Goal: Task Accomplishment & Management: Use online tool/utility

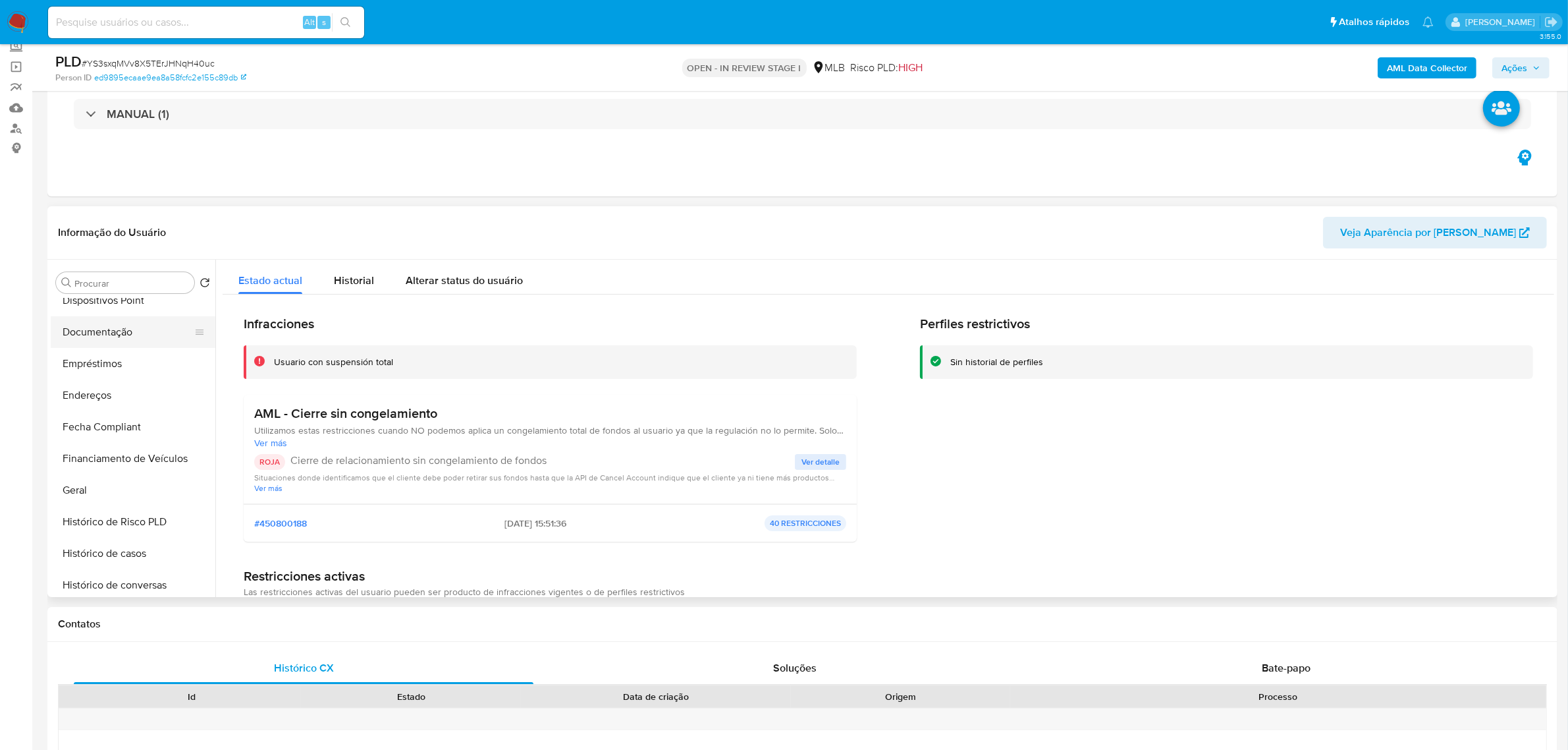
scroll to position [176, 0]
click at [109, 389] on button "Documentação" at bounding box center [128, 391] width 154 height 31
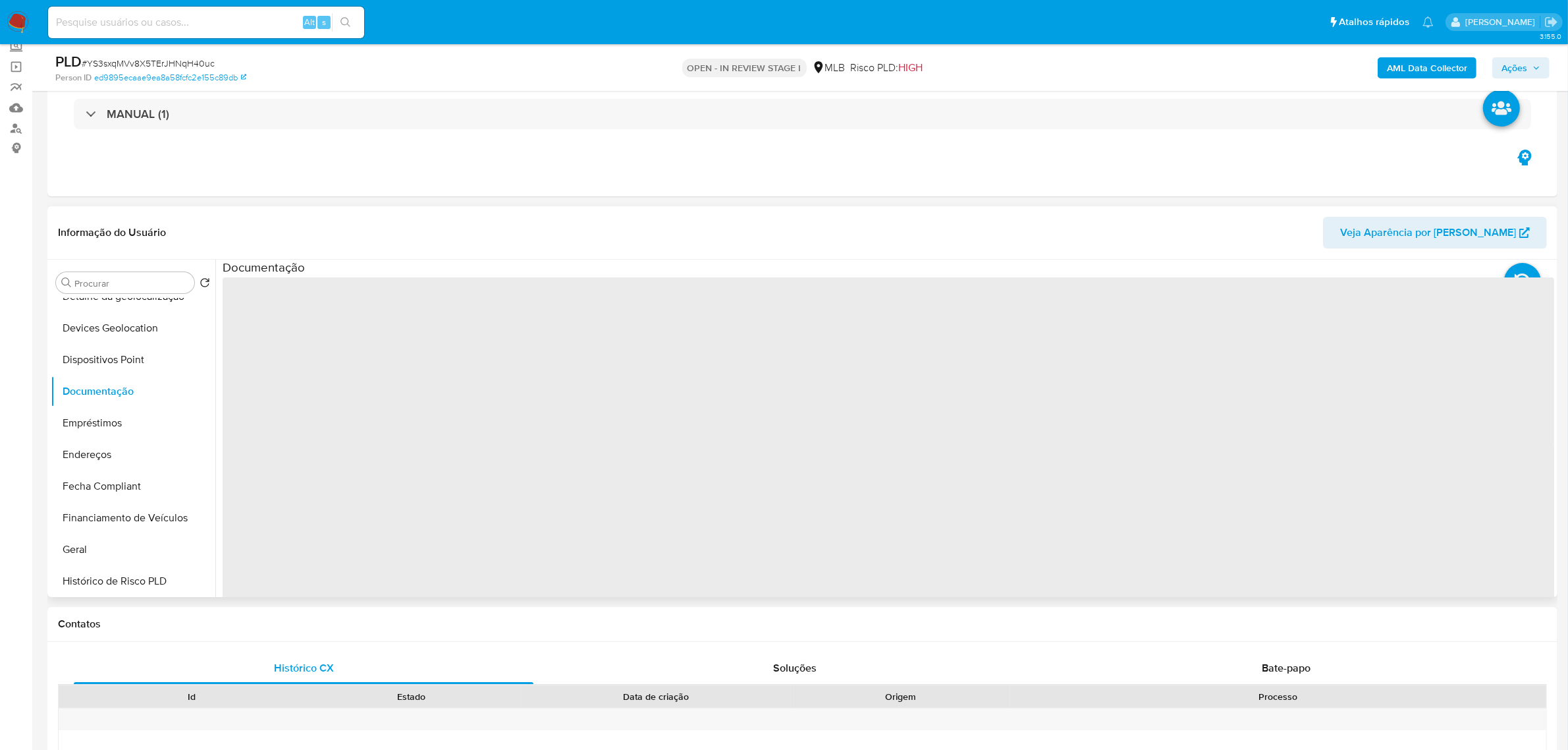
click at [348, 324] on span "‌" at bounding box center [888, 487] width 1331 height 421
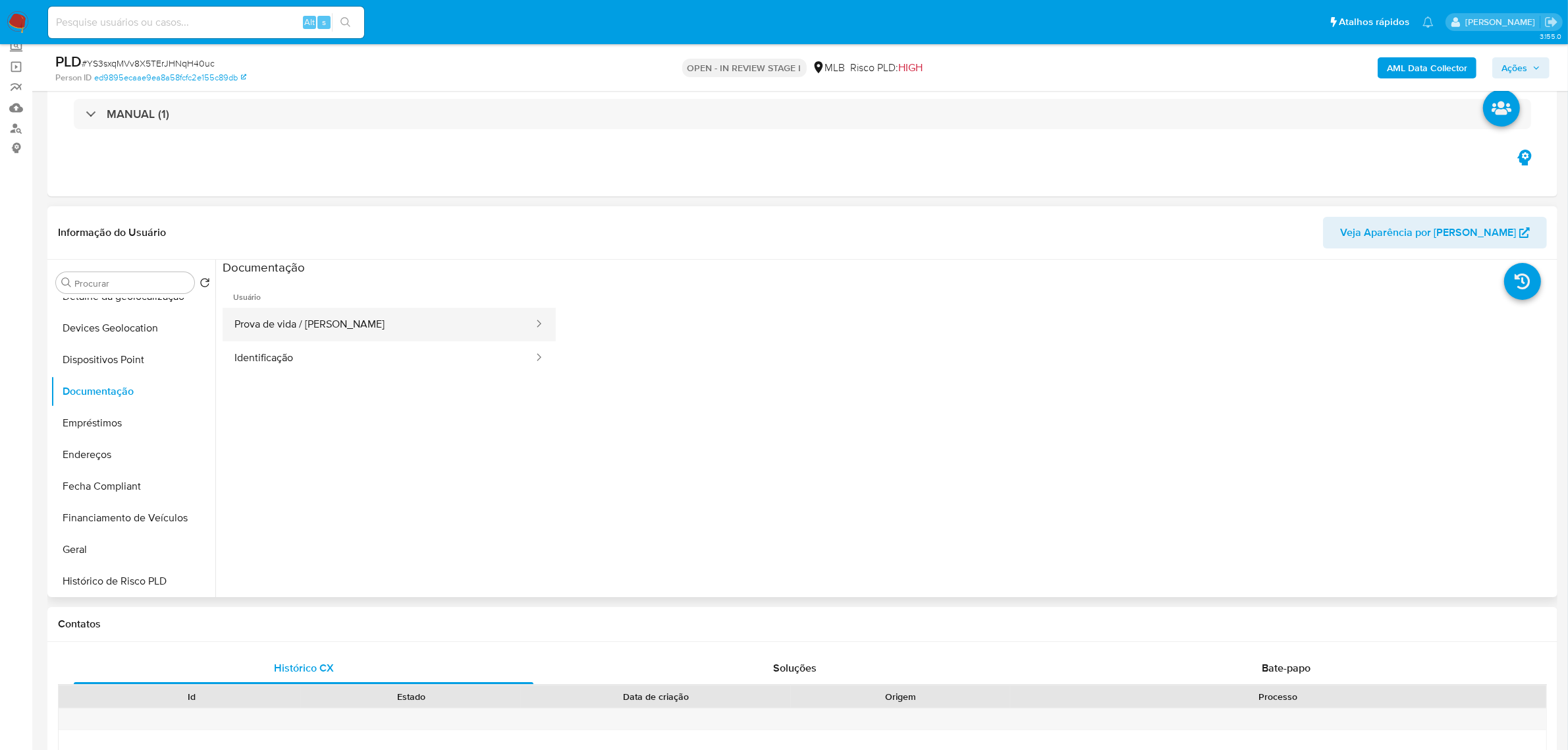
click at [357, 334] on button "Prova de vida / [PERSON_NAME]" at bounding box center [378, 323] width 312 height 33
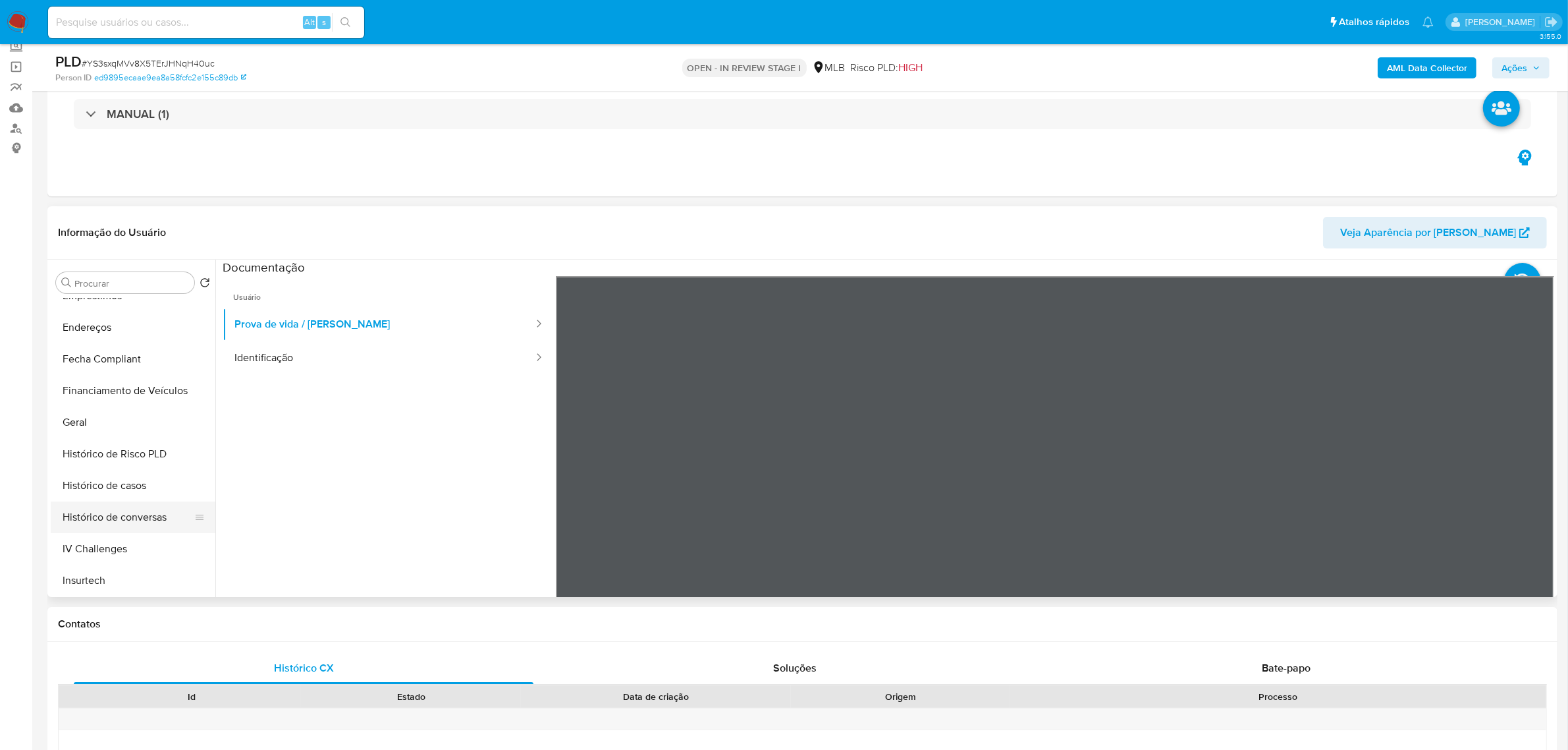
scroll to position [423, 0]
click at [110, 528] on button "KYC" at bounding box center [128, 523] width 154 height 31
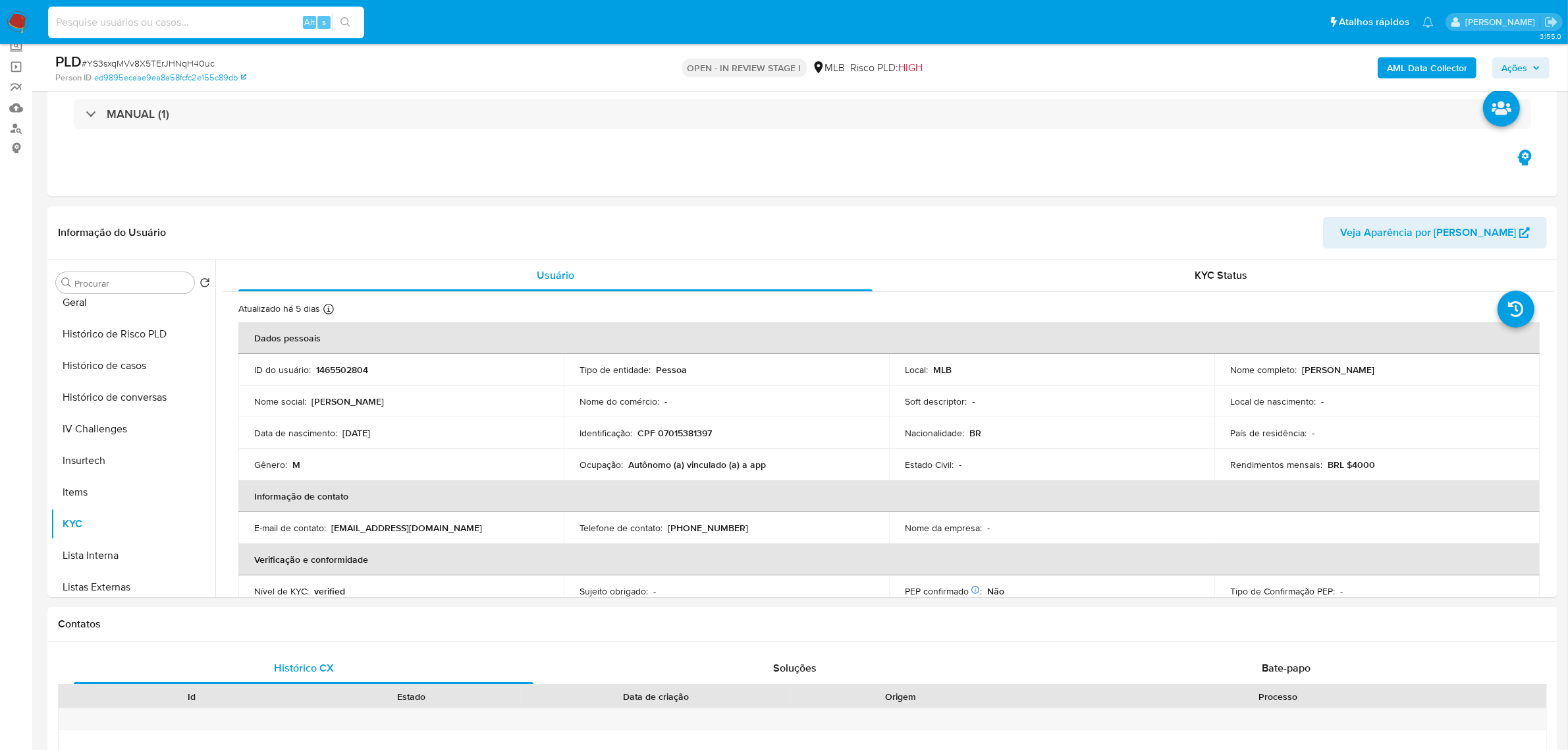
click at [186, 29] on input at bounding box center [206, 22] width 316 height 17
paste input "ufaxjTveRbYVy8pg2FJN25U3"
type input "ufaxjTveRbYVy8pg2FJN25U3"
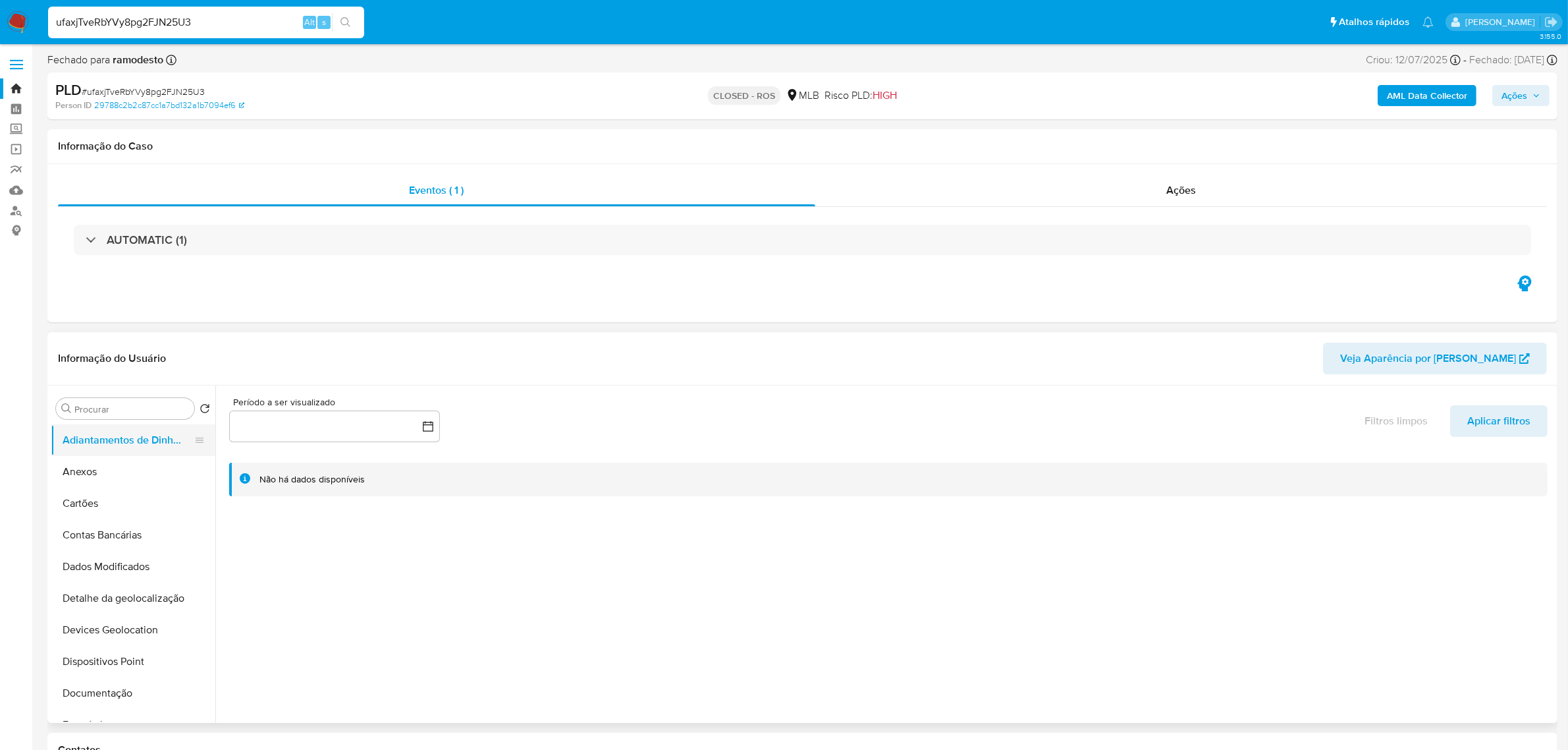
select select "10"
click at [112, 676] on button "Dispositivos Point" at bounding box center [128, 660] width 154 height 31
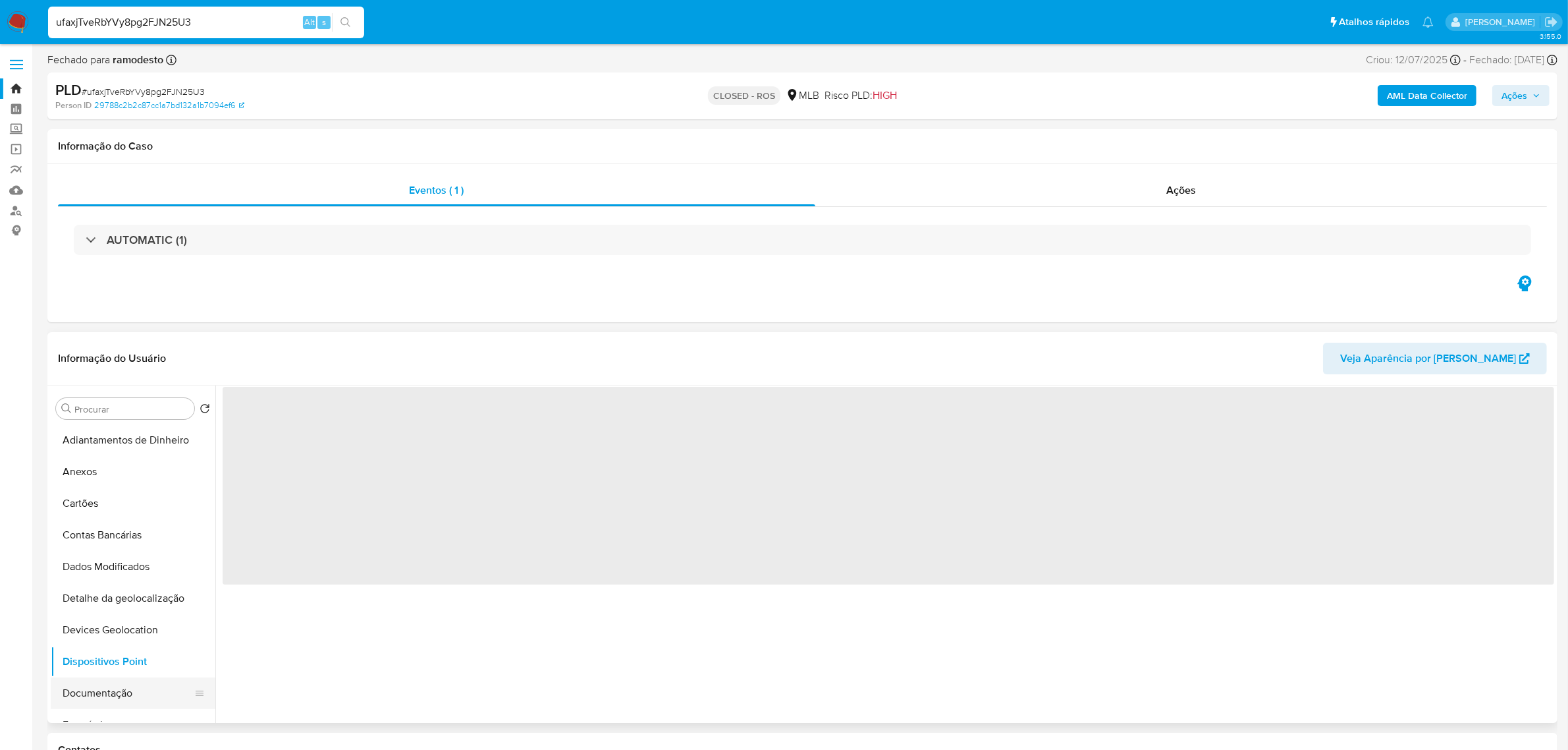
click at [142, 686] on button "Documentação" at bounding box center [128, 693] width 154 height 31
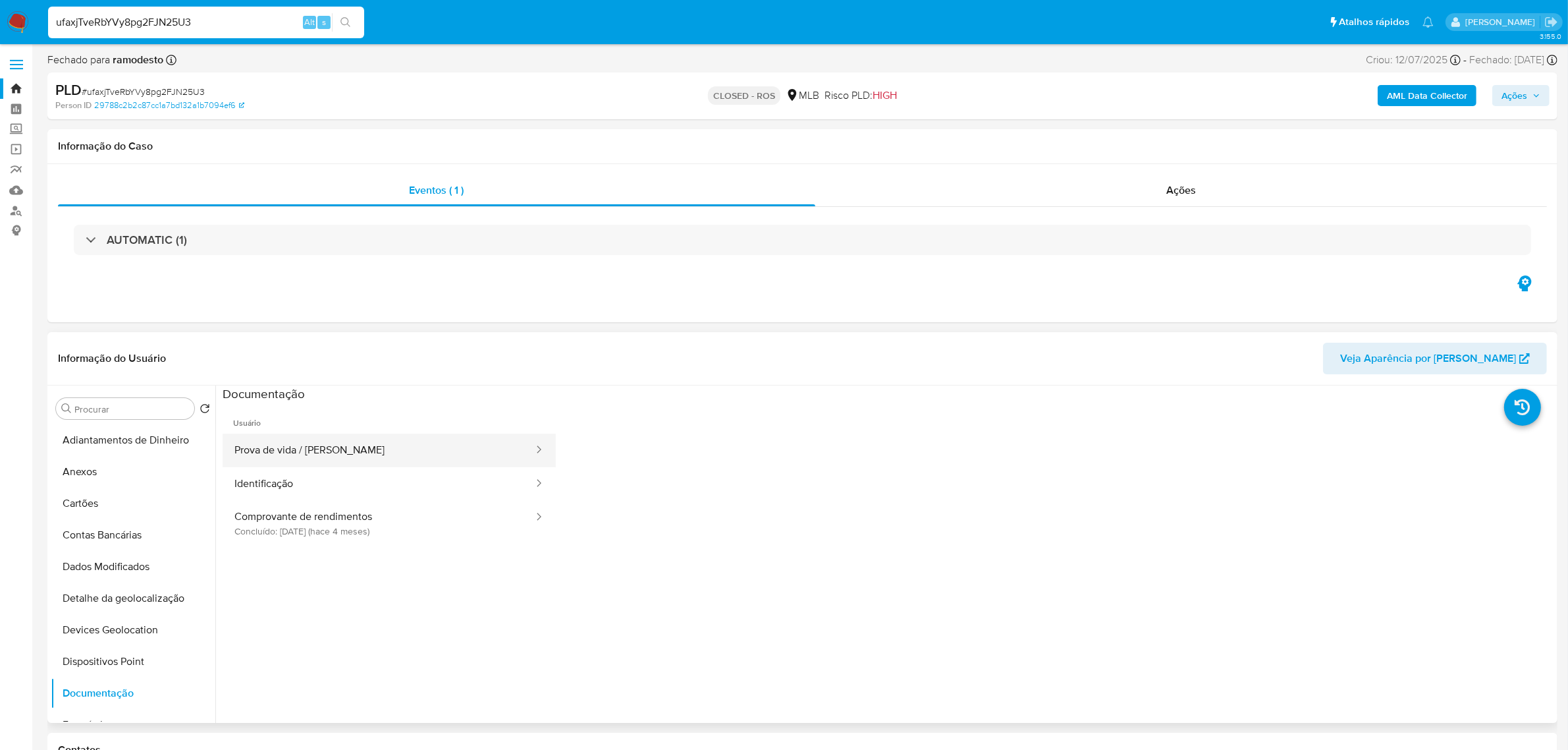
click at [376, 465] on button "Prova de vida / Selfie" at bounding box center [378, 450] width 312 height 33
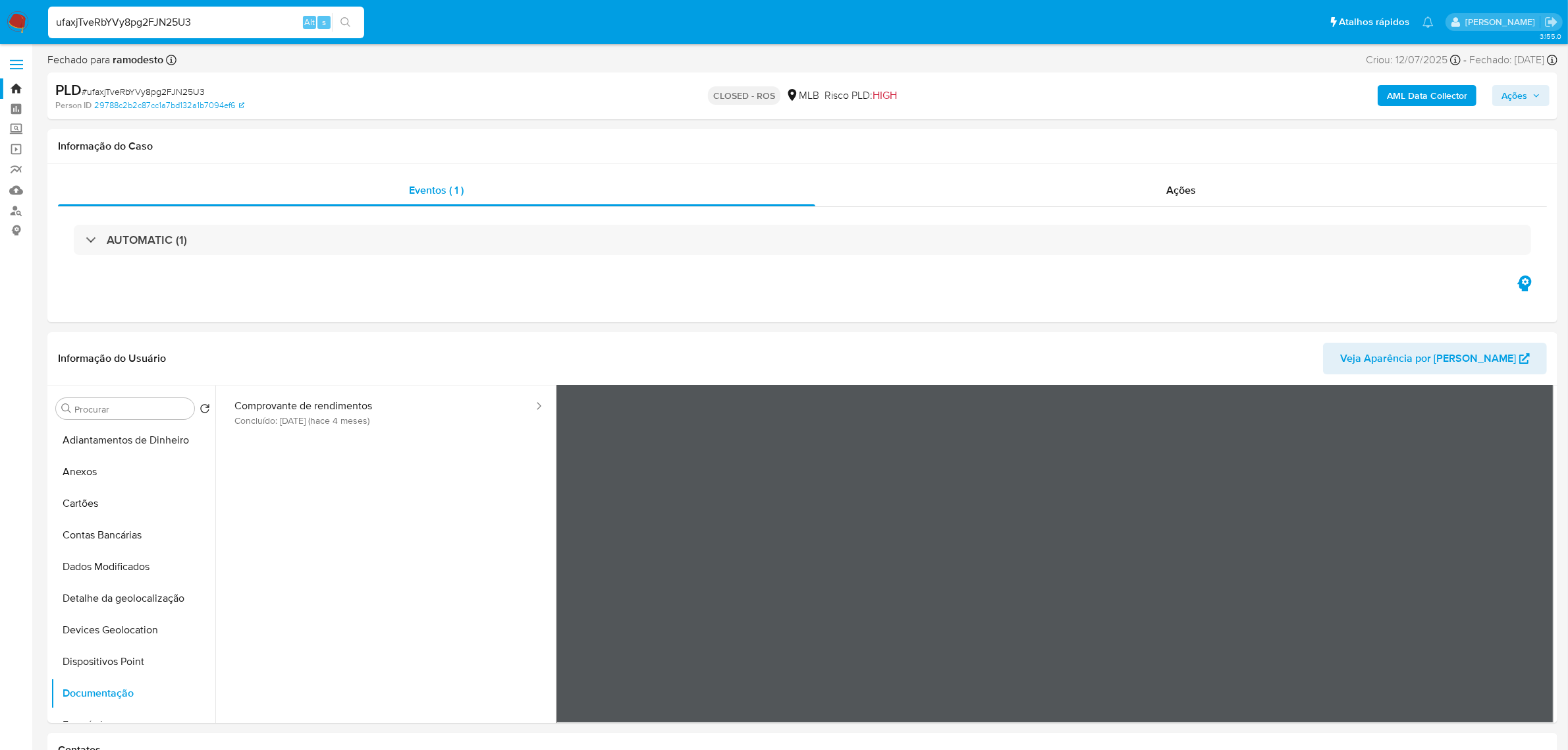
click at [170, 87] on span "# ufaxjTveRbYVy8pg2FJN25U3" at bounding box center [142, 91] width 123 height 13
copy span "ufaxjTveRbYVy8pg2FJN25U3"
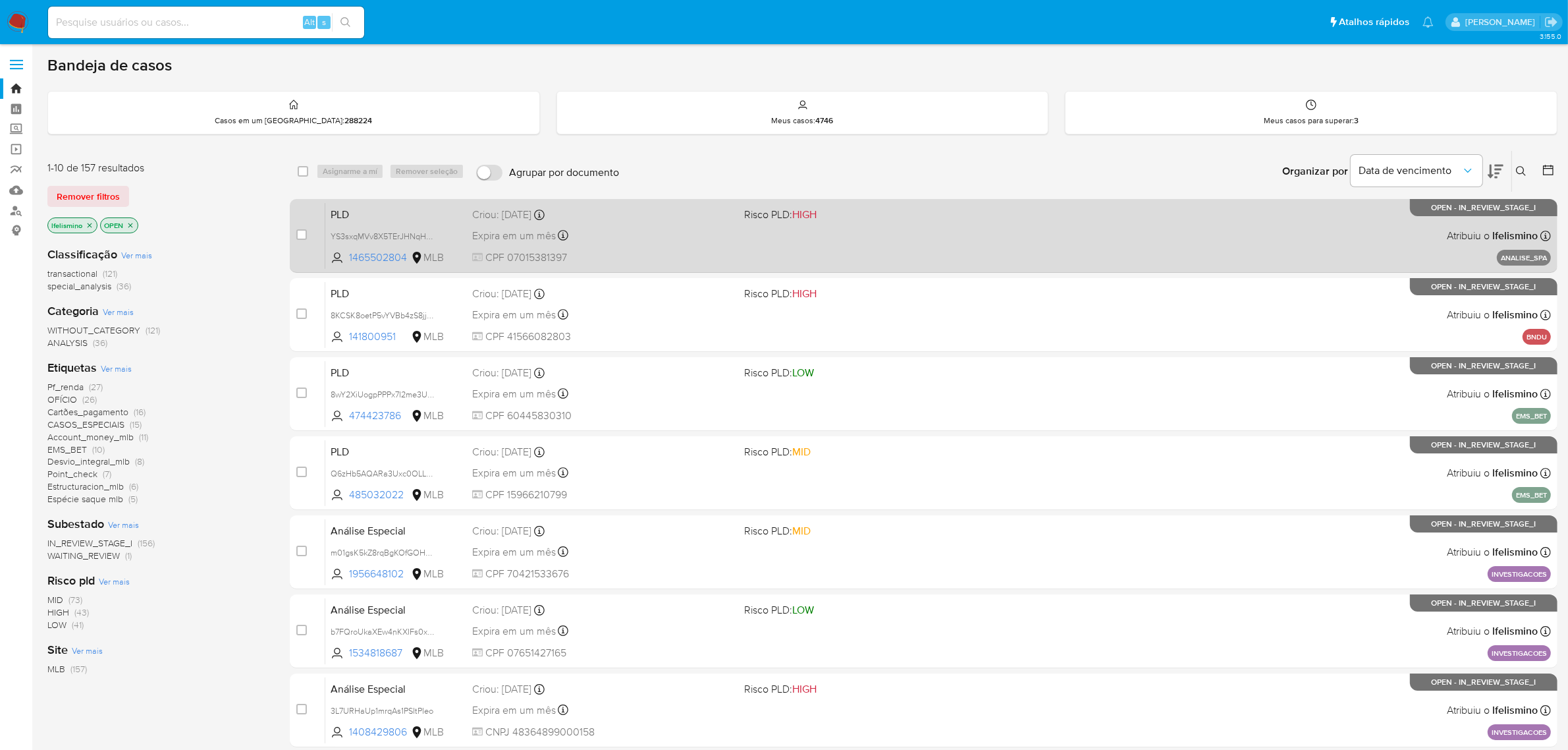
click at [797, 238] on div "PLD YS3sxqMVv8X5TErJHNqH40uc 1465502804 MLB Risco PLD: HIGH Criou: 20/08/2025 C…" at bounding box center [938, 236] width 1226 height 66
click at [702, 247] on div "PLD YS3sxqMVv8X5TErJHNqH40uc 1465502804 MLB Risco PLD: HIGH Criou: 20/08/2025 C…" at bounding box center [938, 236] width 1226 height 66
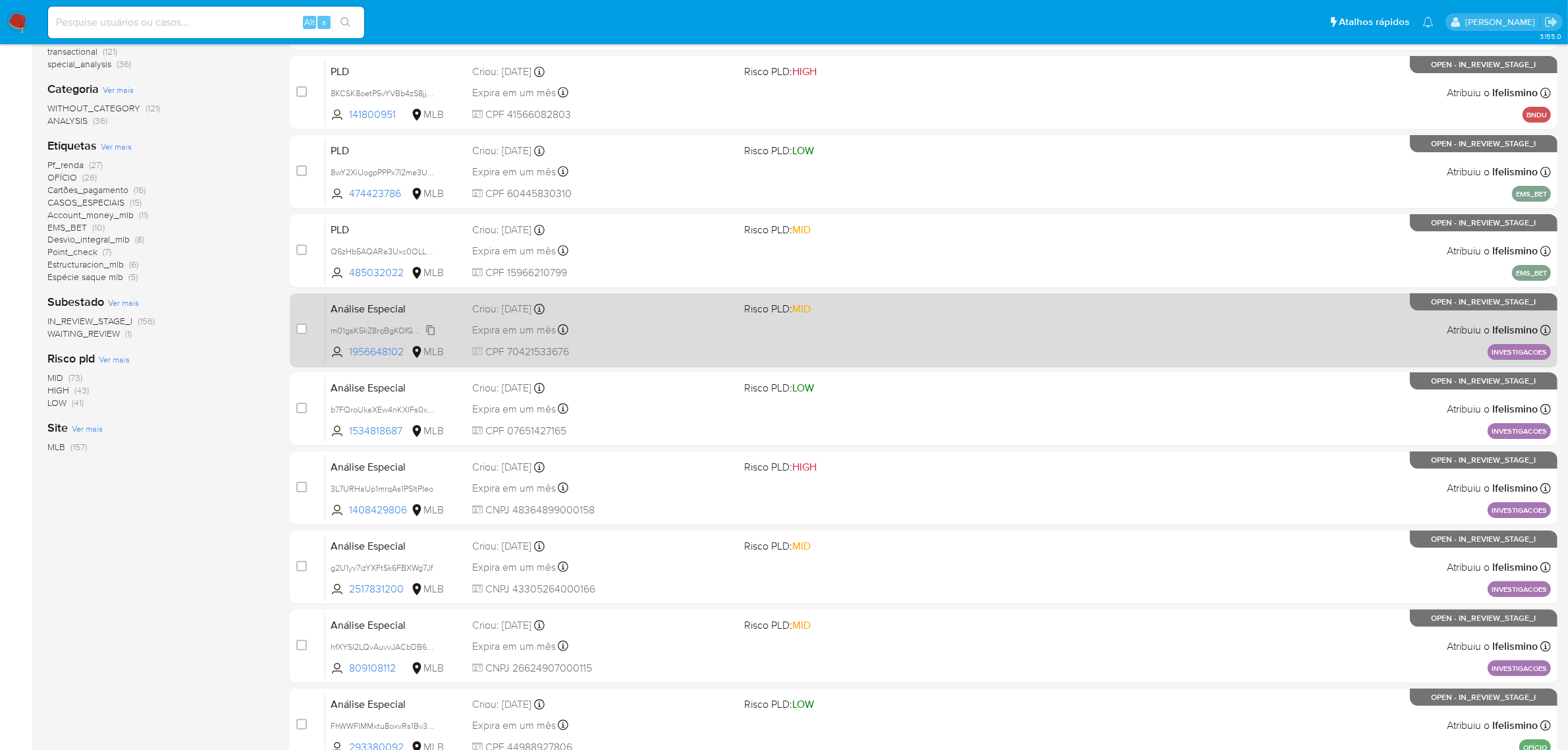
scroll to position [289, 0]
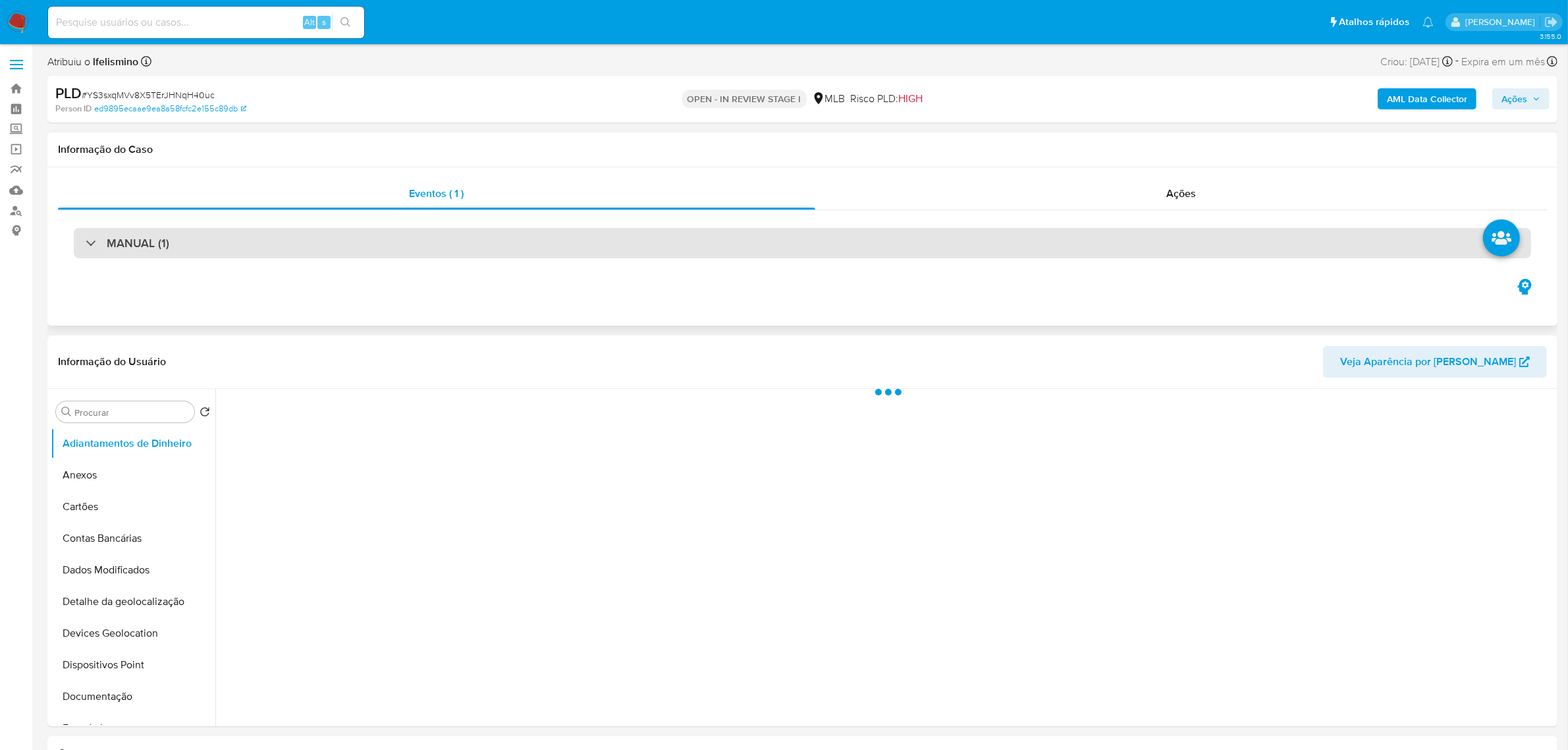
click at [582, 243] on div "MANUAL (1)" at bounding box center [802, 243] width 1458 height 30
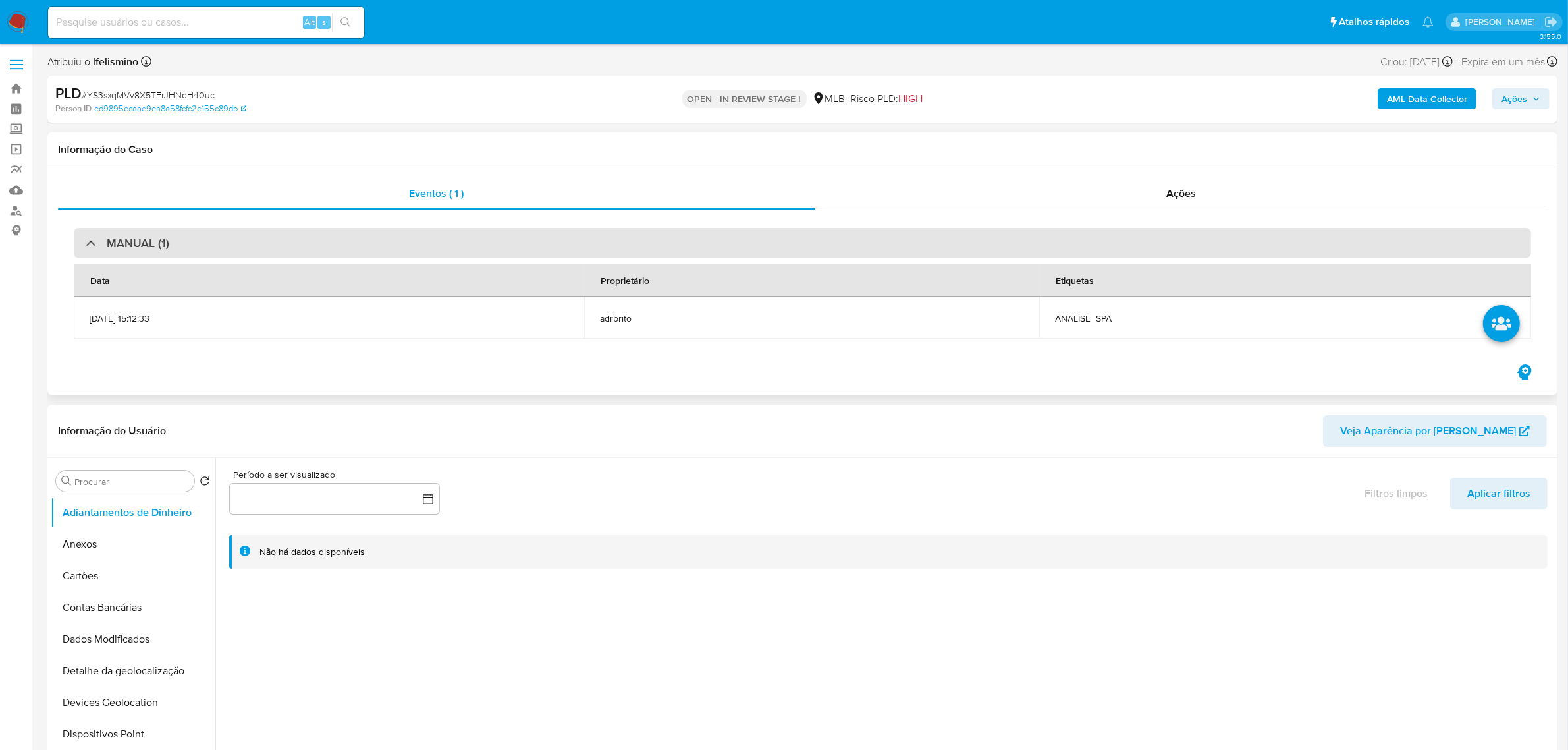
select select "10"
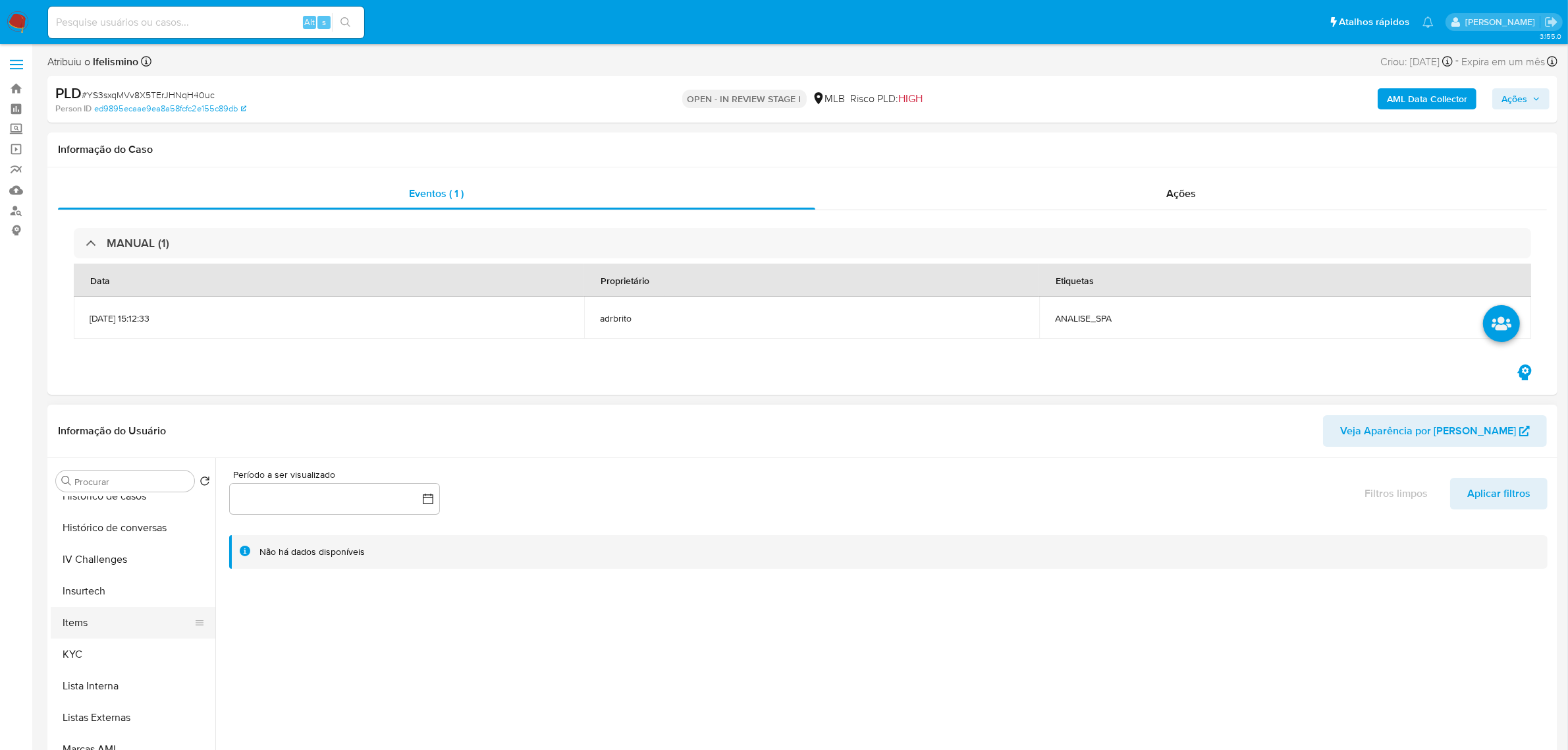
scroll to position [494, 0]
click at [94, 666] on button "KYC" at bounding box center [128, 651] width 154 height 31
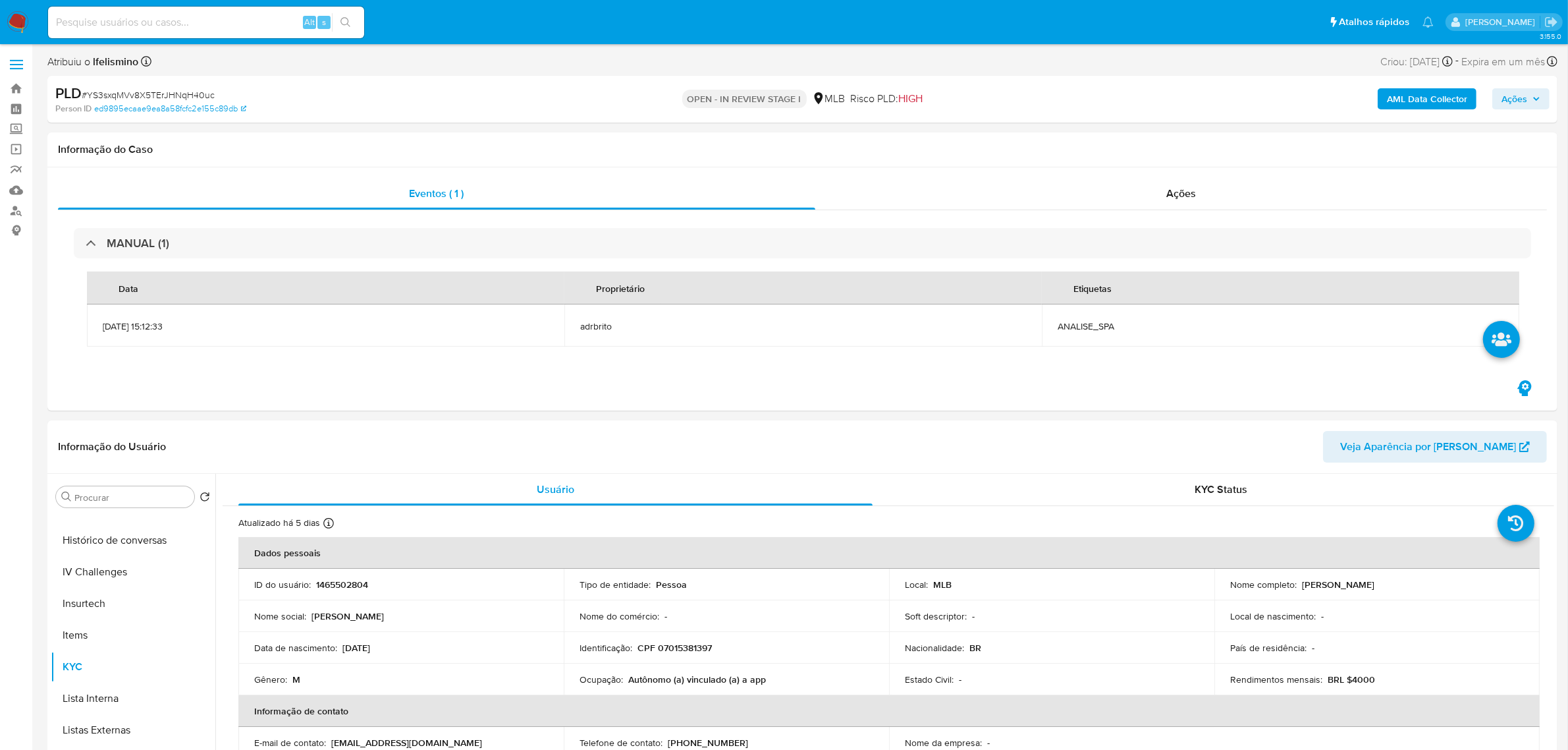
click at [235, 23] on input at bounding box center [206, 22] width 316 height 17
paste input "ufaxjTveRbYVy8pg2FJN25U3"
type input "ufaxjTveRbYVy8pg2FJN25U3"
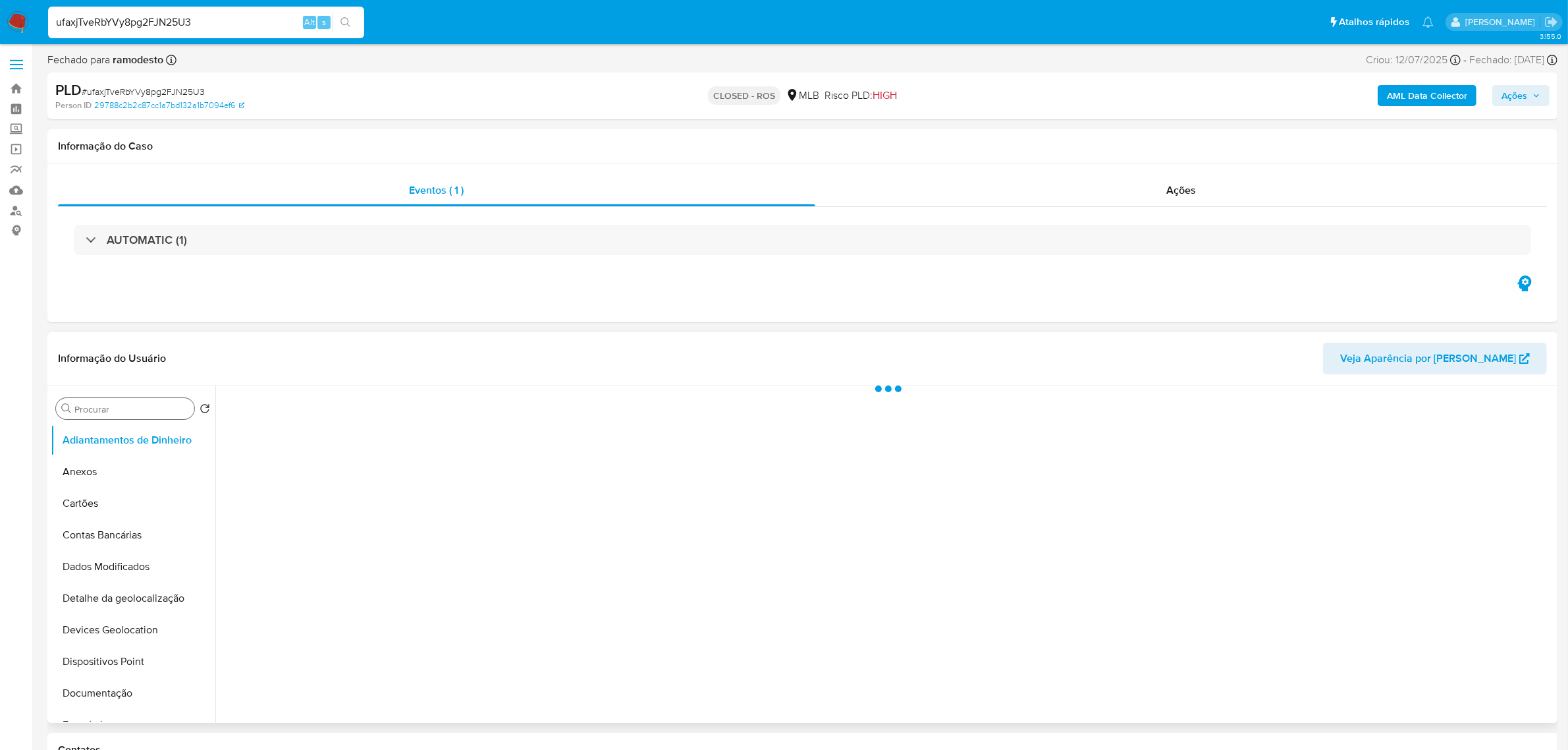
click at [132, 406] on input "Procurar" at bounding box center [132, 409] width 115 height 12
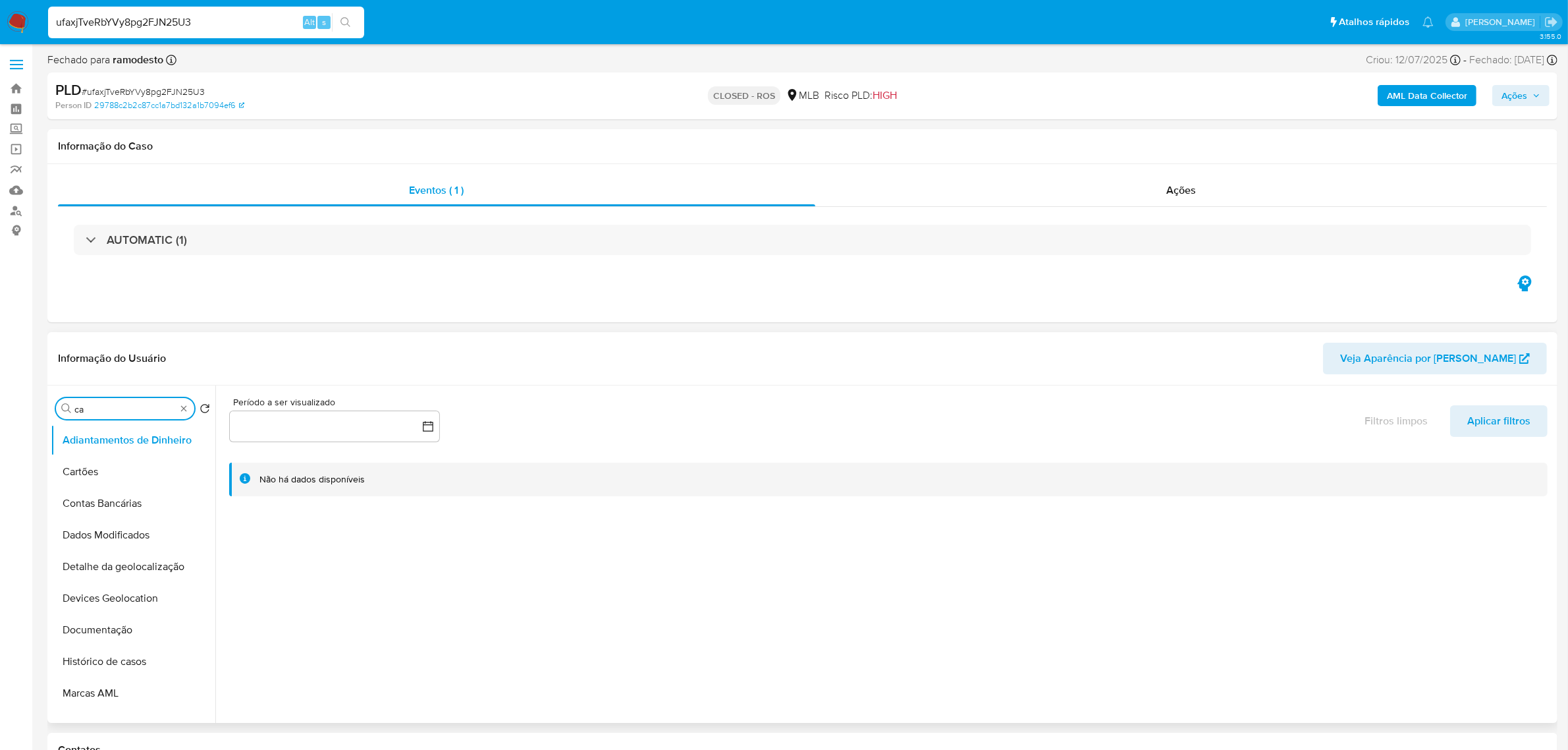
type input "cas"
select select "10"
type input "cas"
click at [117, 461] on button "Histórico de casos" at bounding box center [134, 471] width 165 height 31
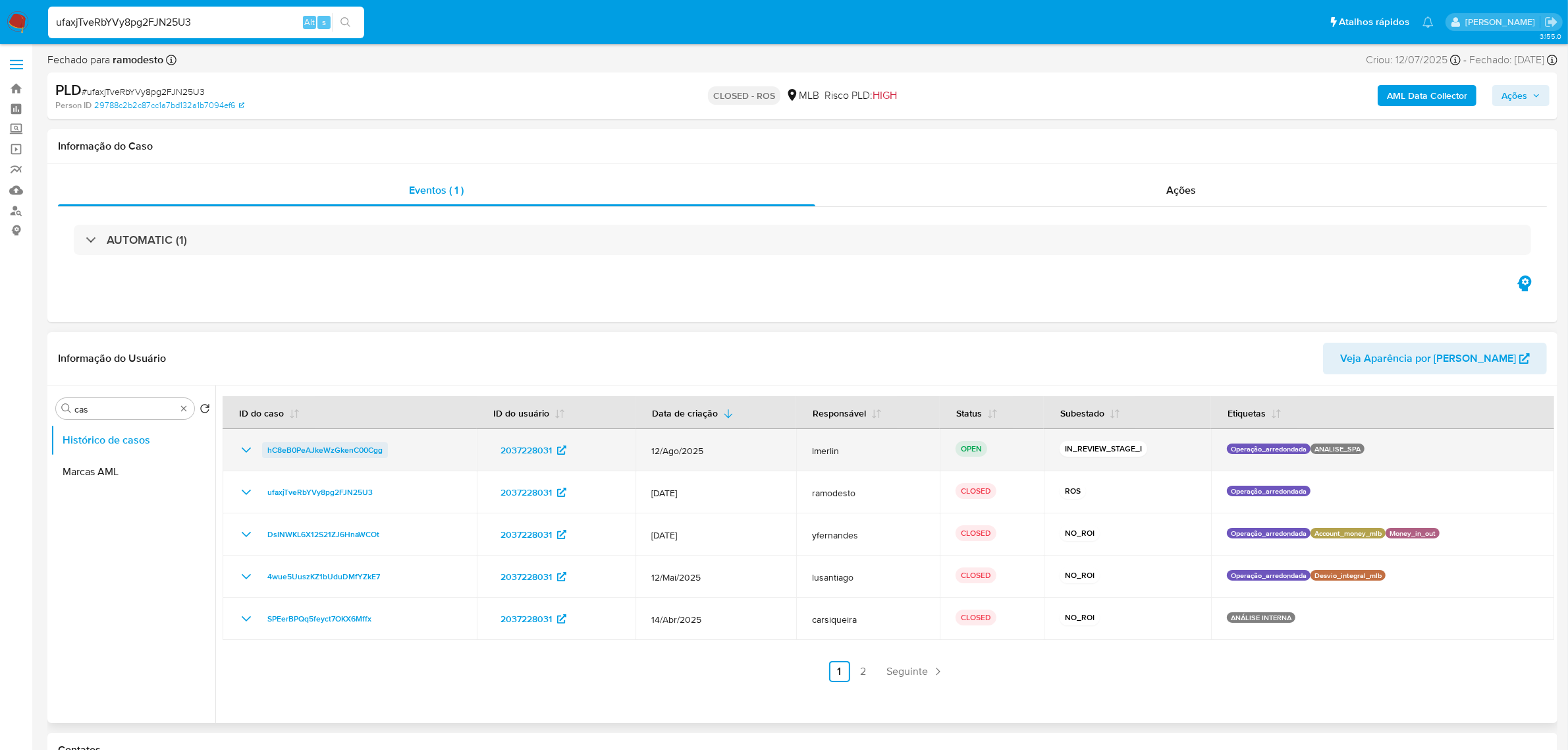
click at [354, 452] on span "hC8eB0PeAJkeWzGkenC00Cgg" at bounding box center [324, 450] width 116 height 16
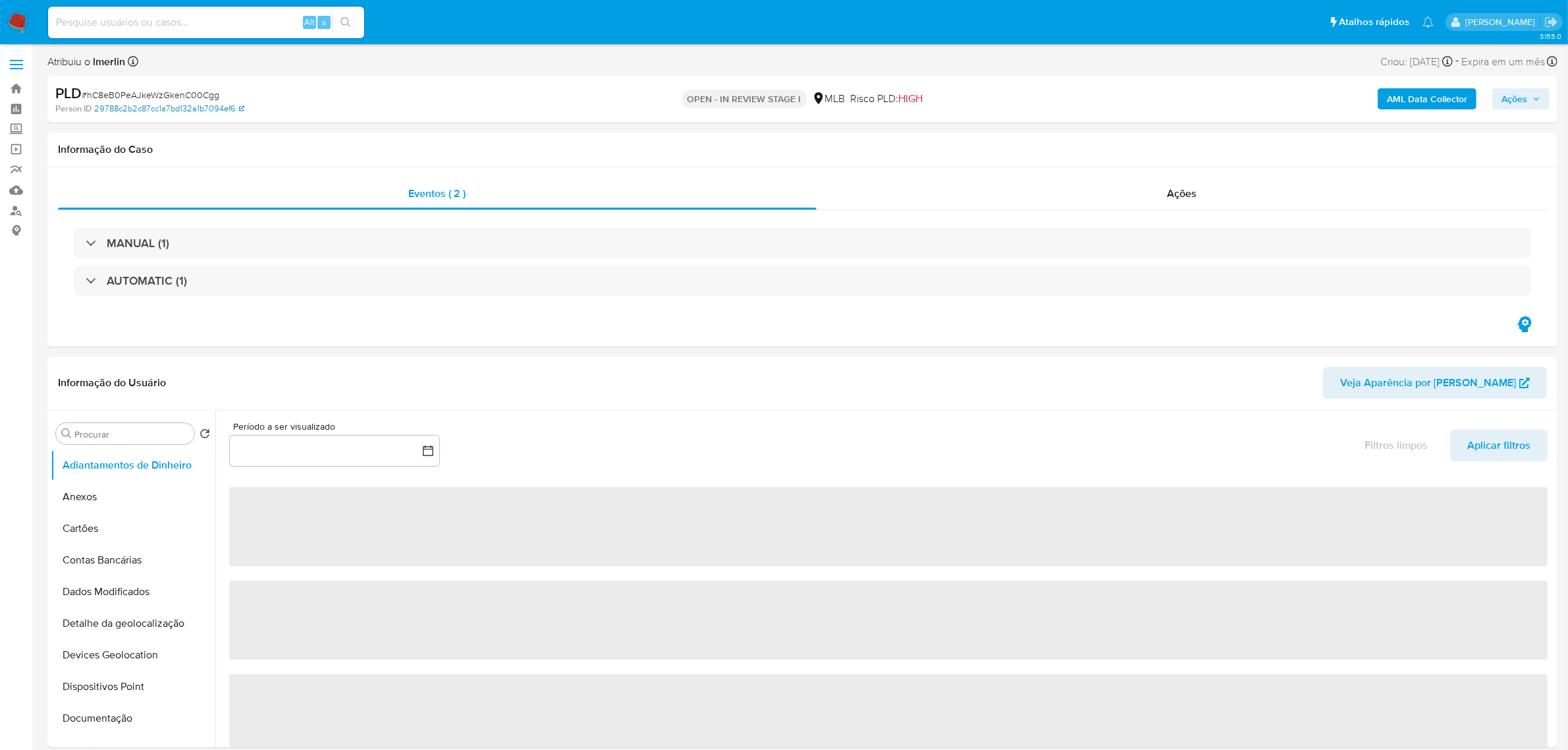
select select "10"
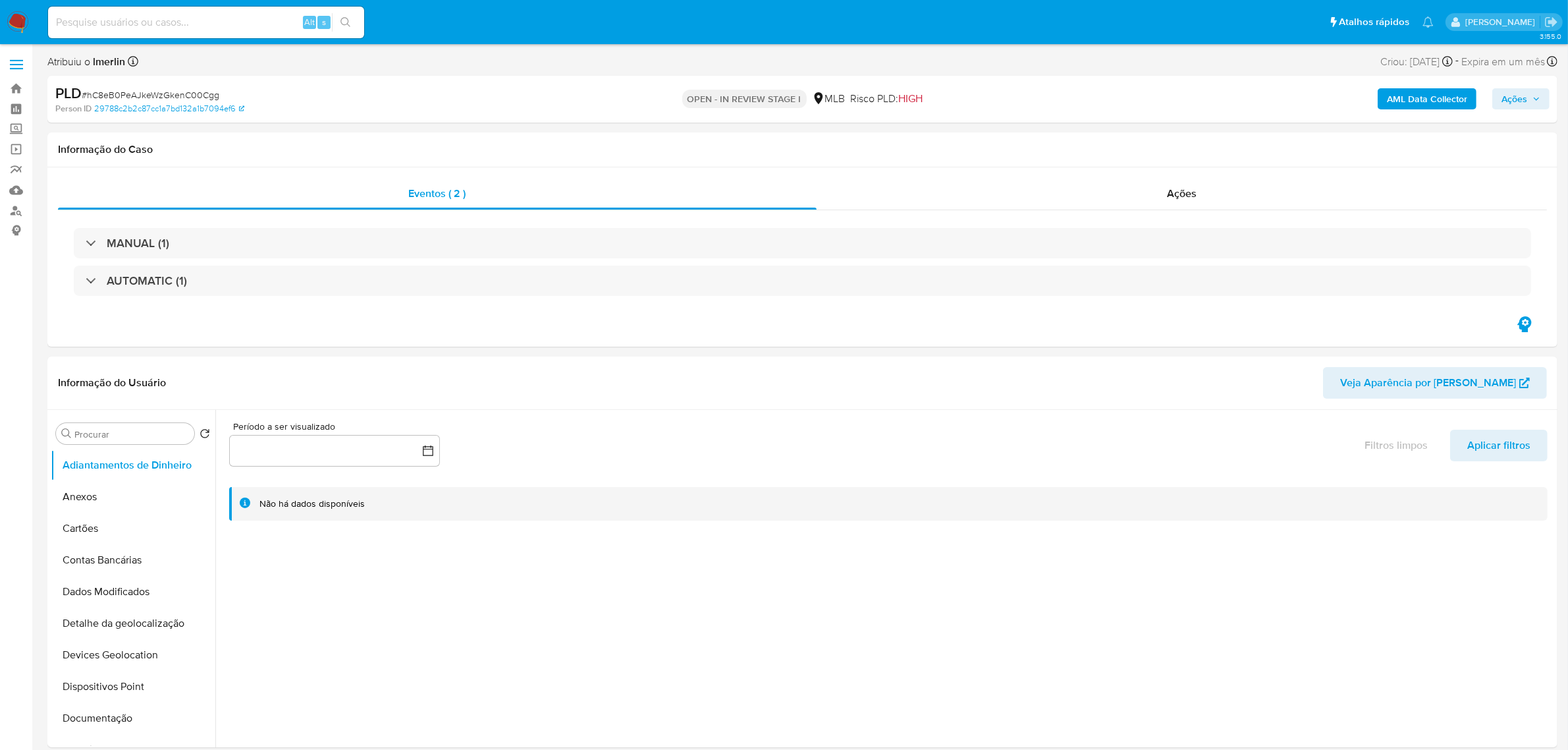
click at [183, 93] on span "# hC8eB0PeAJkeWzGkenC00Cgg" at bounding box center [151, 95] width 138 height 13
copy span "hC8eB0PeAJkeWzGkenC00Cgg"
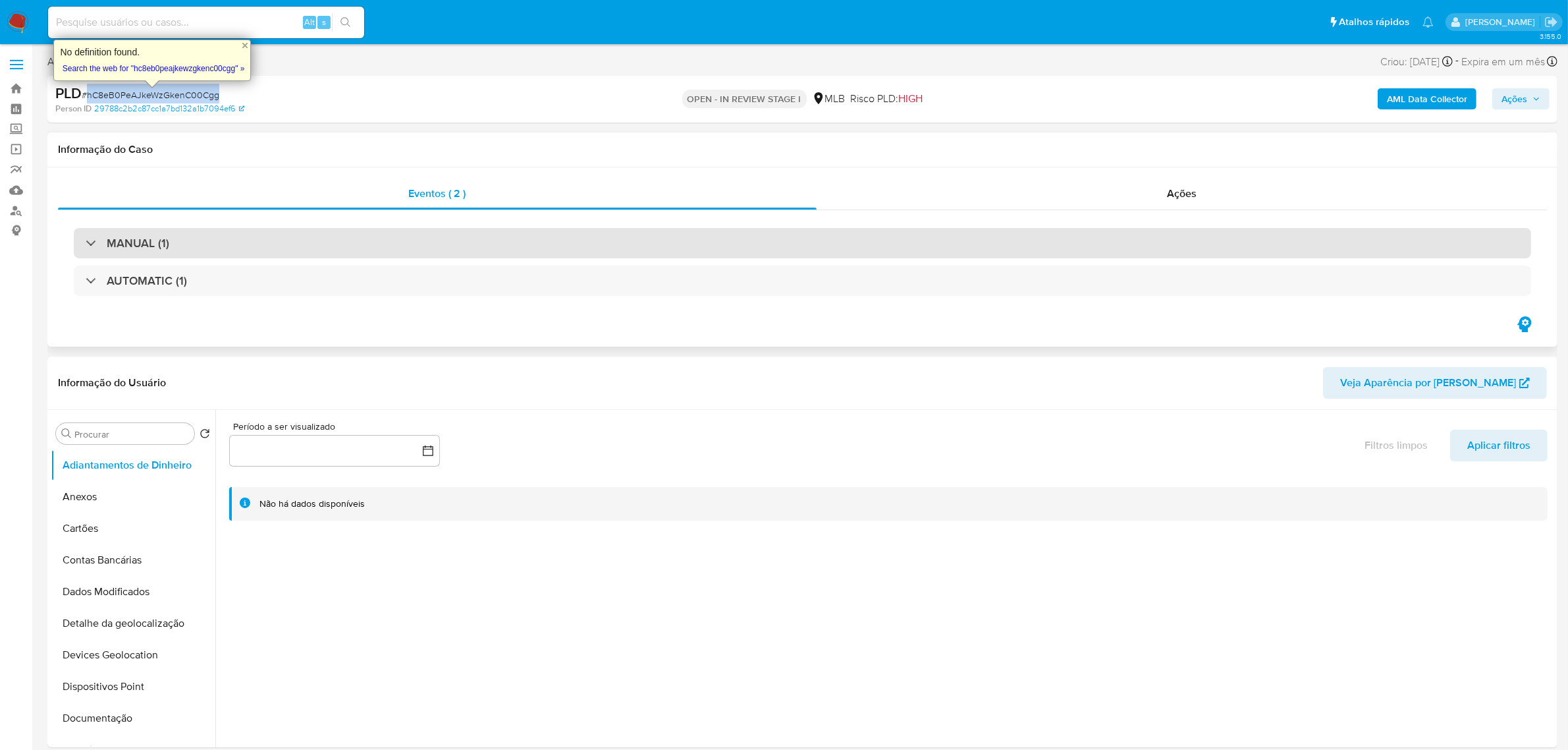
click at [475, 239] on div "MANUAL (1)" at bounding box center [802, 243] width 1458 height 30
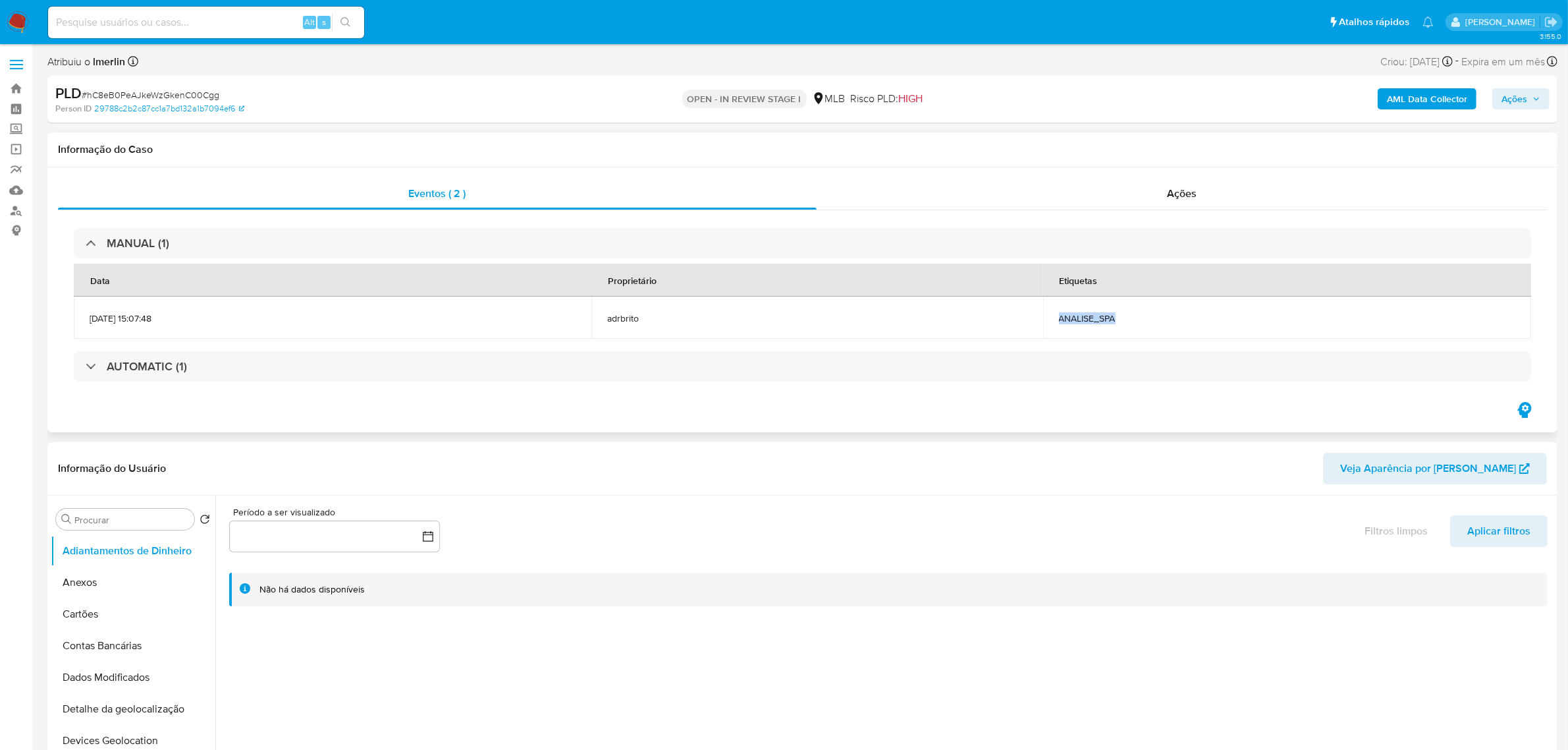
drag, startPoint x: 1088, startPoint y: 323, endPoint x: 1166, endPoint y: 321, distance: 78.0
click at [1166, 321] on td "ANALISE_SPA" at bounding box center [1287, 317] width 488 height 42
copy span "ANALISE_SPA"
click at [1436, 94] on b "AML Data Collector" at bounding box center [1427, 99] width 81 height 22
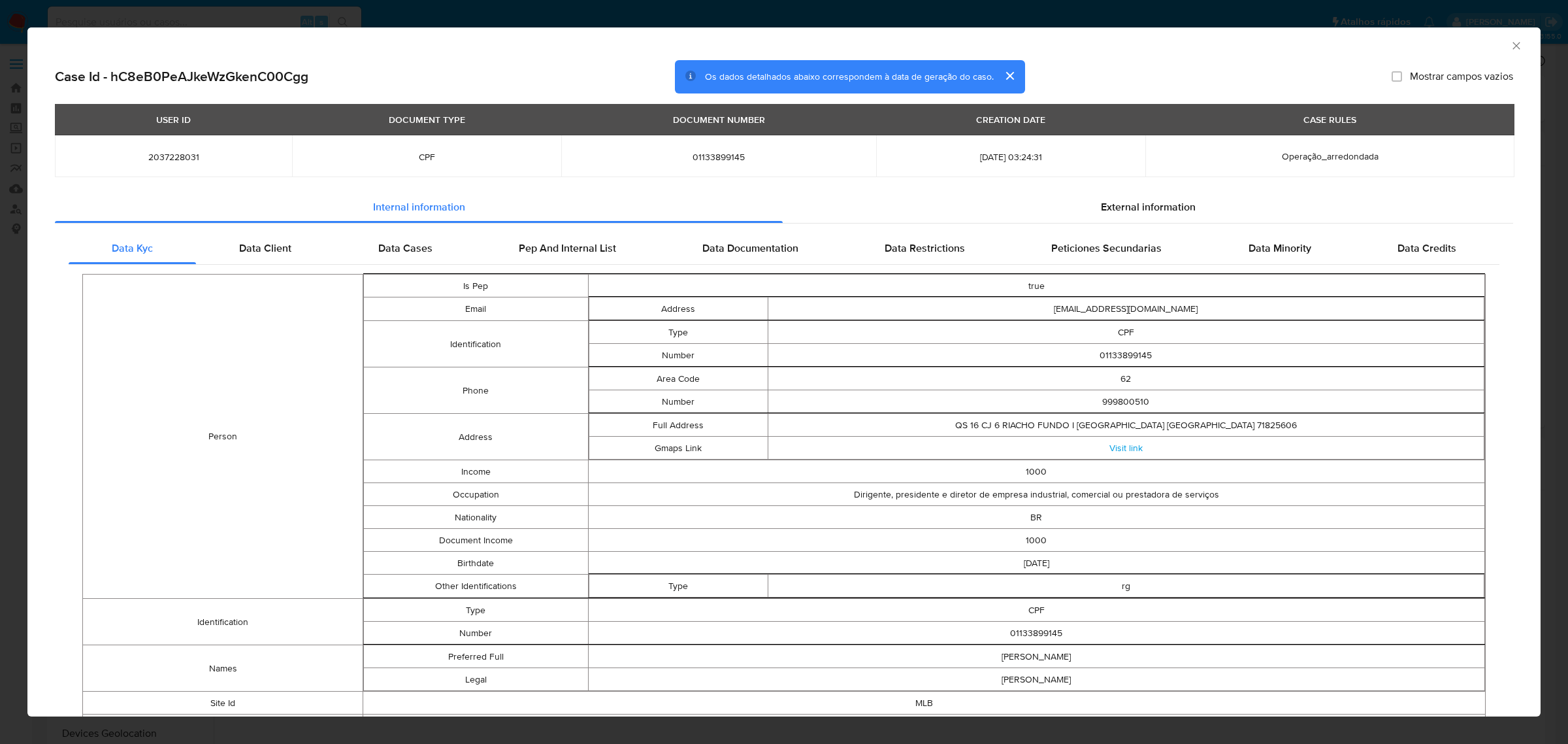
click at [1510, 40] on icon "Fechar a janela" at bounding box center [1516, 45] width 13 height 13
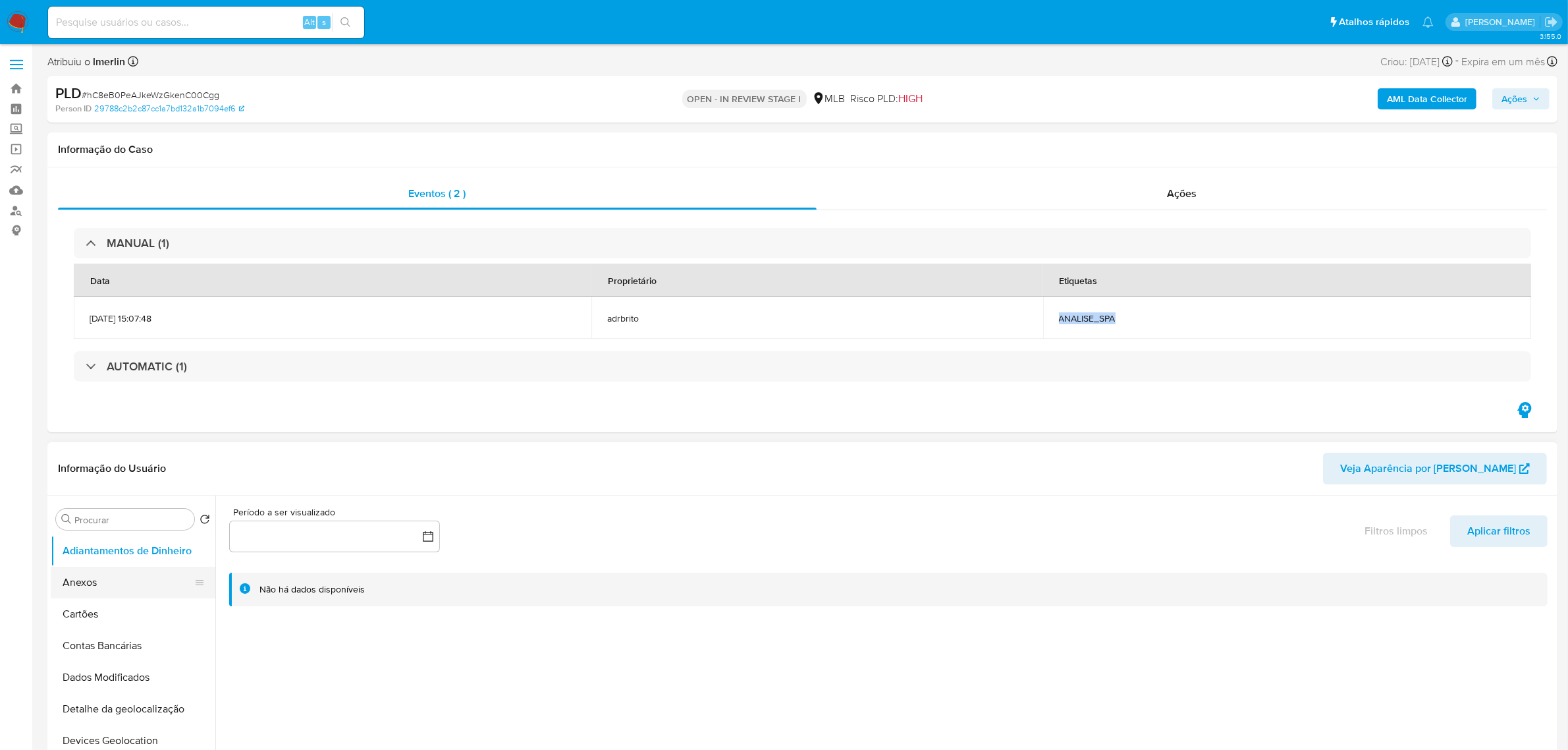
click at [118, 597] on button "Anexos" at bounding box center [128, 582] width 154 height 31
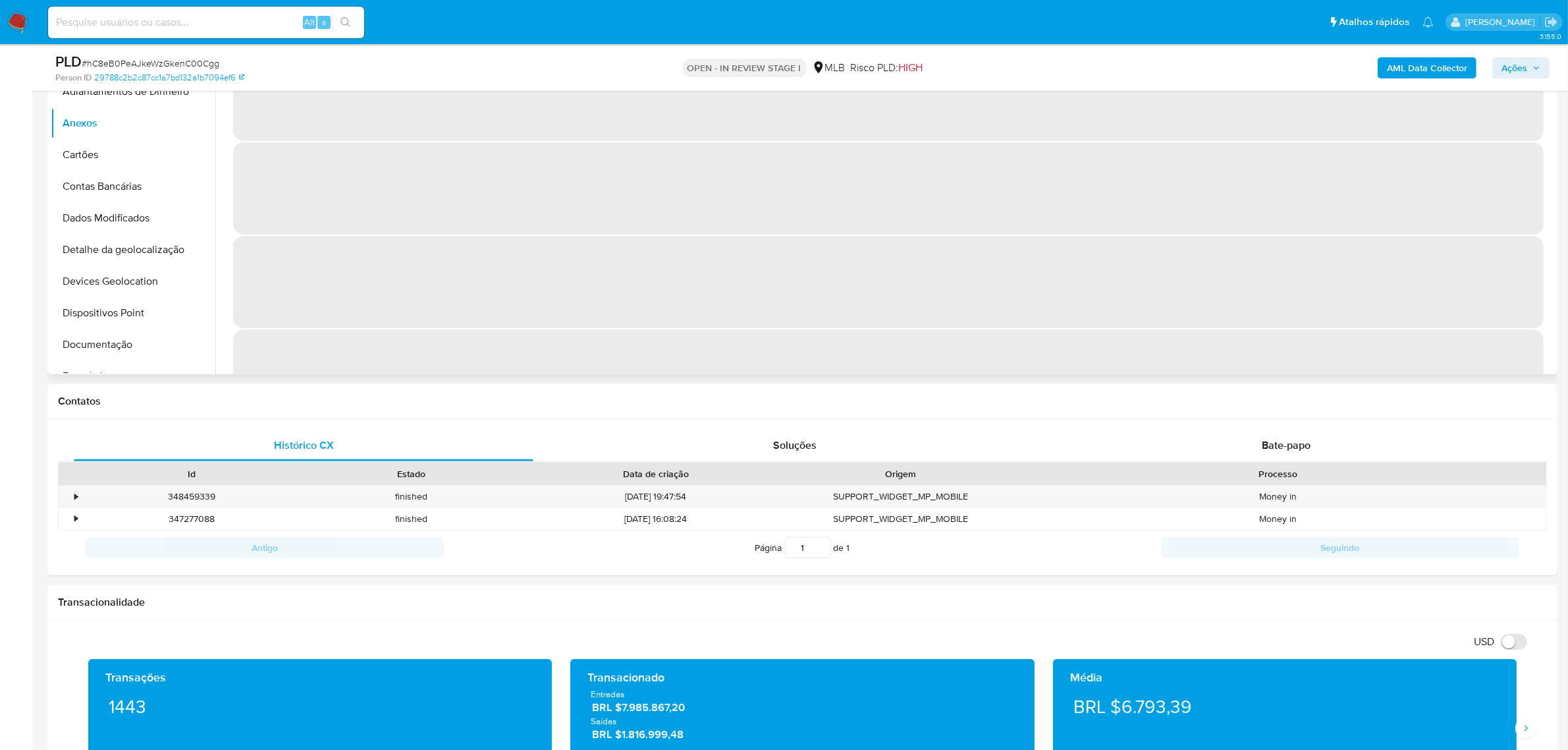
scroll to position [494, 0]
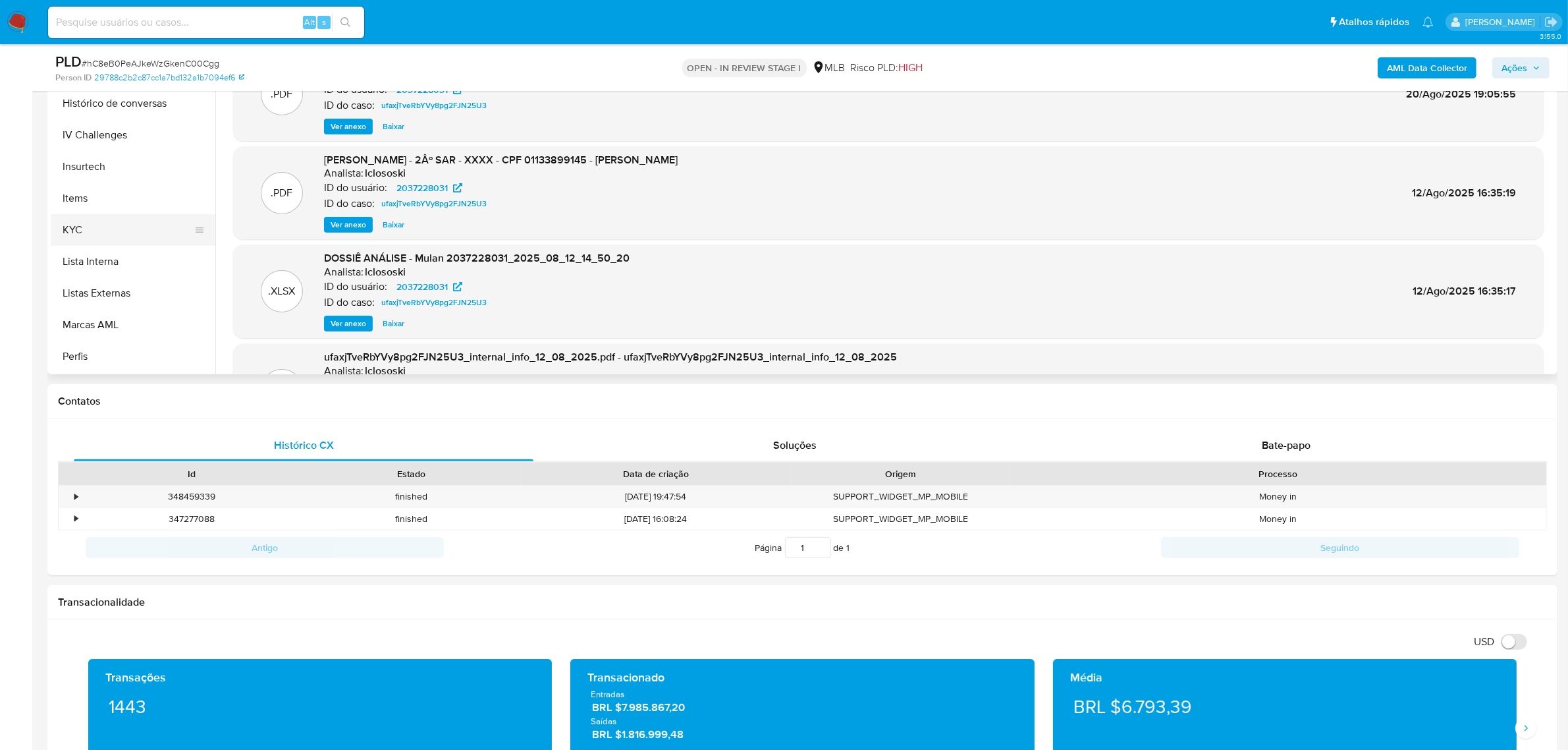
click at [125, 238] on button "KYC" at bounding box center [128, 229] width 154 height 31
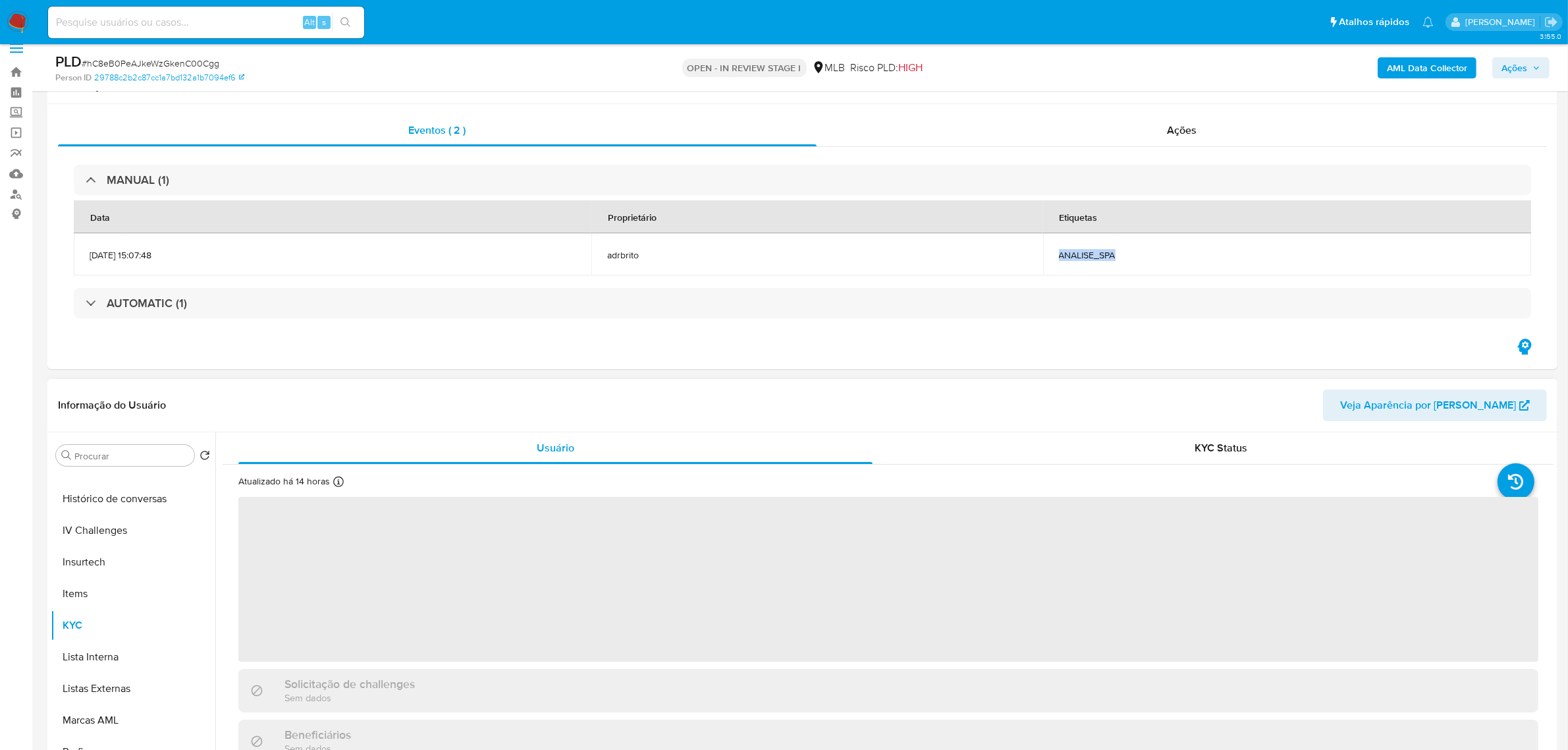
scroll to position [0, 0]
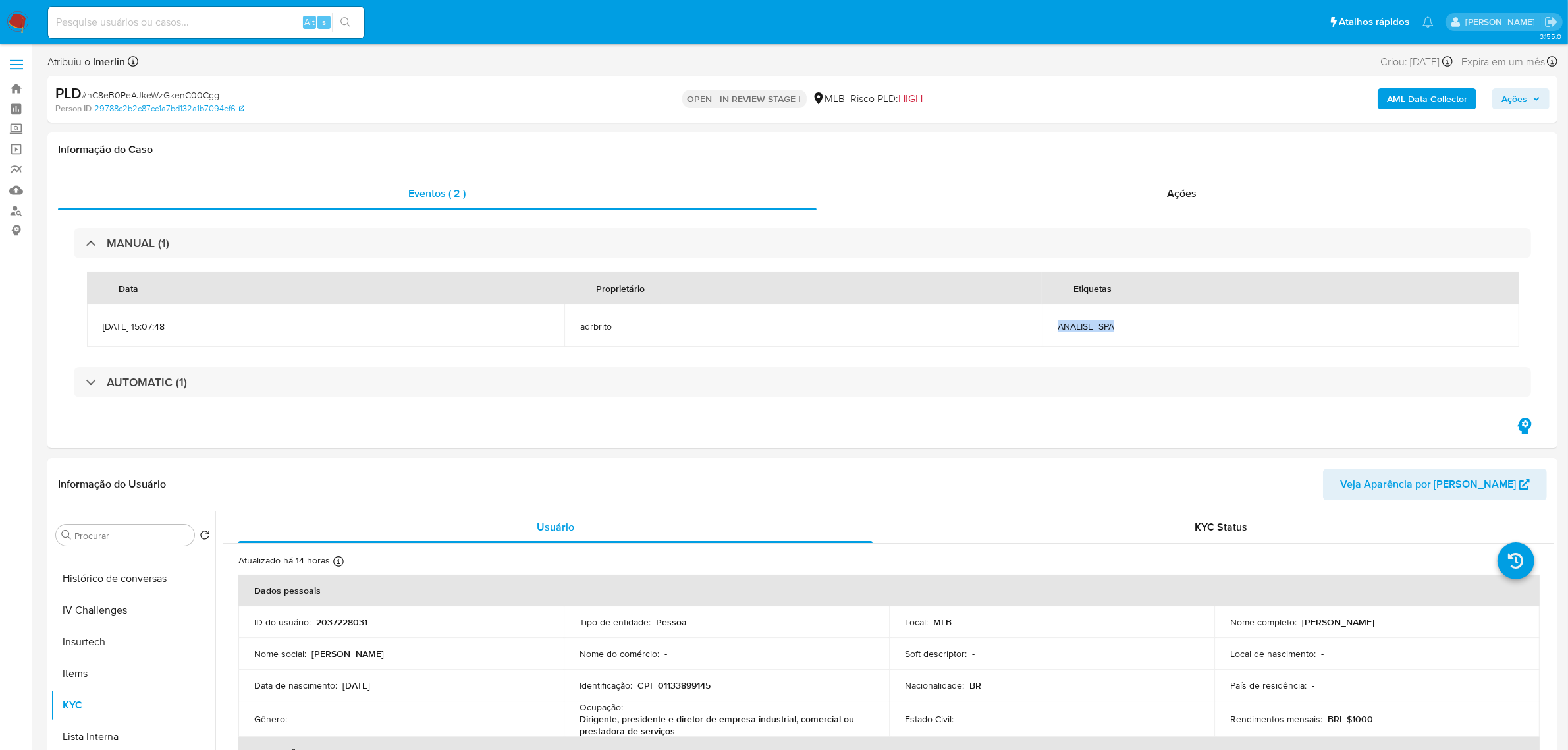
click at [1413, 99] on b "AML Data Collector" at bounding box center [1427, 99] width 81 height 22
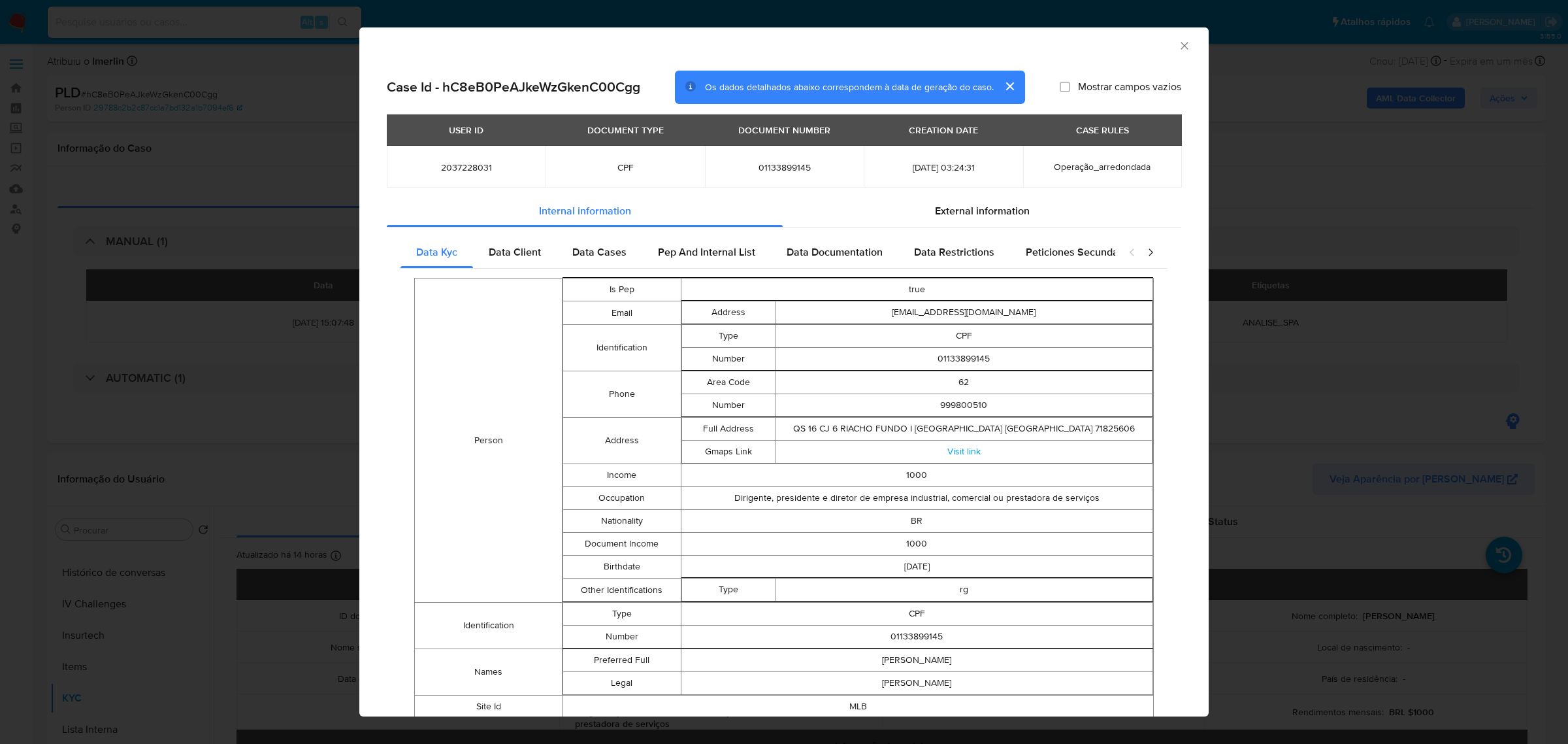
click at [204, 233] on div "AML Data Collector Case Id - hC8eB0PeAJkeWzGkenC00Cgg Os dados detalhados abaix…" at bounding box center [784, 372] width 1568 height 744
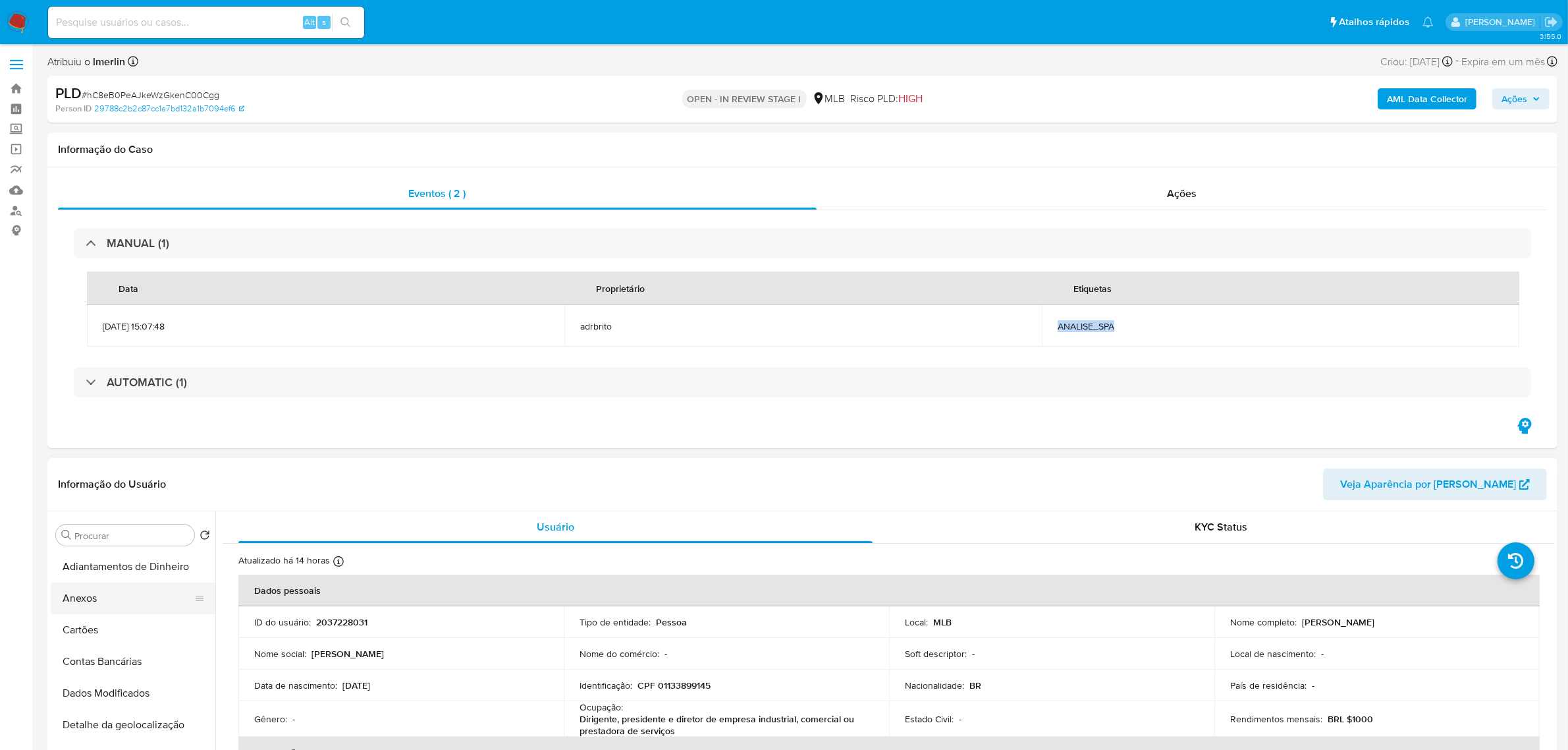
click at [110, 594] on button "Anexos" at bounding box center [128, 598] width 154 height 31
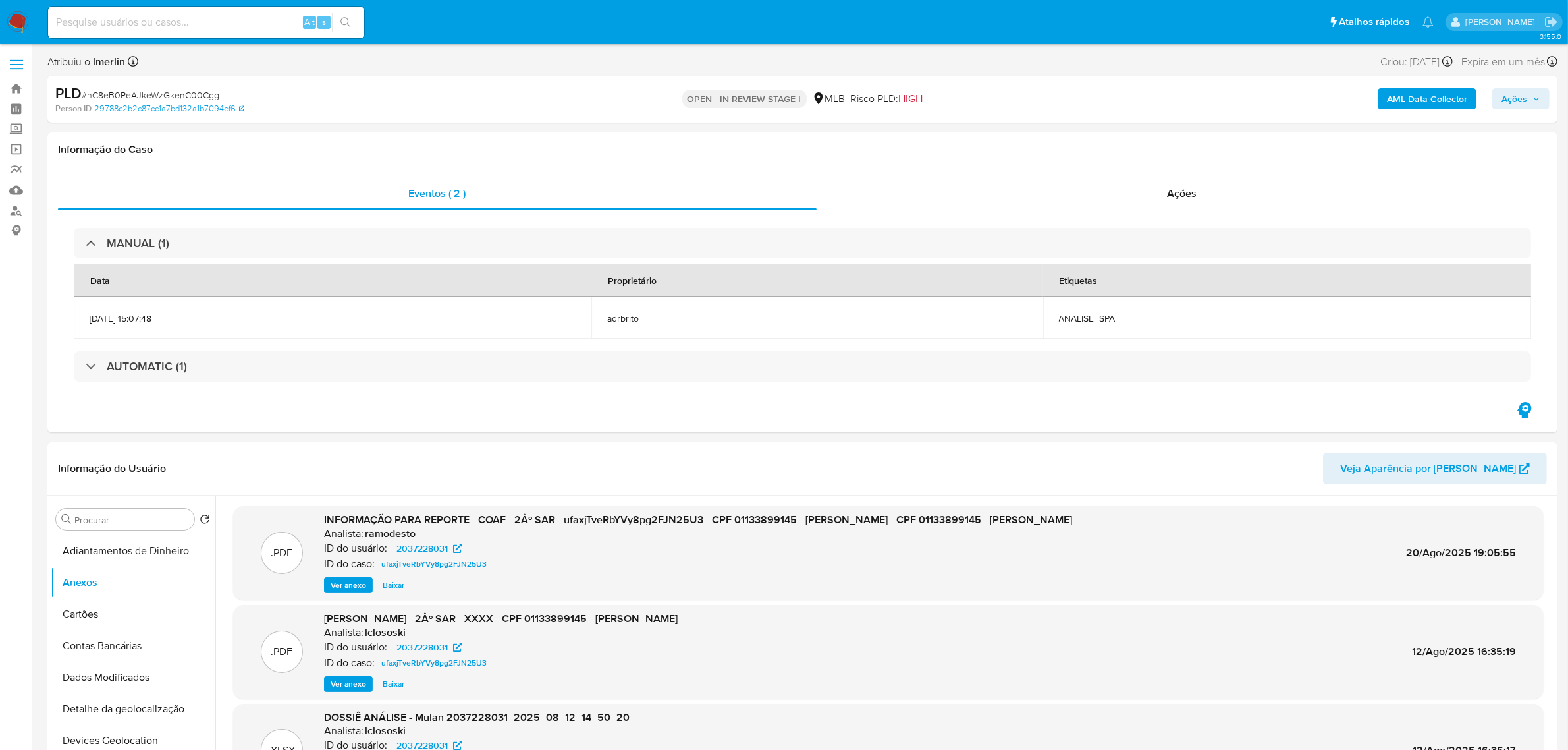
click at [150, 87] on div "PLD # hC8eB0PeAJkeWzGkenC00Cgg" at bounding box center [302, 93] width 494 height 20
drag, startPoint x: 150, startPoint y: 87, endPoint x: 155, endPoint y: 93, distance: 7.8
click at [150, 88] on div "PLD # hC8eB0PeAJkeWzGkenC00Cgg" at bounding box center [302, 93] width 494 height 20
copy span "hC8eB0PeAJkeWzGkenC00Cgg"
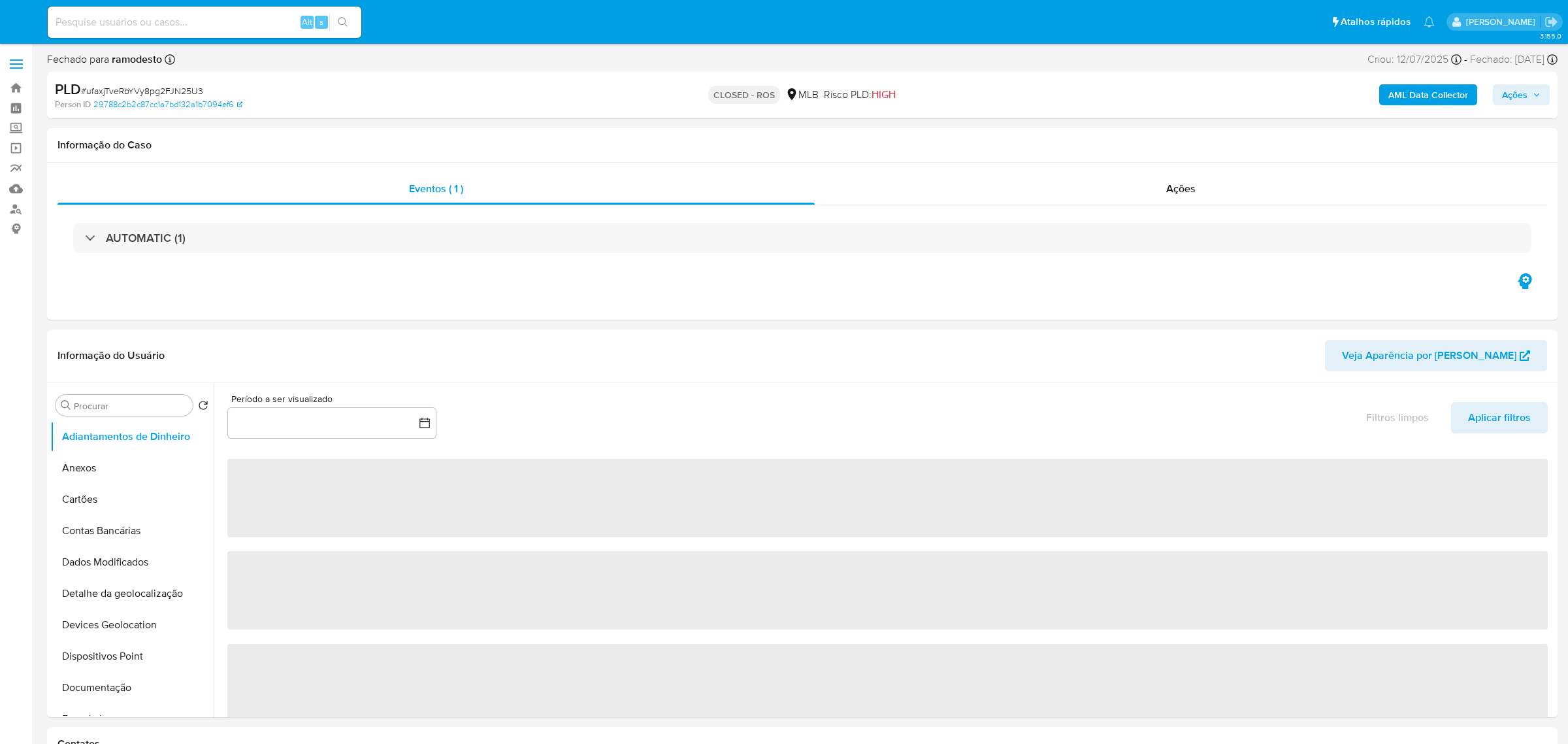
select select "10"
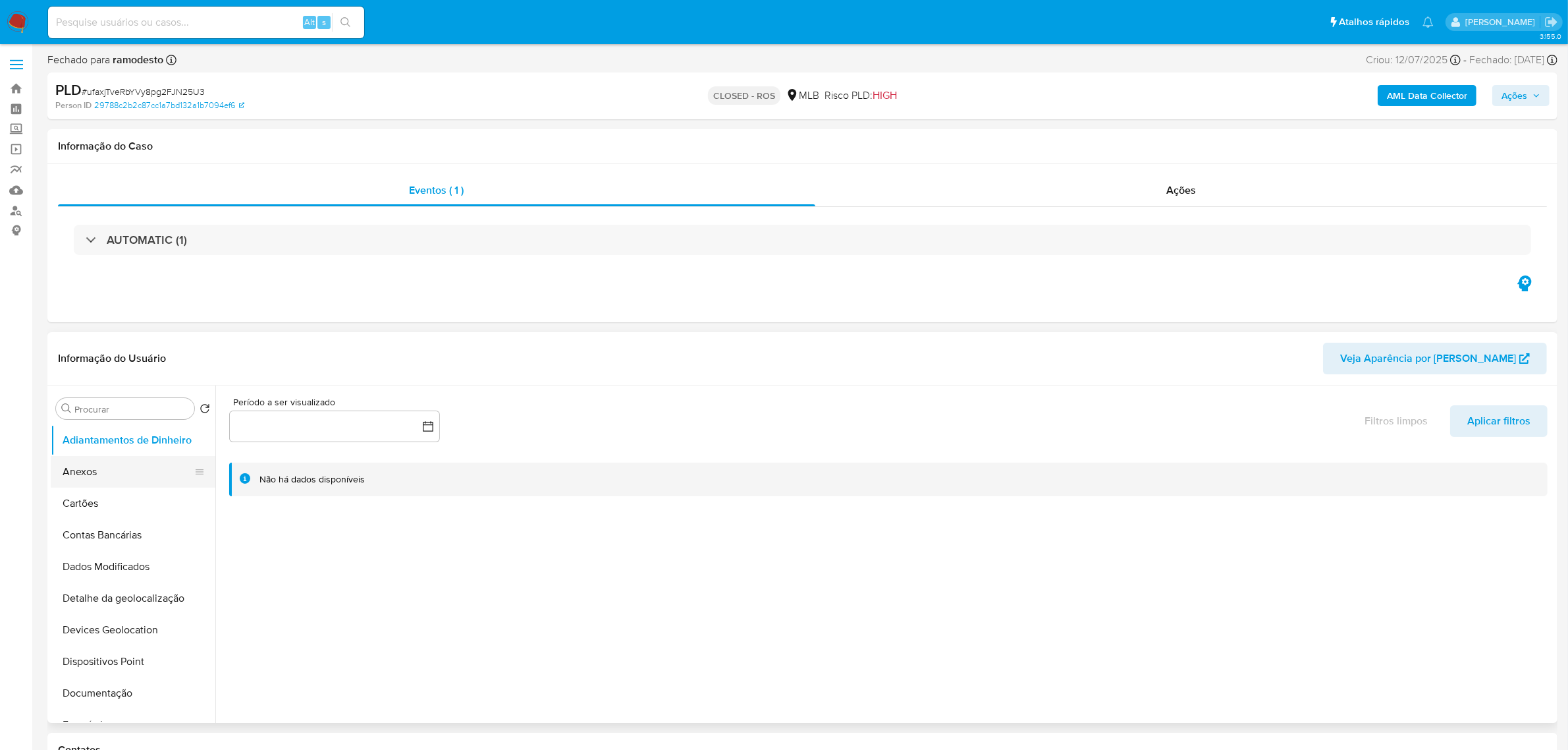
click at [71, 476] on button "Anexos" at bounding box center [128, 471] width 154 height 31
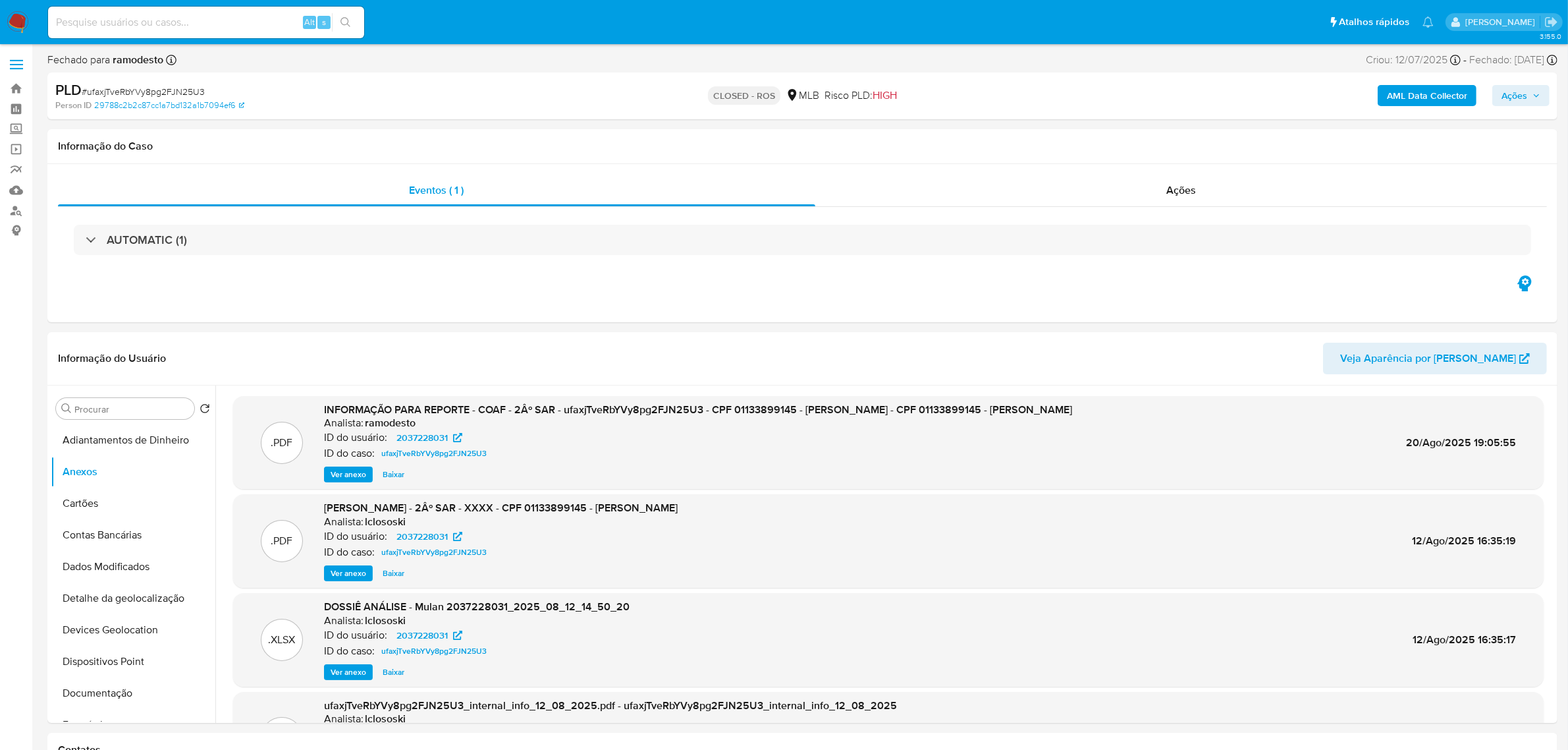
click at [1452, 91] on b "AML Data Collector" at bounding box center [1427, 96] width 81 height 22
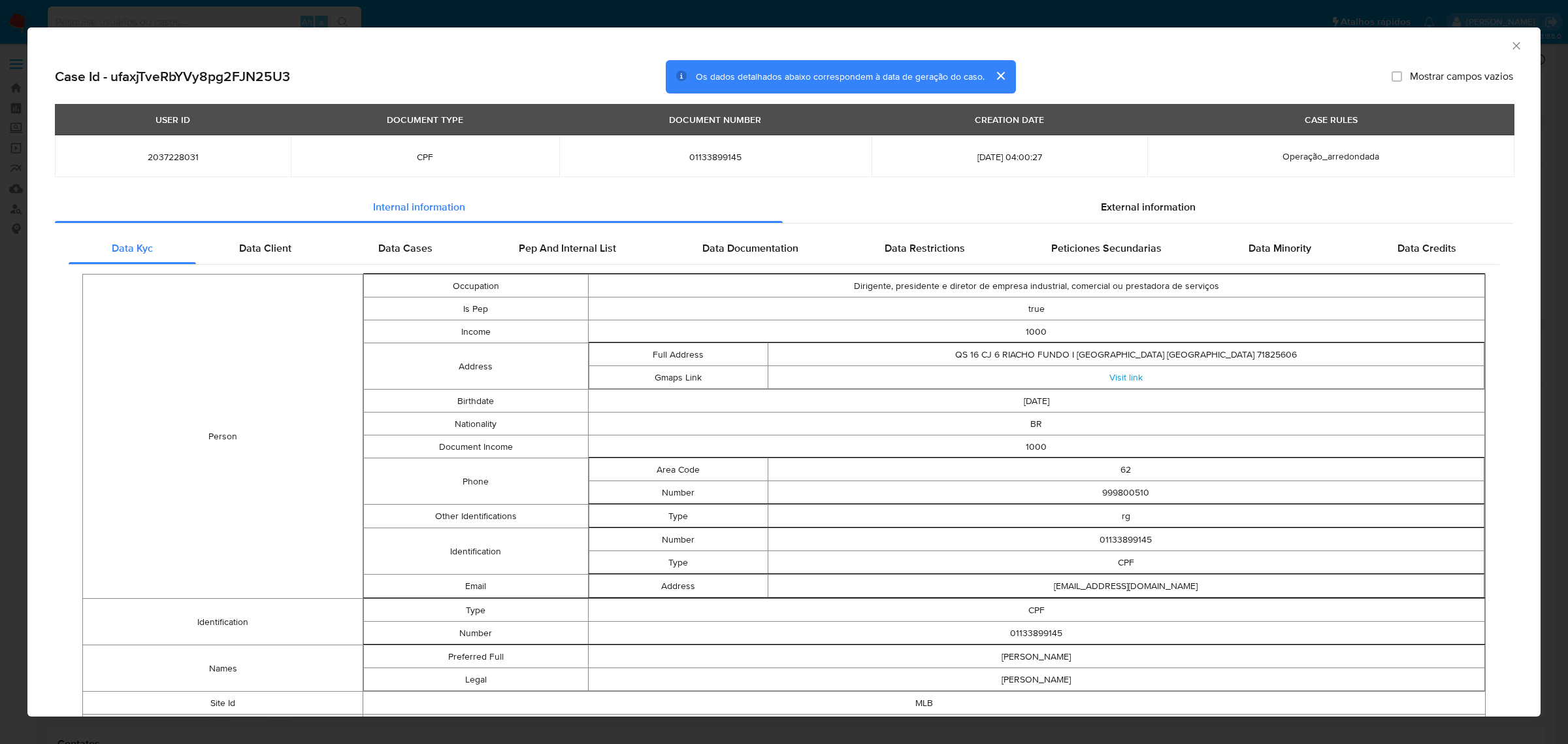
click at [1510, 41] on icon "Fechar a janela" at bounding box center [1516, 45] width 13 height 13
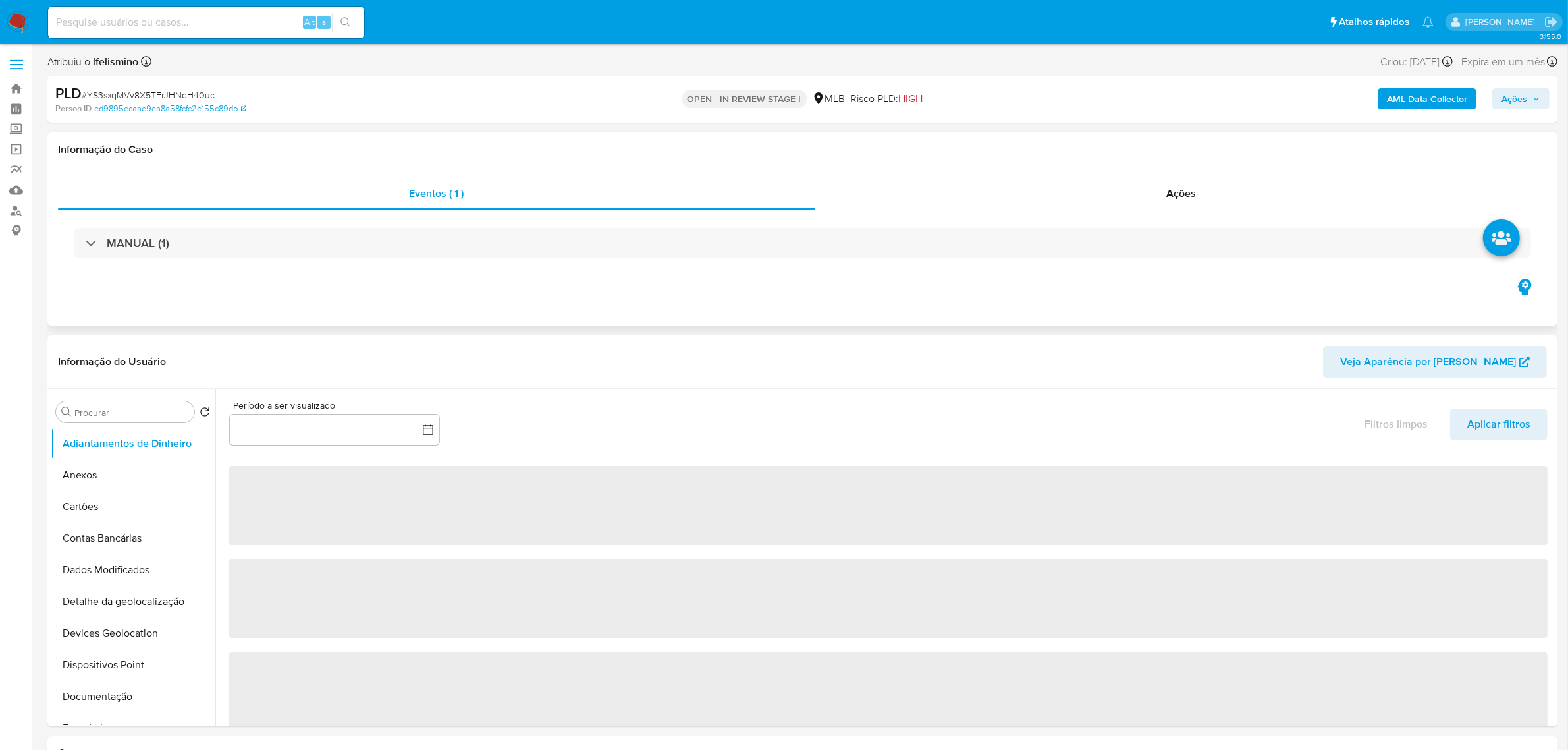
select select "10"
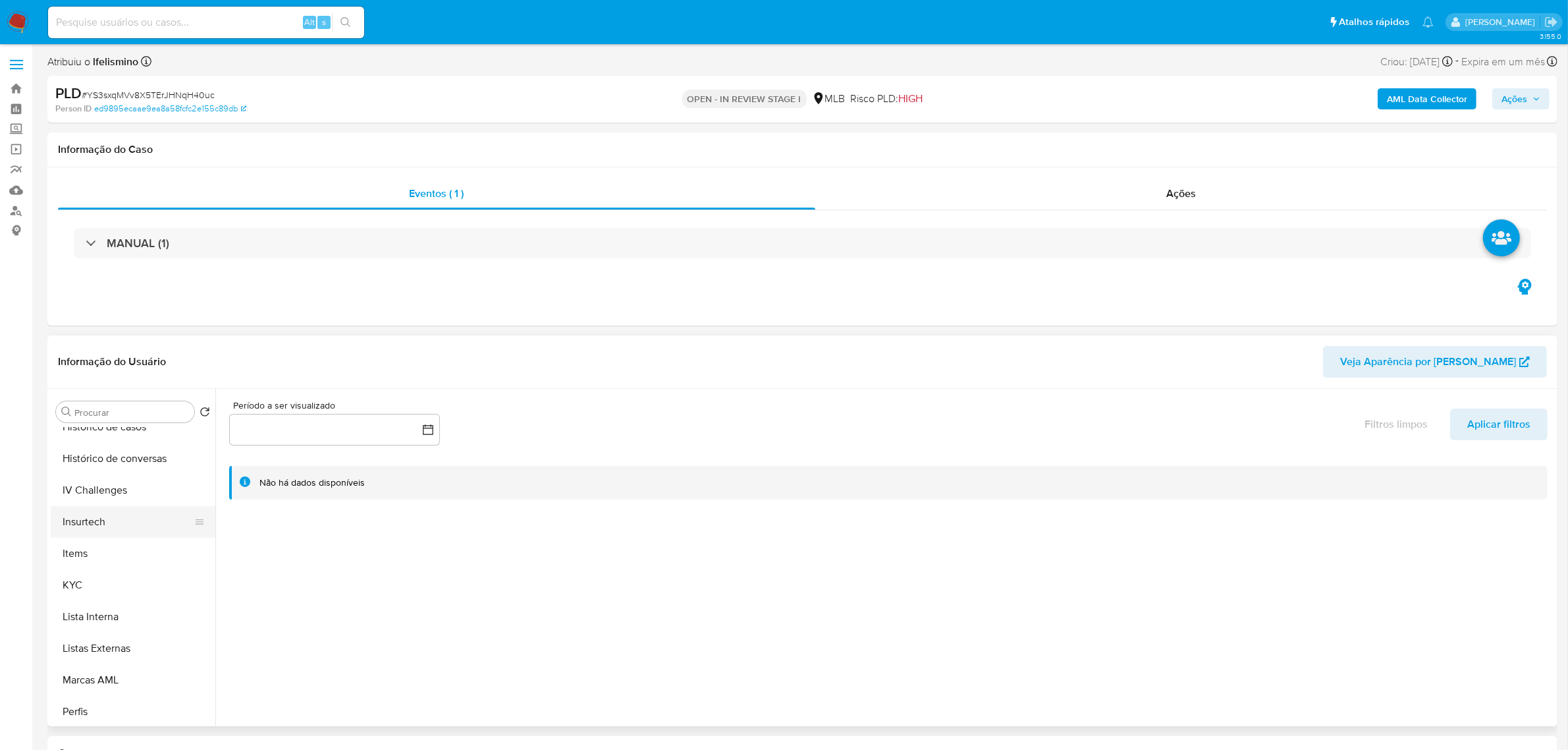
scroll to position [494, 0]
click at [125, 593] on button "KYC" at bounding box center [128, 581] width 154 height 31
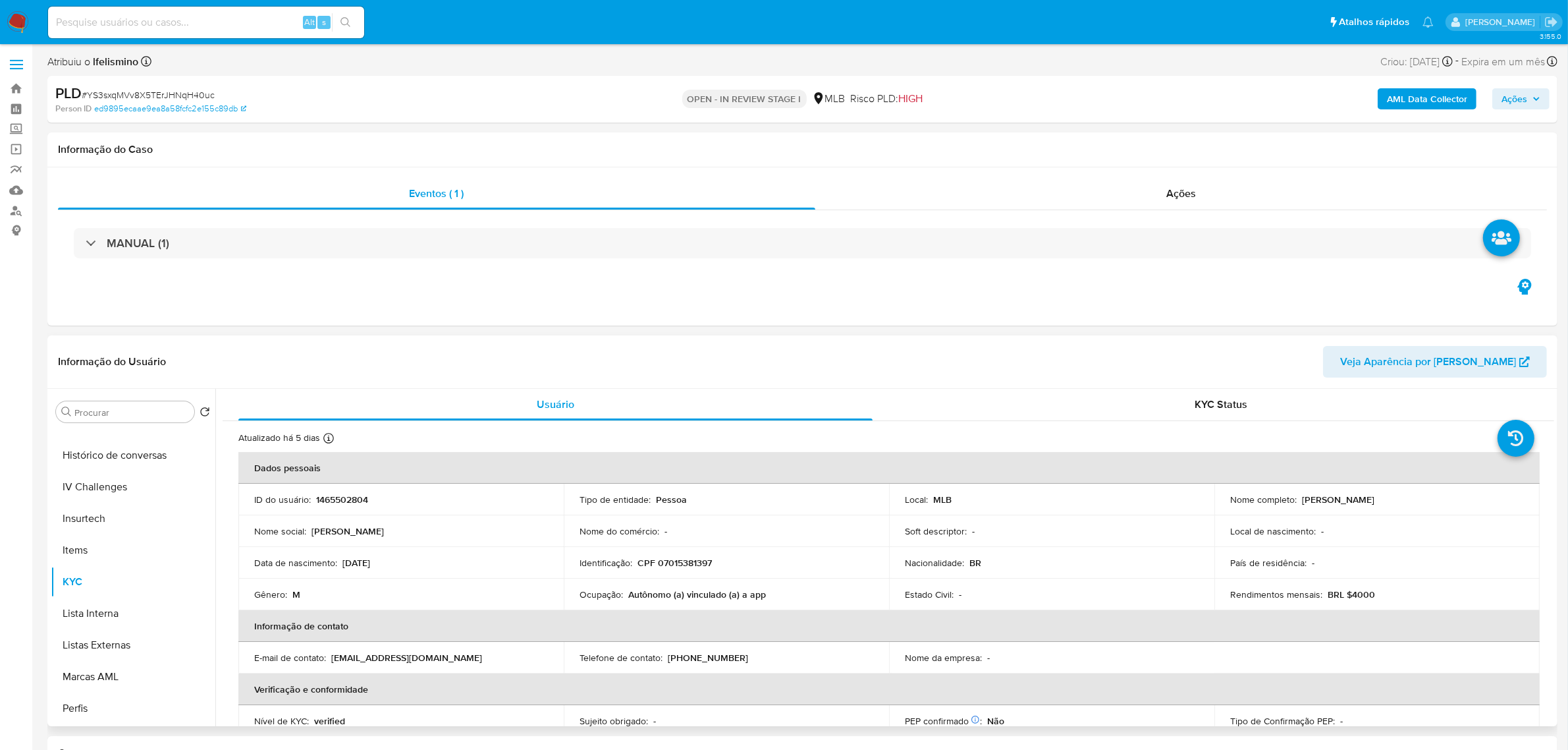
click at [688, 564] on p "CPF 07015381397" at bounding box center [675, 562] width 74 height 12
copy p "07015381397"
click at [185, 91] on span "# YS3sxqMVv8X5TErJHNqH40uc" at bounding box center [148, 95] width 133 height 13
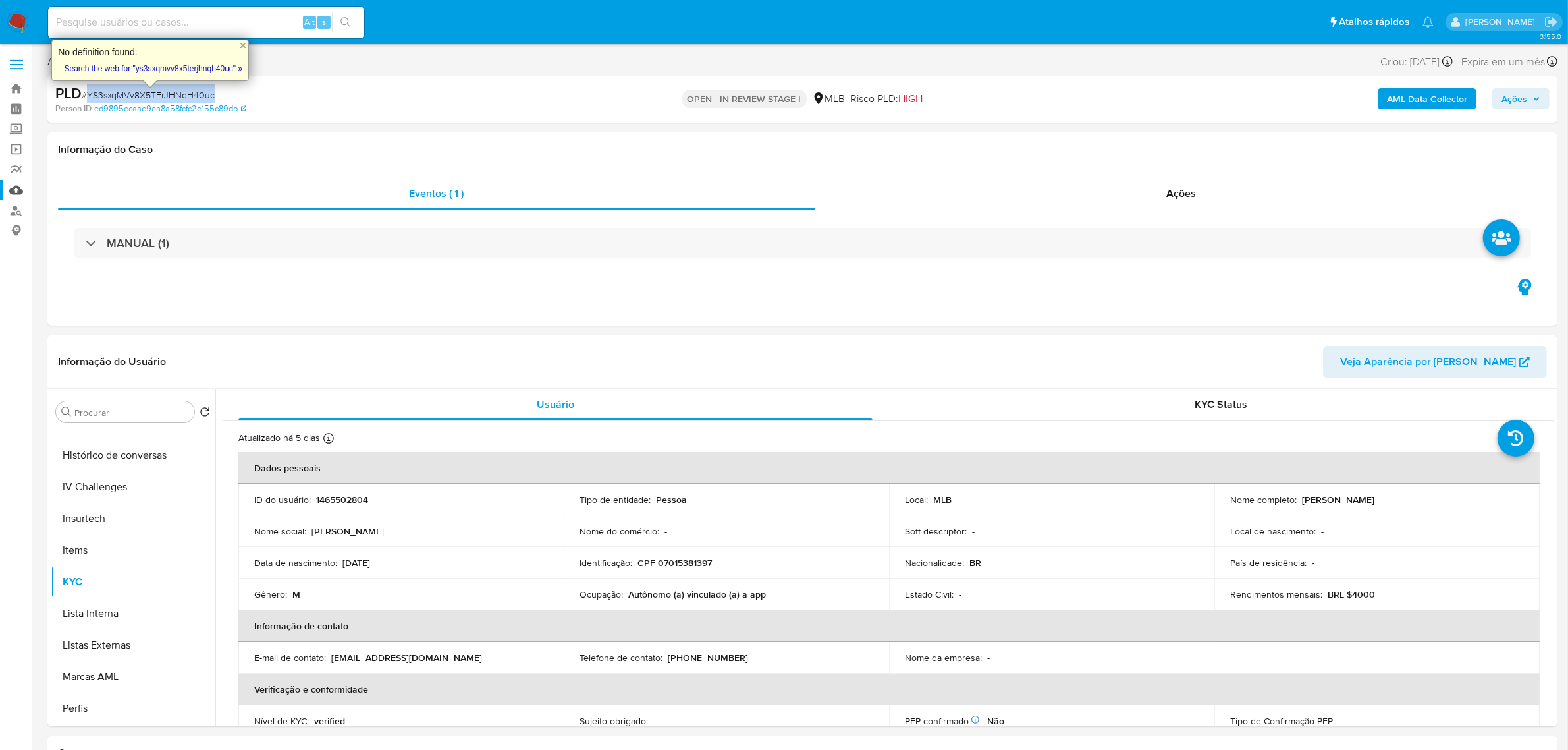
copy span "YS3sxqMVv8X5TErJHNqH40uc"
drag, startPoint x: 1438, startPoint y: 58, endPoint x: 1380, endPoint y: 43, distance: 59.9
click at [1381, 56] on div "Criou: 20/08/2025 Criou: 20/08/2025 15:12:33" at bounding box center [1417, 62] width 73 height 18
copy div "20/08/2025"
click at [785, 263] on div "MANUAL (1)" at bounding box center [803, 243] width 1489 height 66
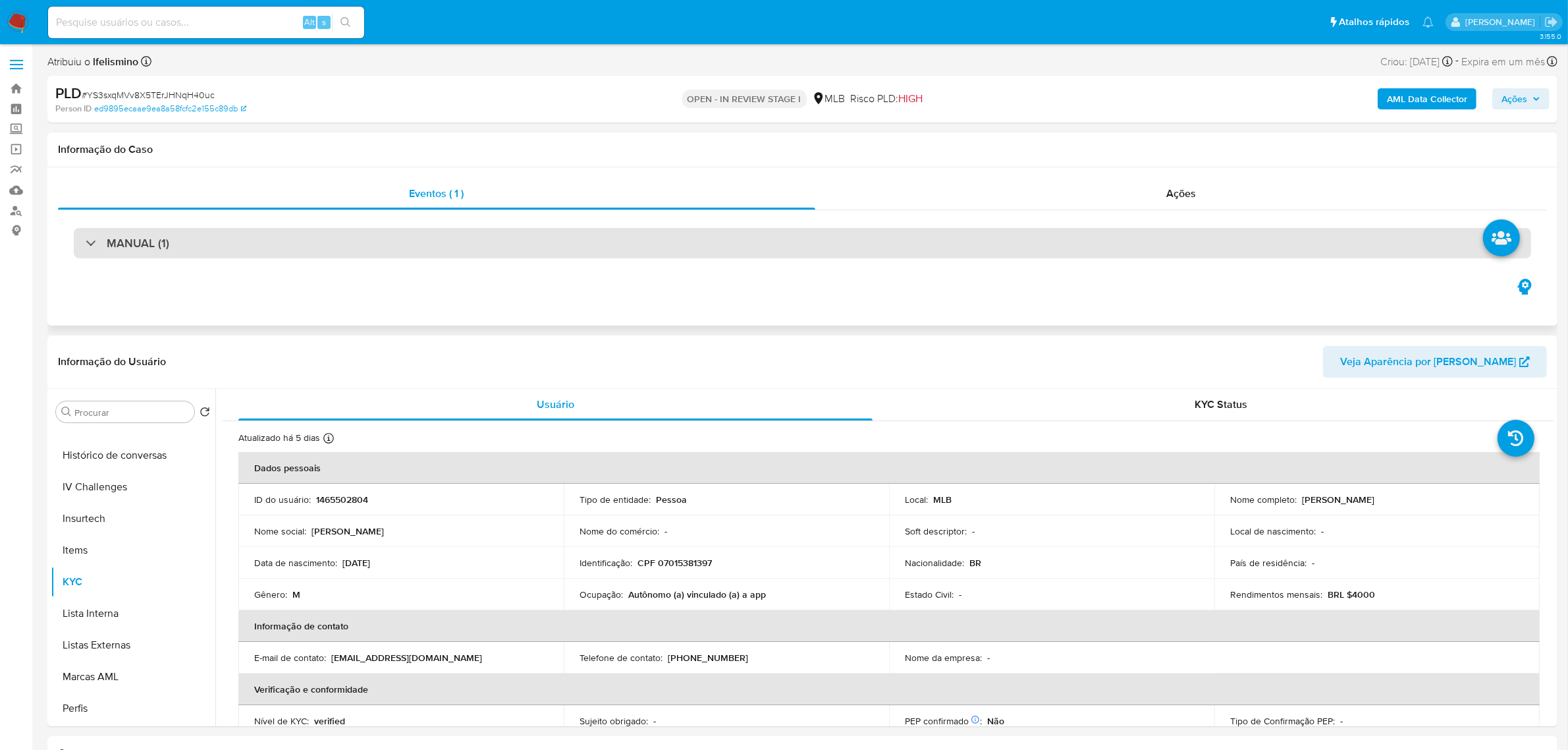
click at [822, 243] on div "MANUAL (1)" at bounding box center [802, 243] width 1458 height 30
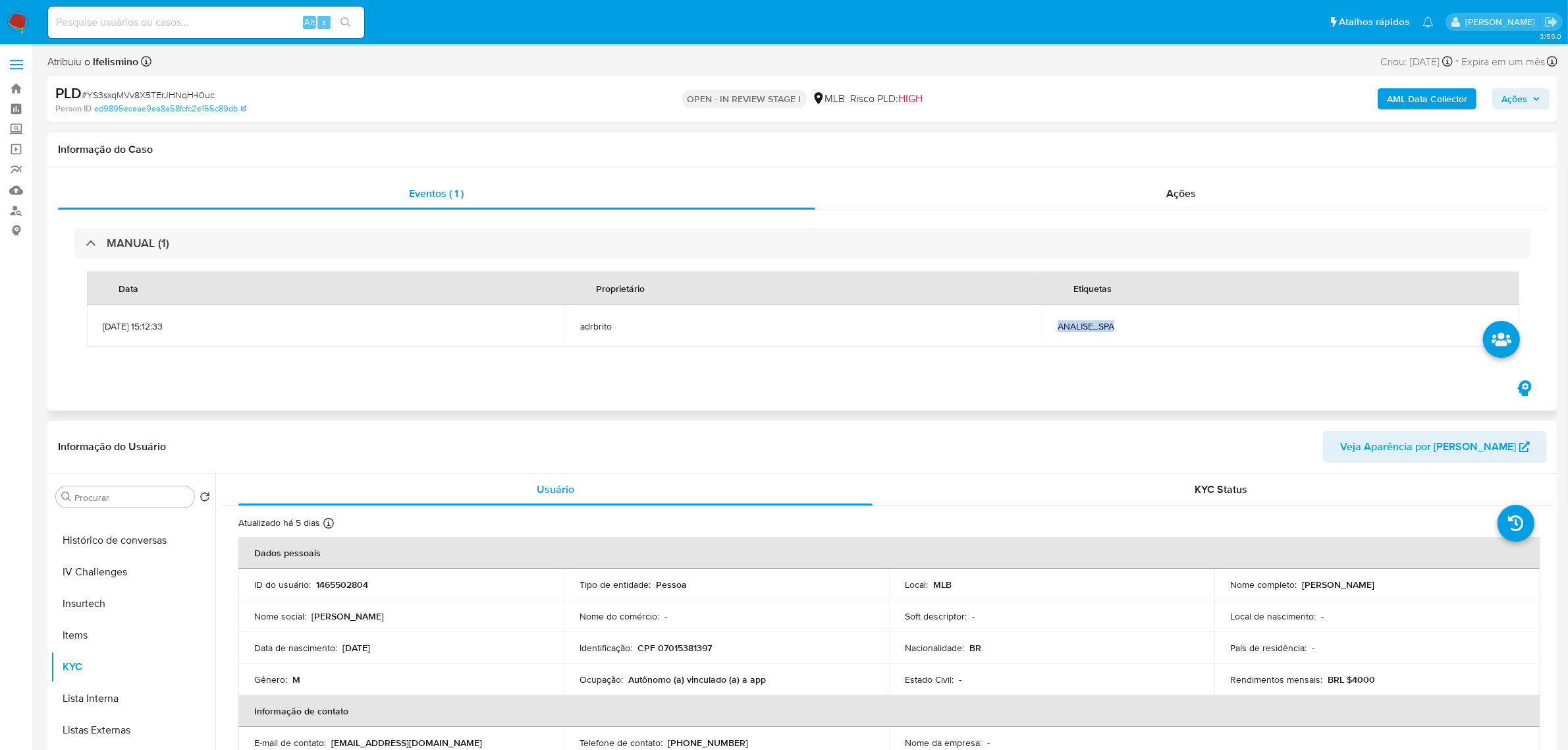
drag, startPoint x: 1048, startPoint y: 324, endPoint x: 1302, endPoint y: 336, distance: 254.3
click at [1302, 336] on td "ANALISE_SPA" at bounding box center [1280, 325] width 478 height 42
copy span "ANALISE_SPA"
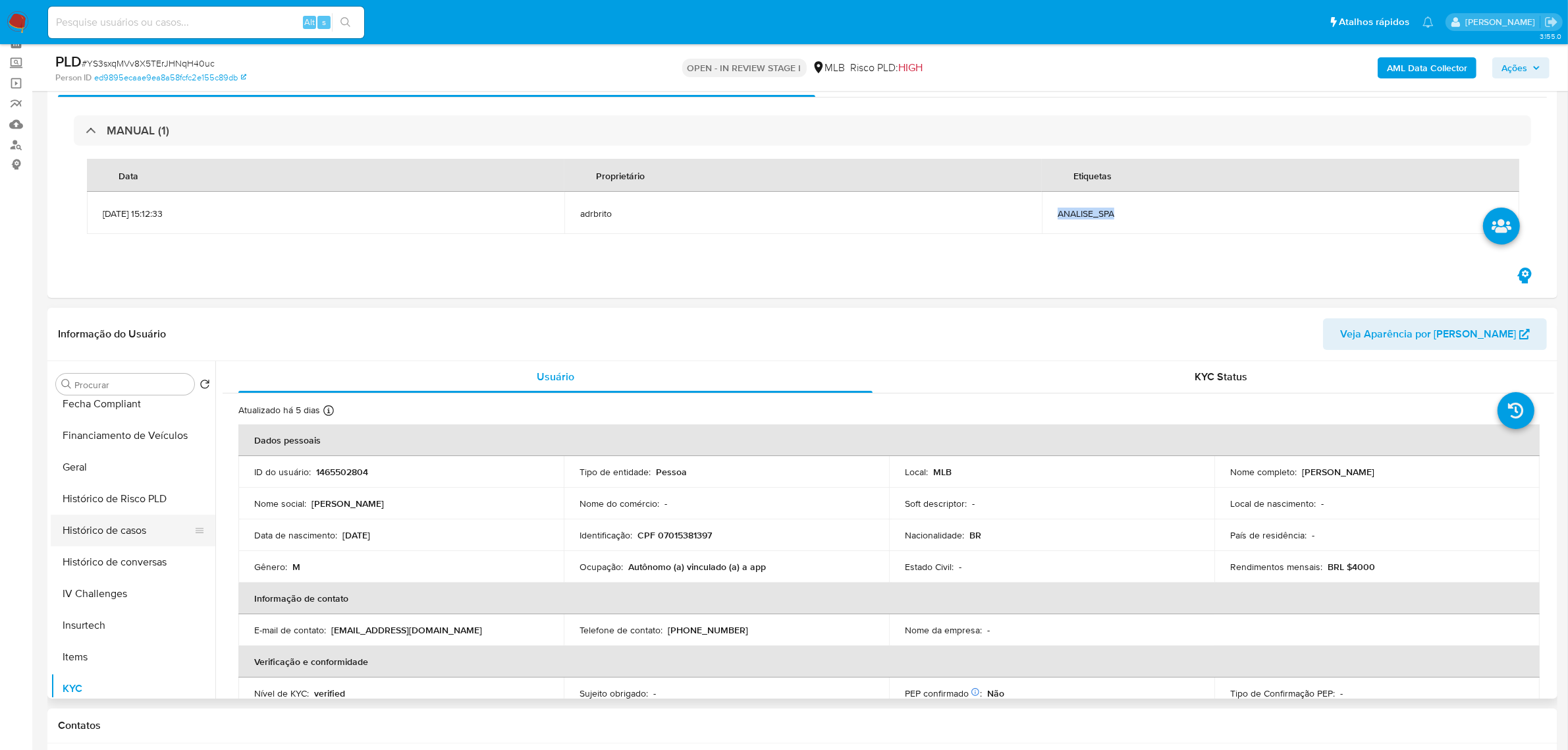
scroll to position [341, 0]
click at [116, 502] on button "Histórico de Risco PLD" at bounding box center [128, 517] width 154 height 31
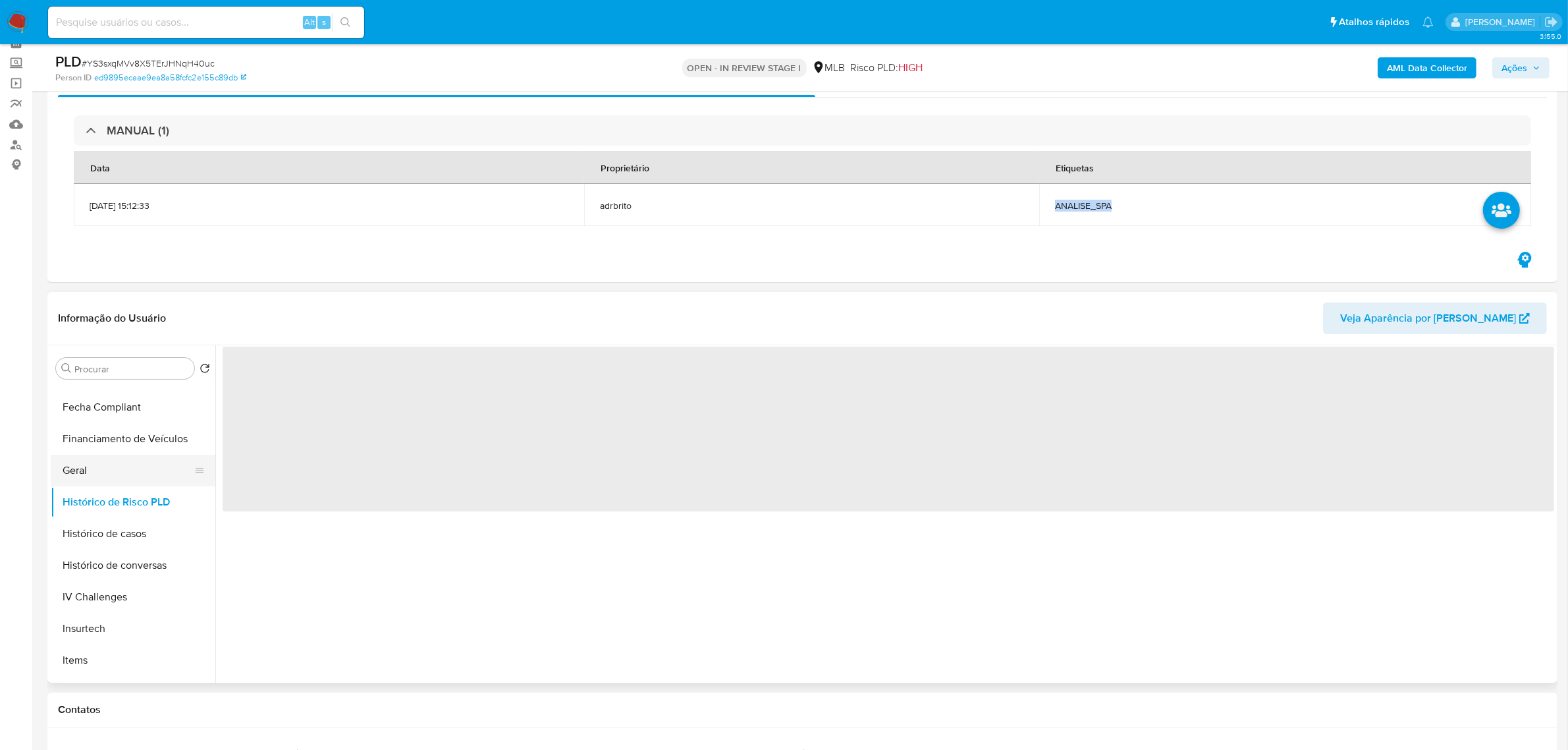
click at [121, 478] on button "Geral" at bounding box center [128, 470] width 154 height 31
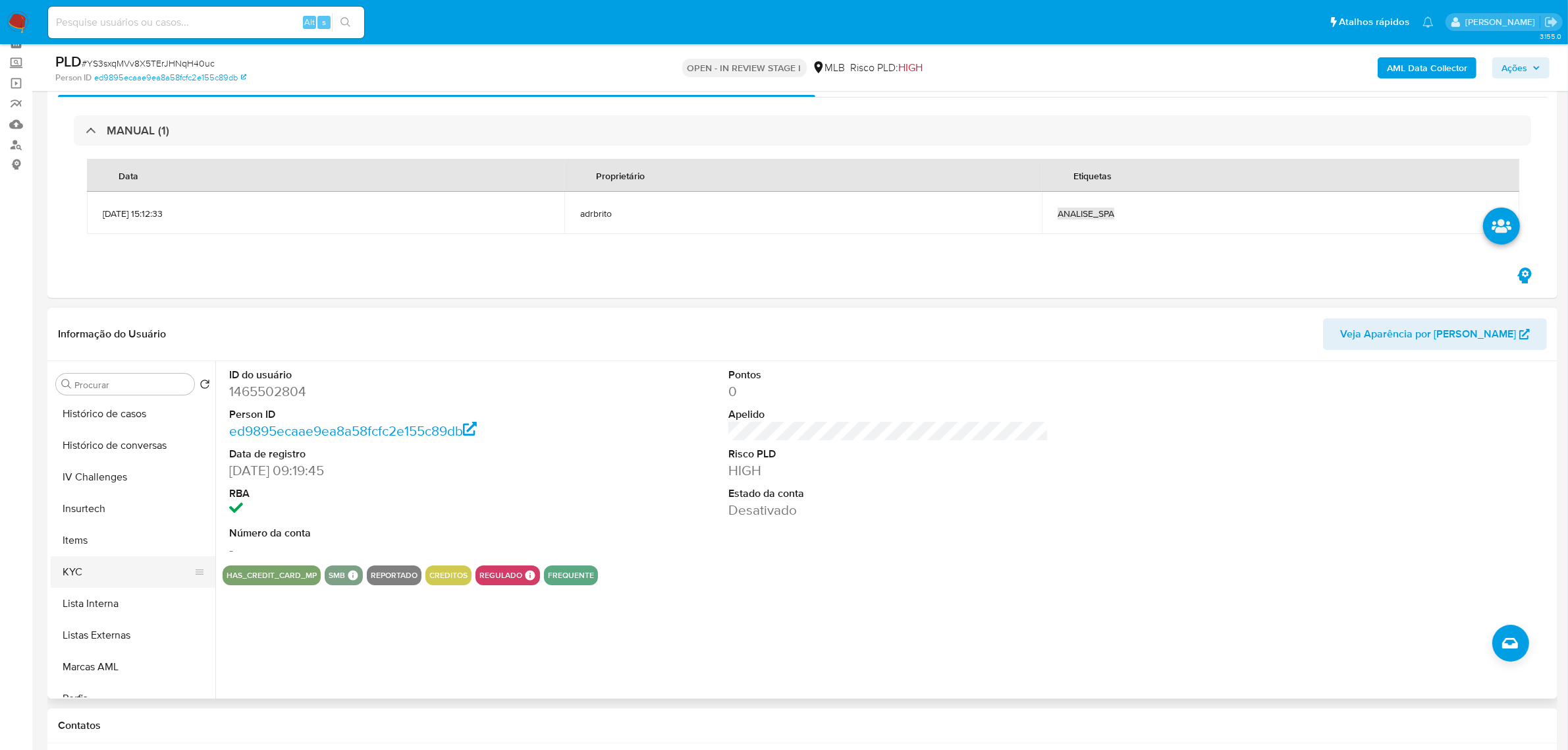
scroll to position [505, 0]
click at [104, 530] on button "KYC" at bounding box center [128, 542] width 154 height 31
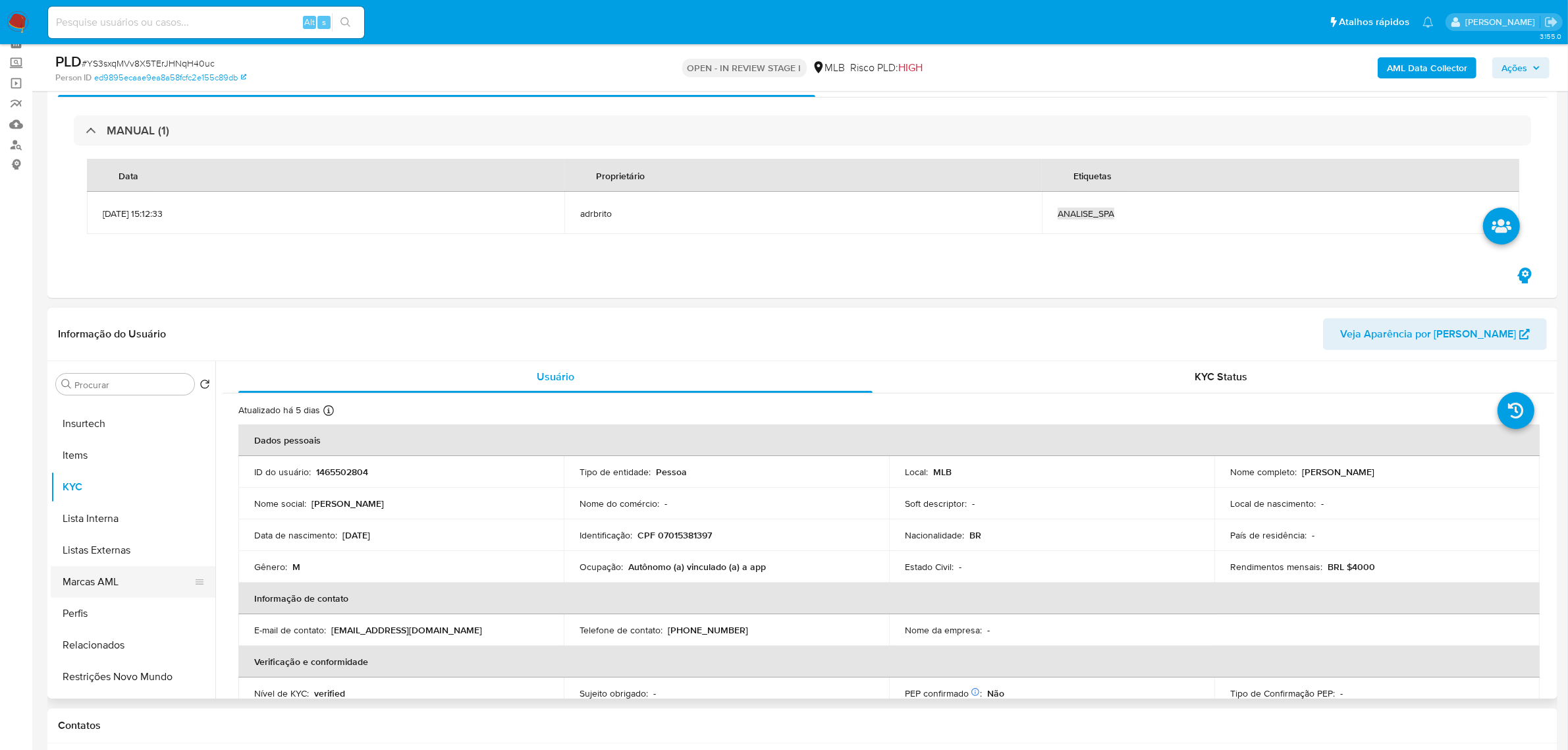
scroll to position [588, 0]
click at [123, 648] on button "Restrições Novo Mundo" at bounding box center [128, 650] width 154 height 31
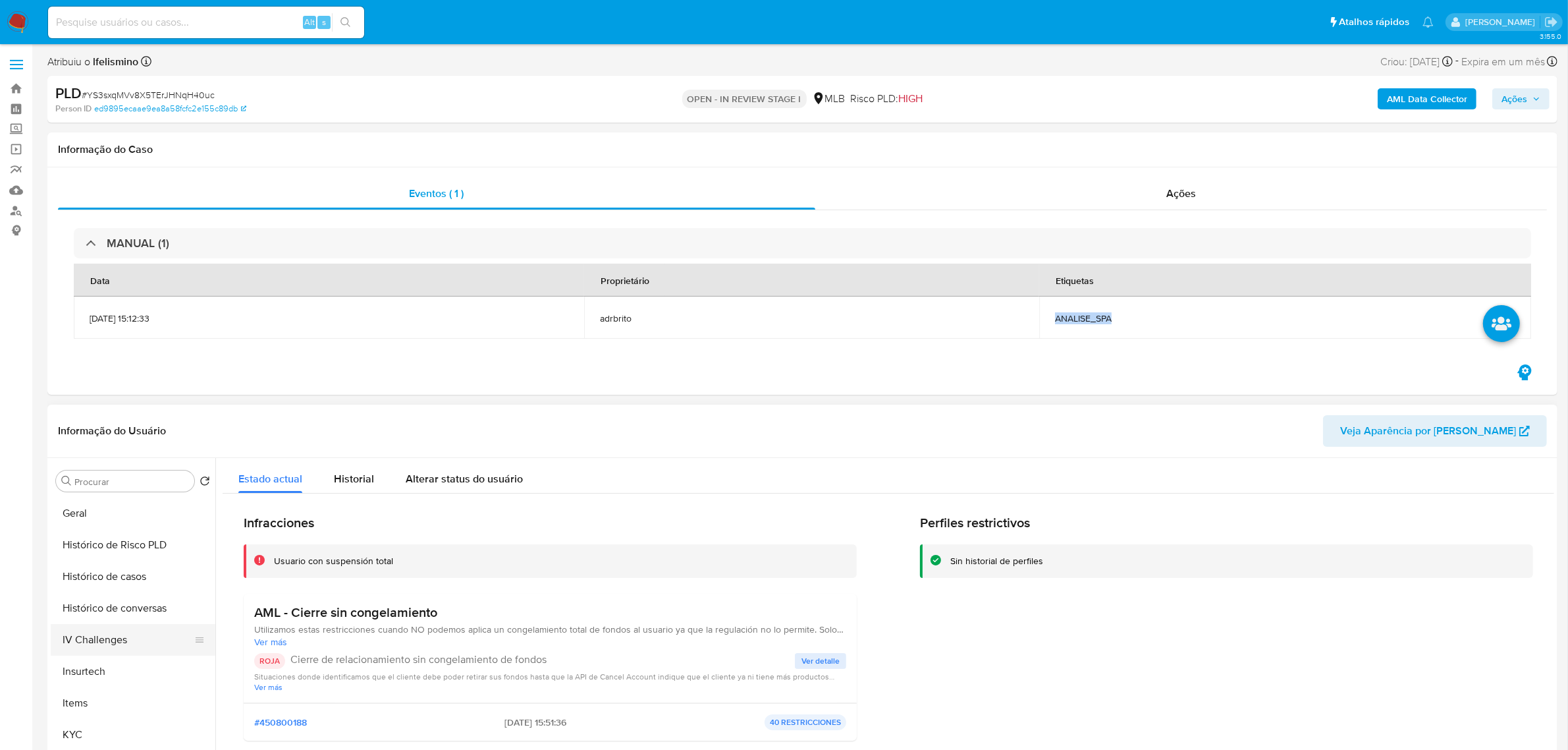
scroll to position [423, 0]
click at [87, 709] on button "KYC" at bounding box center [134, 721] width 165 height 31
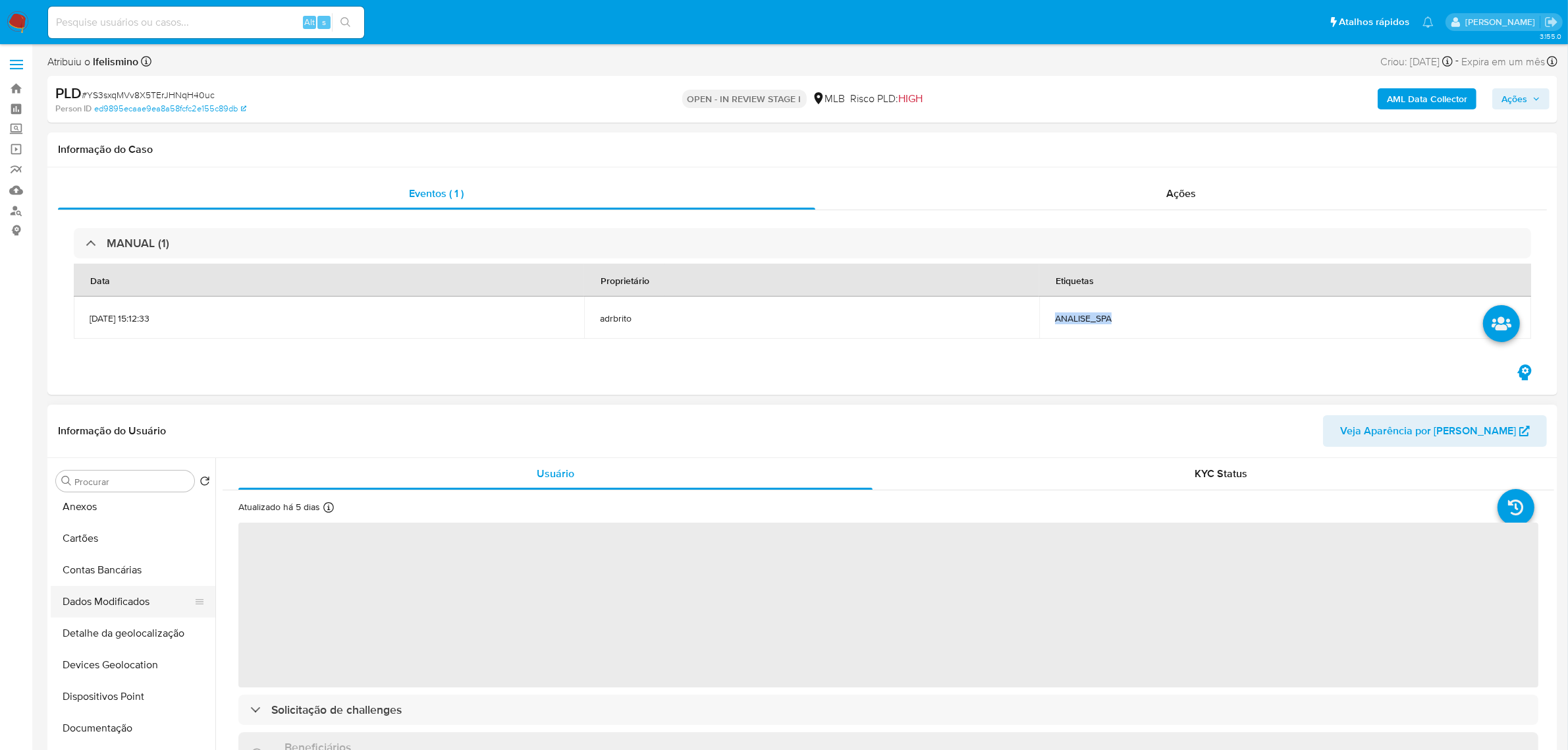
scroll to position [0, 0]
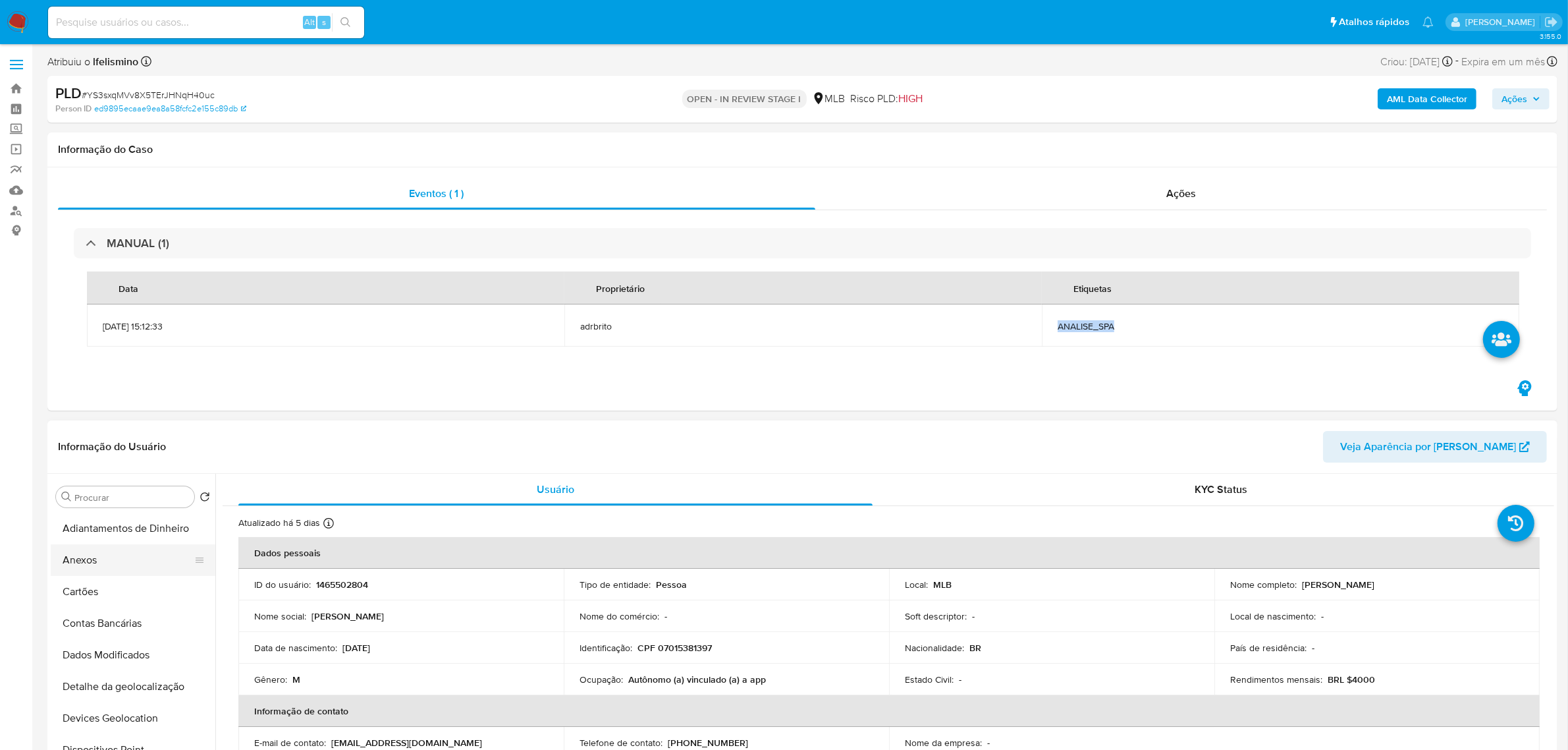
click at [126, 553] on button "Anexos" at bounding box center [128, 559] width 154 height 31
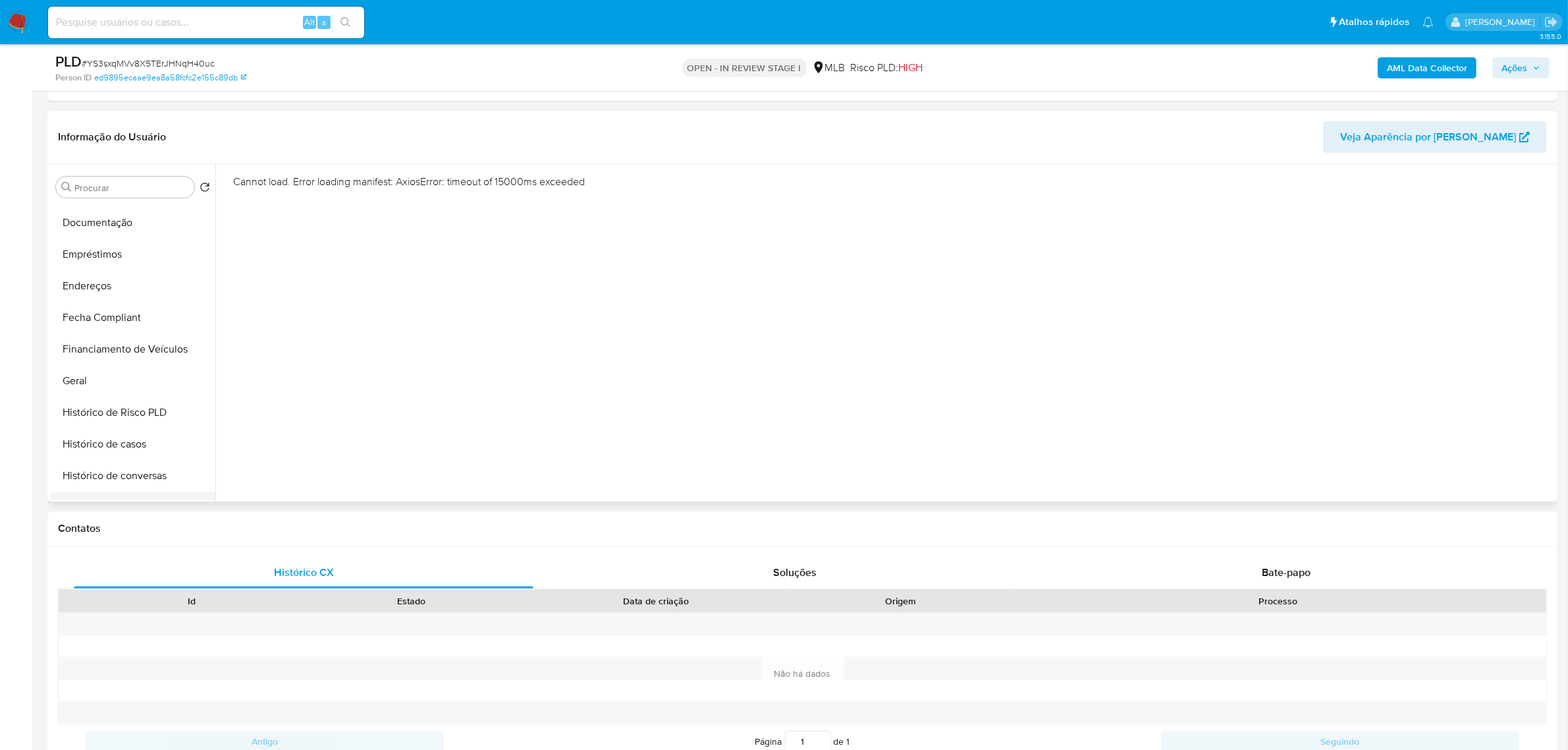
scroll to position [330, 0]
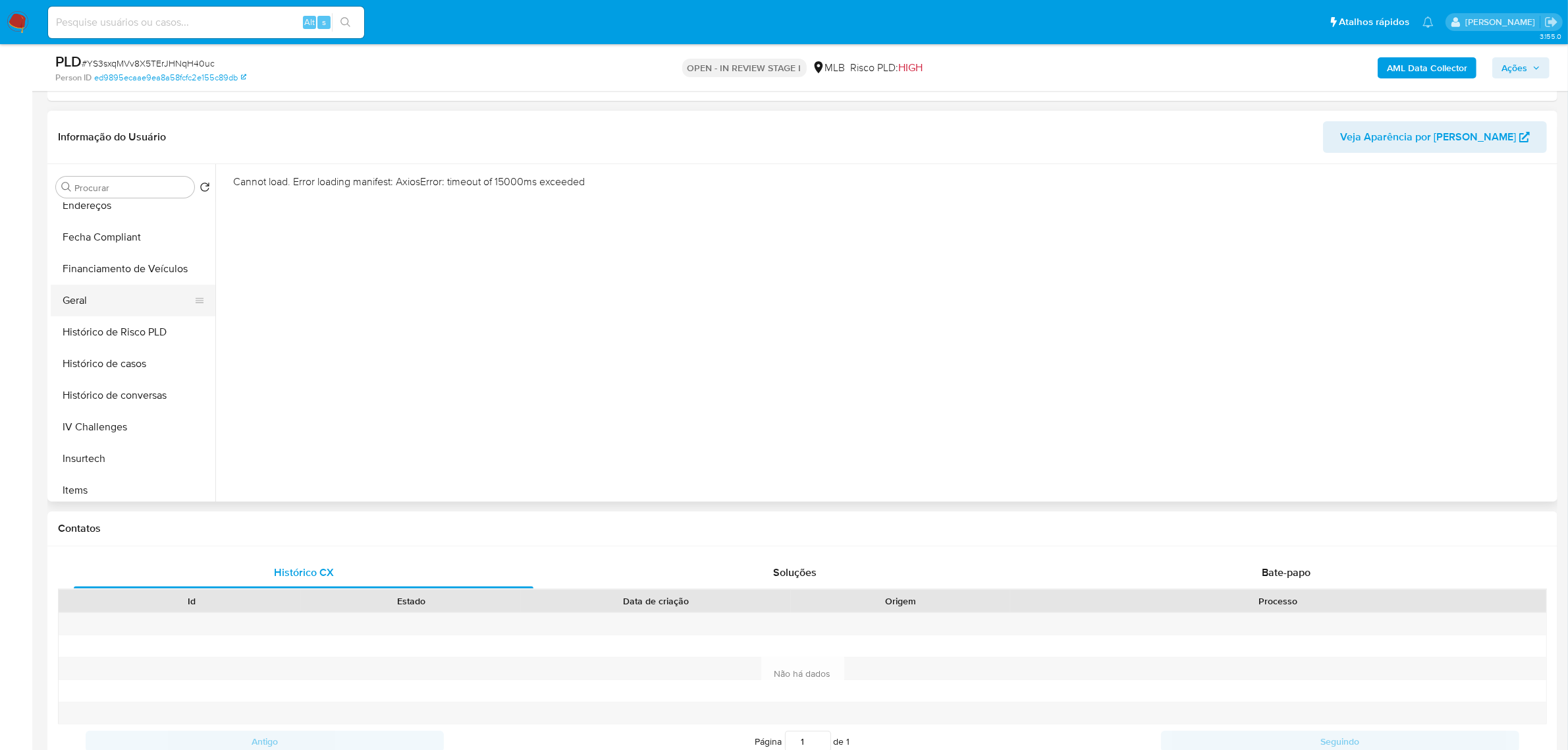
click at [151, 305] on button "Geral" at bounding box center [128, 300] width 154 height 31
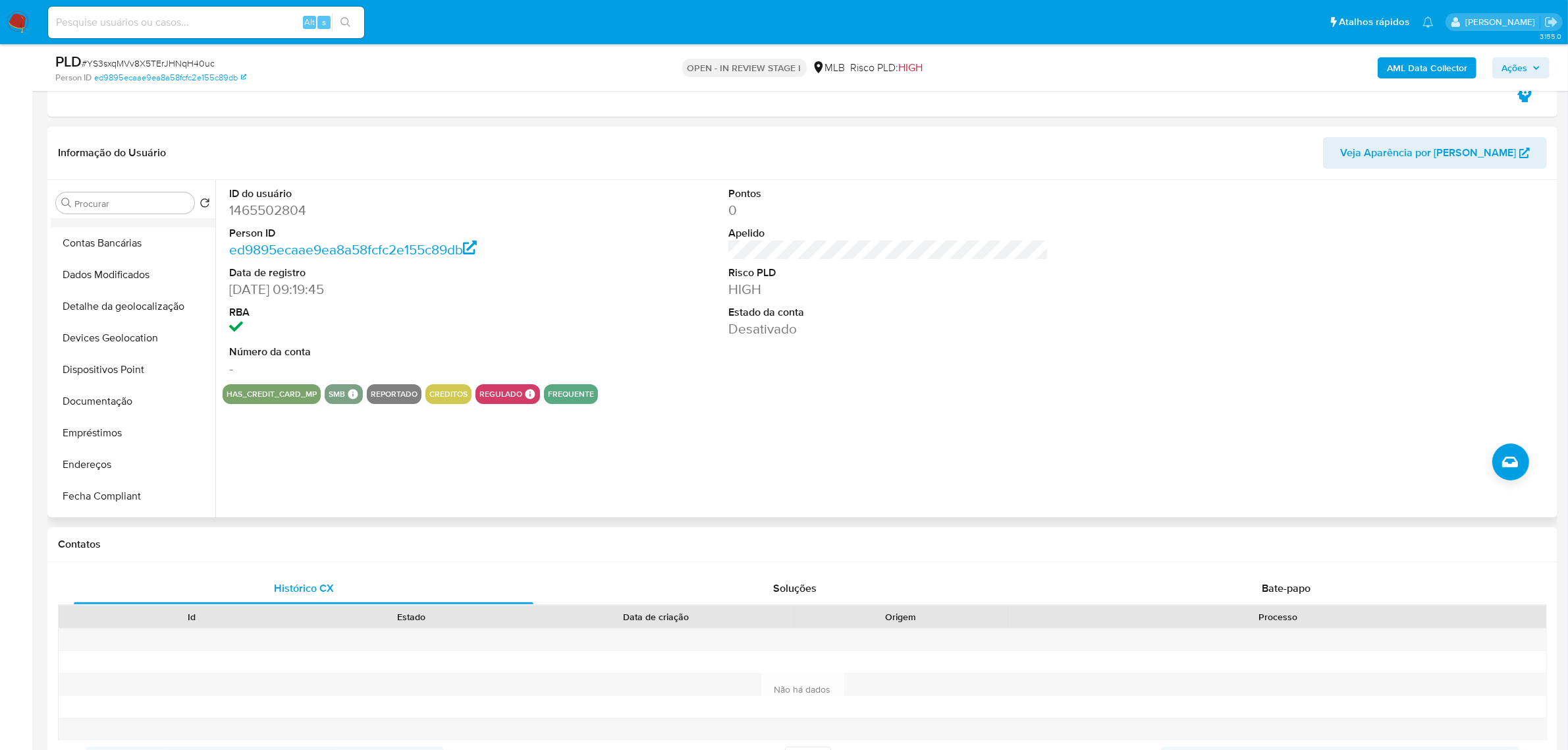
scroll to position [0, 0]
click at [124, 271] on button "Anexos" at bounding box center [128, 265] width 154 height 31
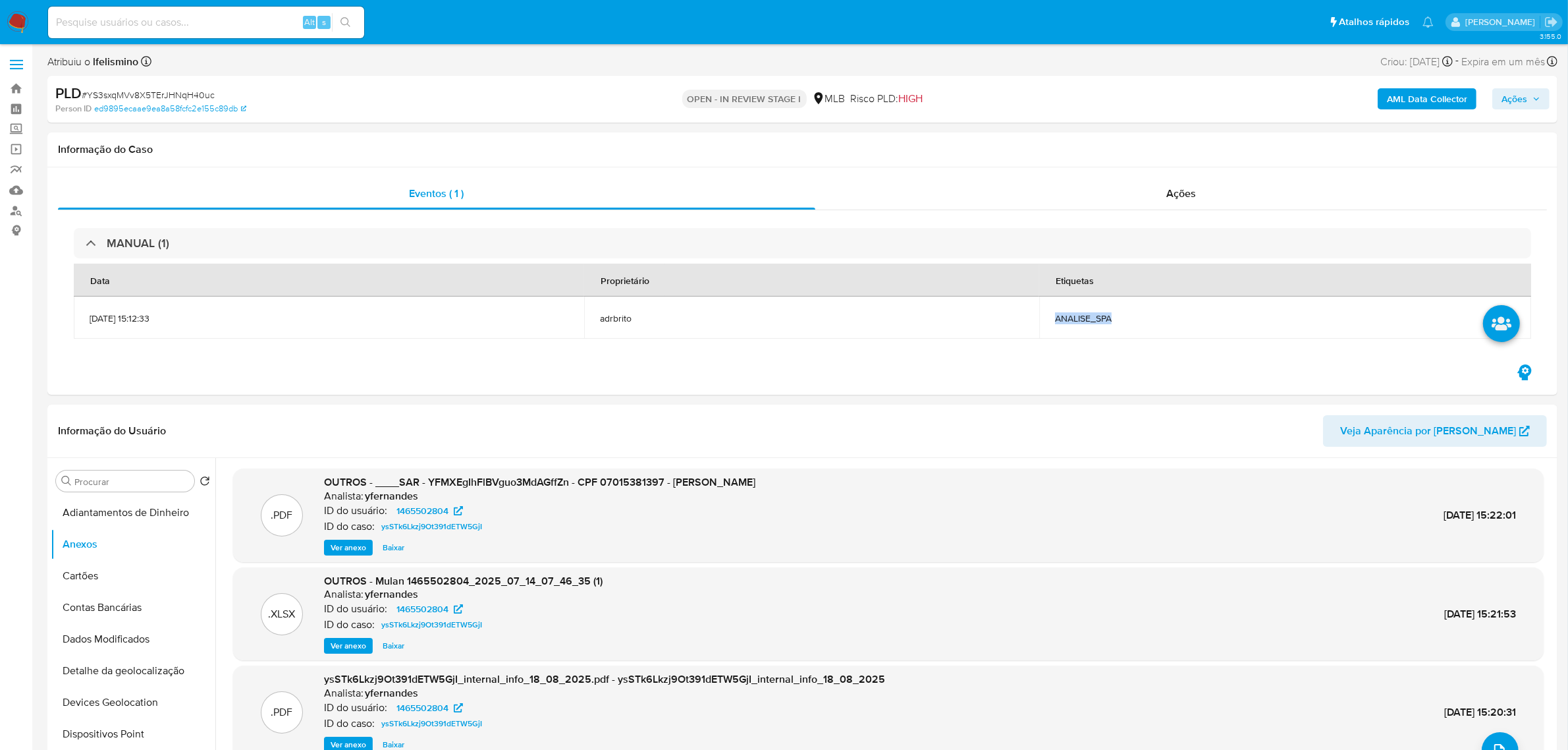
click at [1393, 108] on b "AML Data Collector" at bounding box center [1427, 99] width 81 height 22
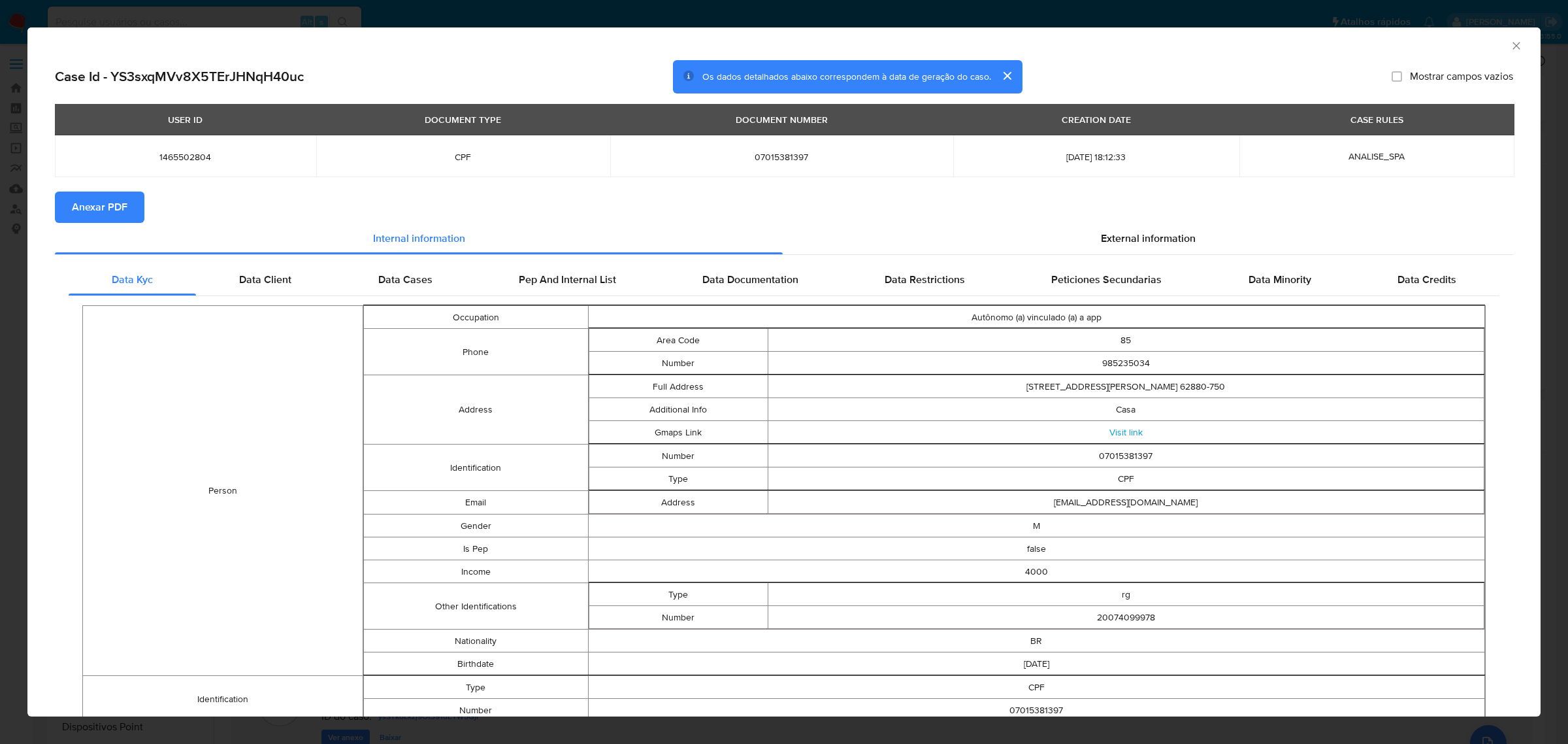
click at [122, 208] on span "Anexar PDF" at bounding box center [100, 207] width 55 height 28
click at [848, 19] on div "AML Data Collector Case Id - YS3sxqMVv8X5TErJHNqH40uc Os dados detalhados abaix…" at bounding box center [784, 372] width 1568 height 744
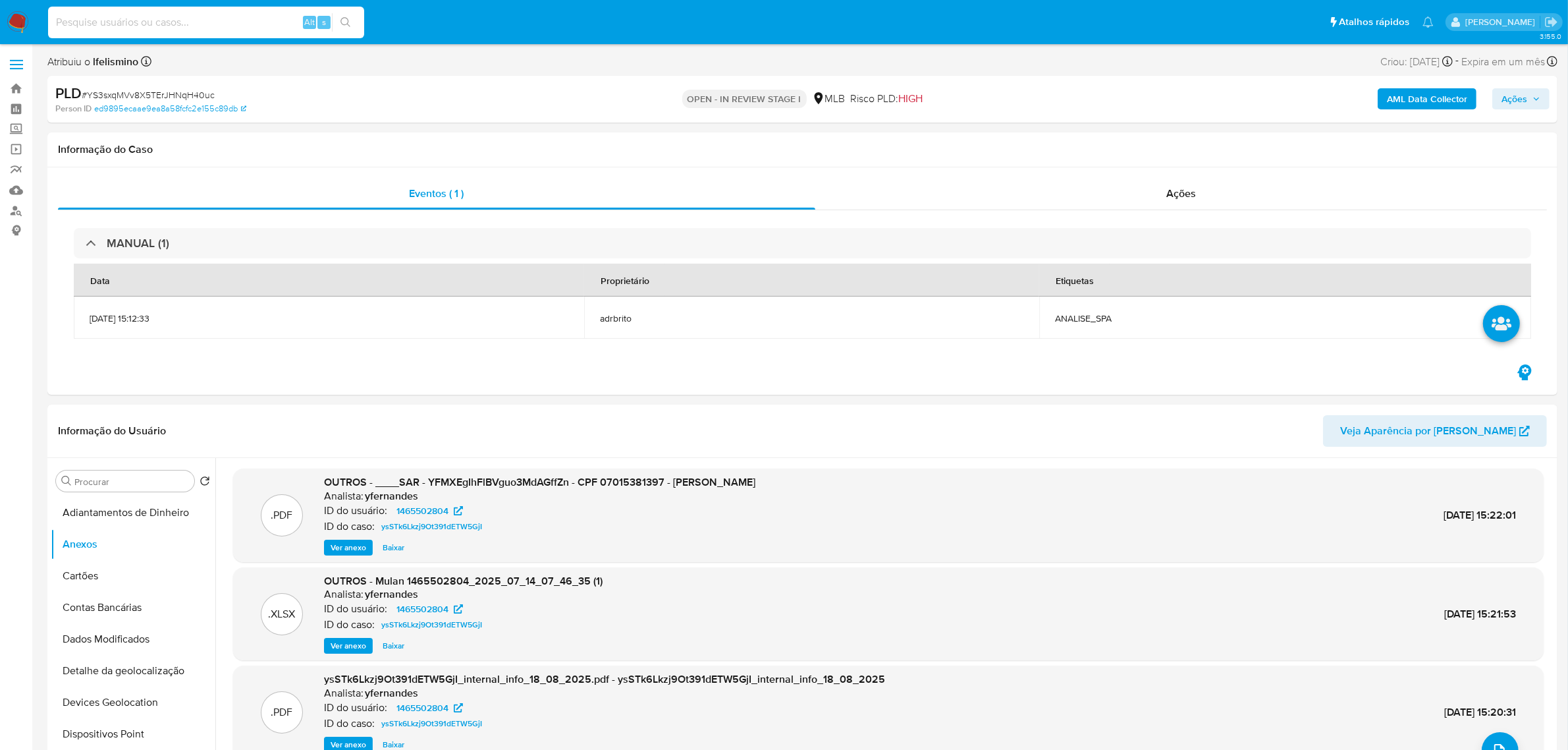
paste input "hC8eB0PeAJkeWzGkenC00Cgg"
type input "hC8eB0PeAJkeWzGkenC00Cgg"
click at [337, 20] on button "search-icon" at bounding box center [345, 22] width 27 height 19
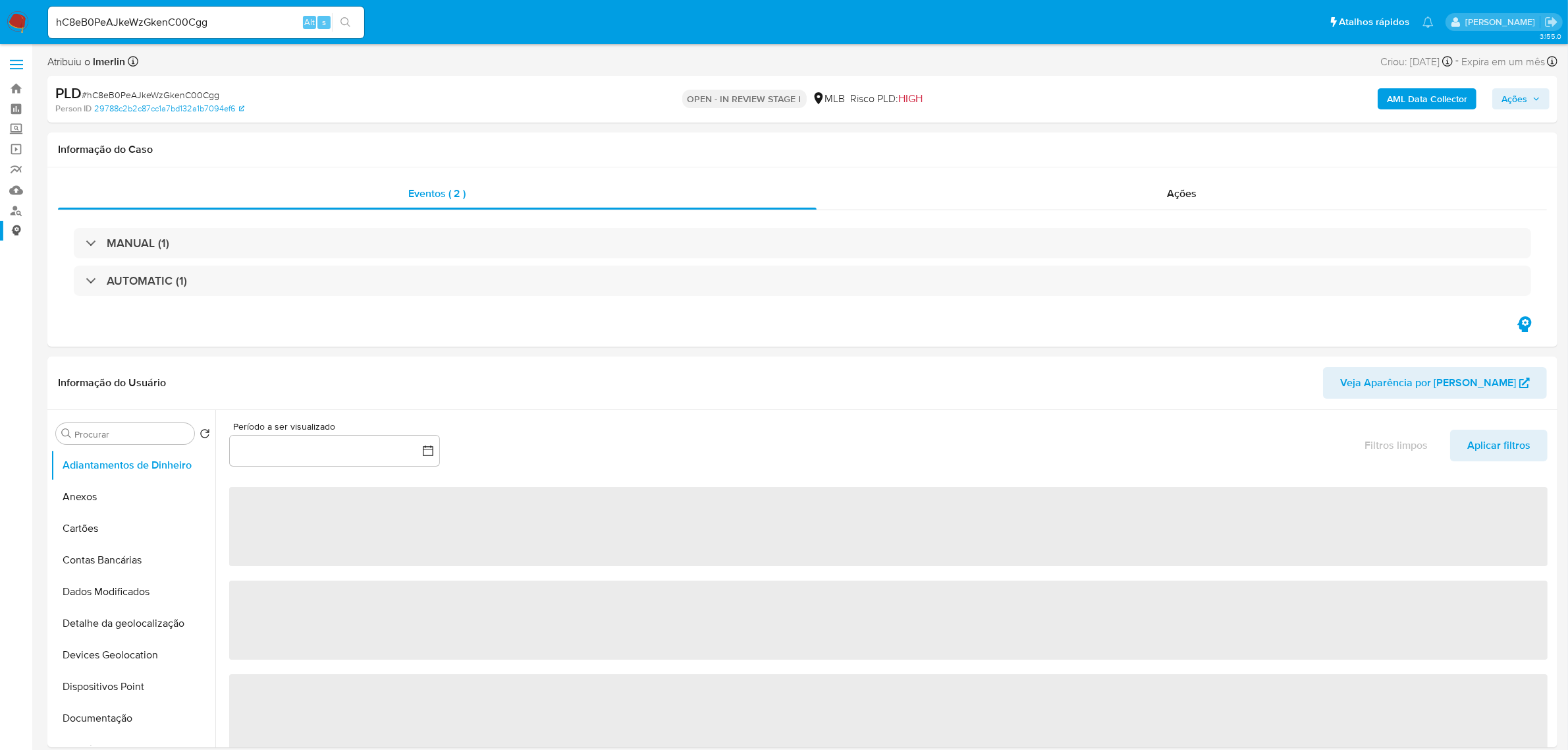
select select "10"
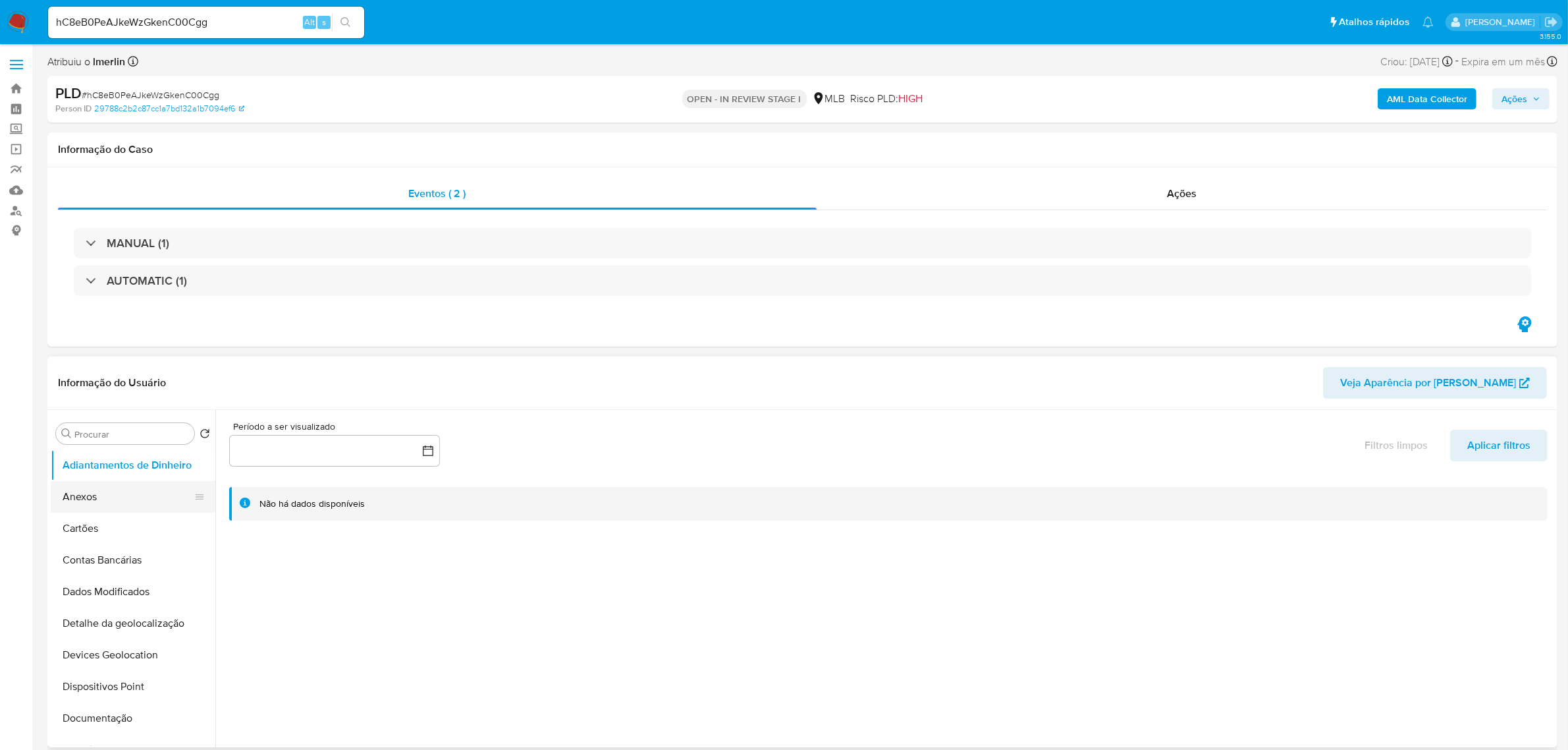
drag, startPoint x: 123, startPoint y: 504, endPoint x: 130, endPoint y: 498, distance: 9.2
click at [123, 503] on button "Anexos" at bounding box center [128, 496] width 154 height 31
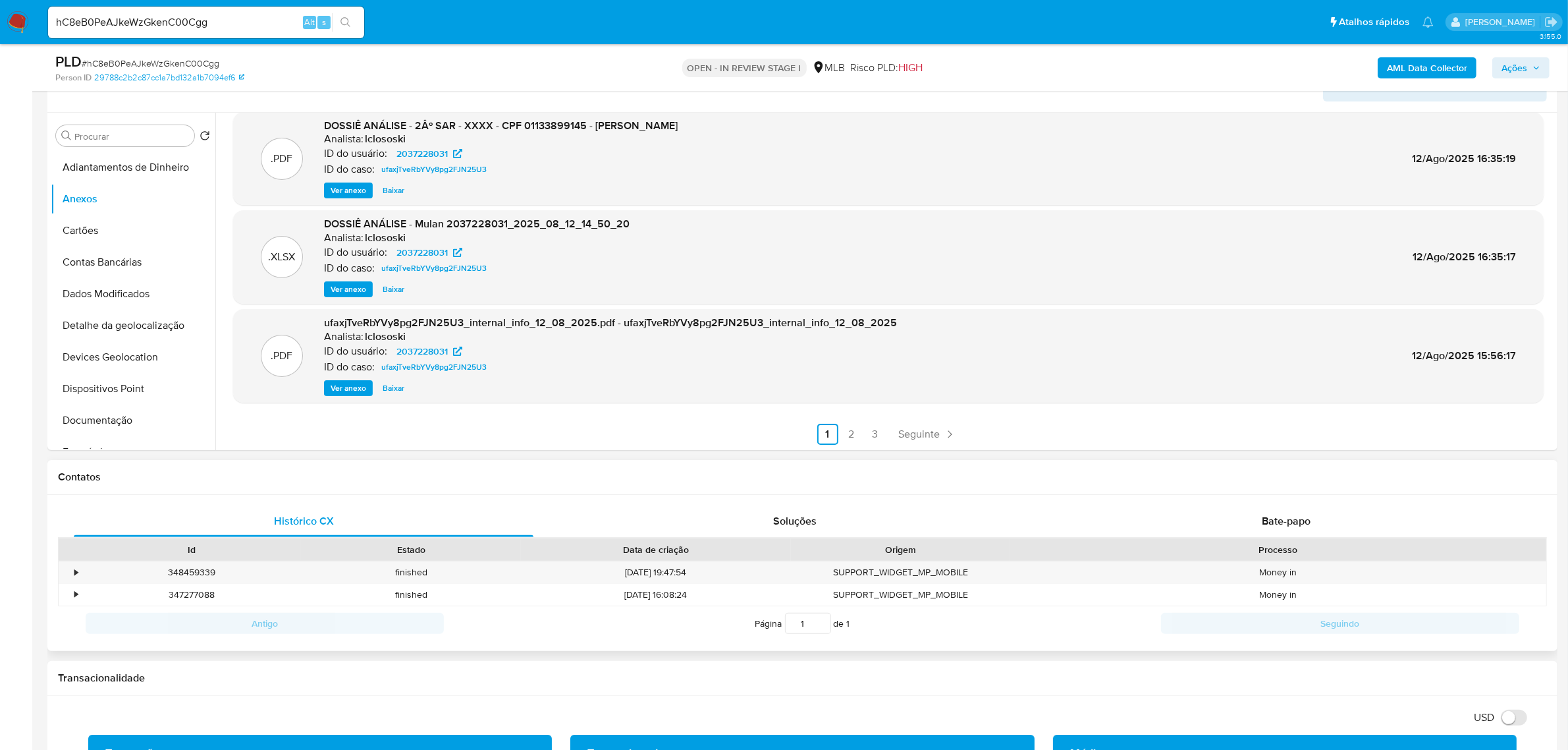
scroll to position [330, 0]
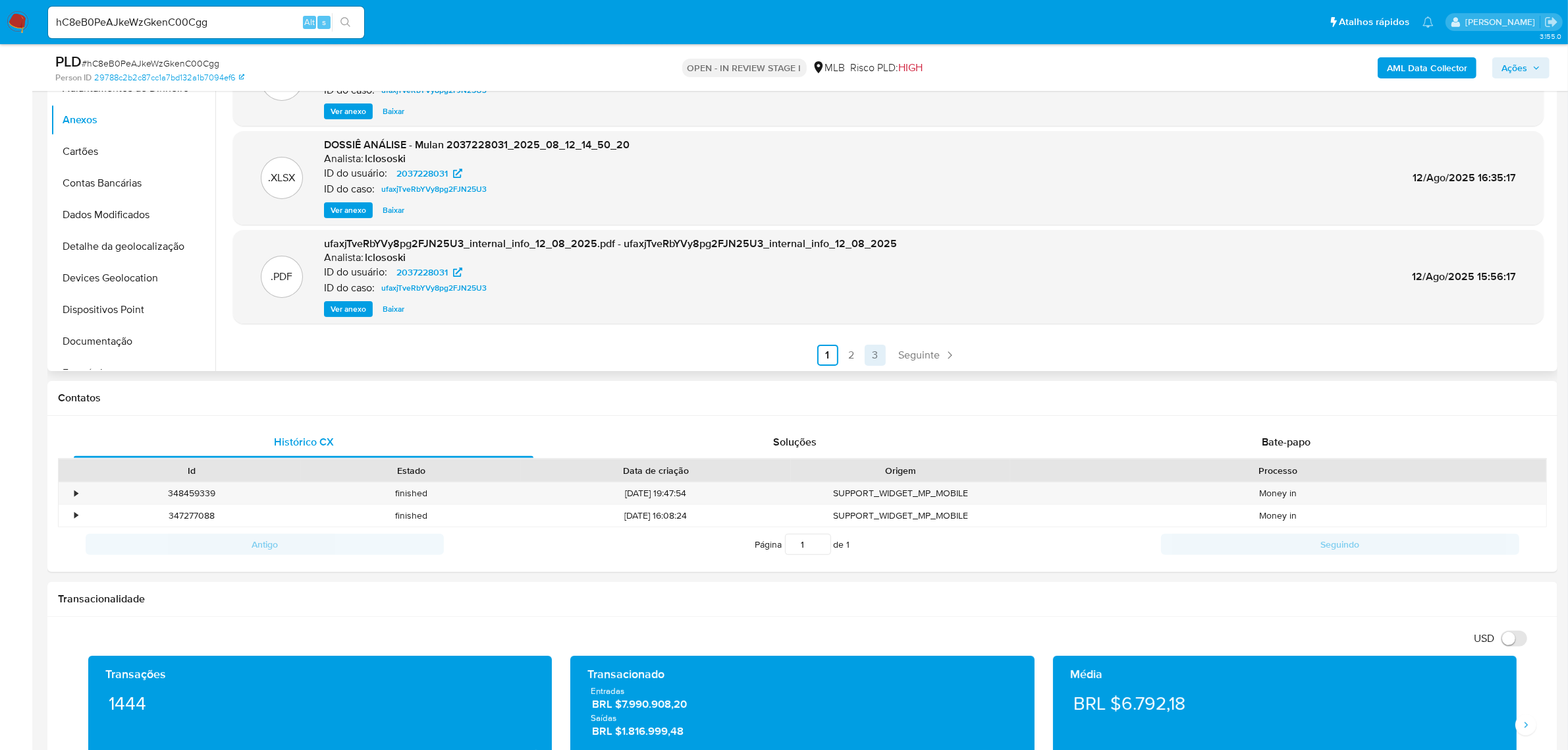
click at [879, 362] on link "3" at bounding box center [875, 355] width 22 height 22
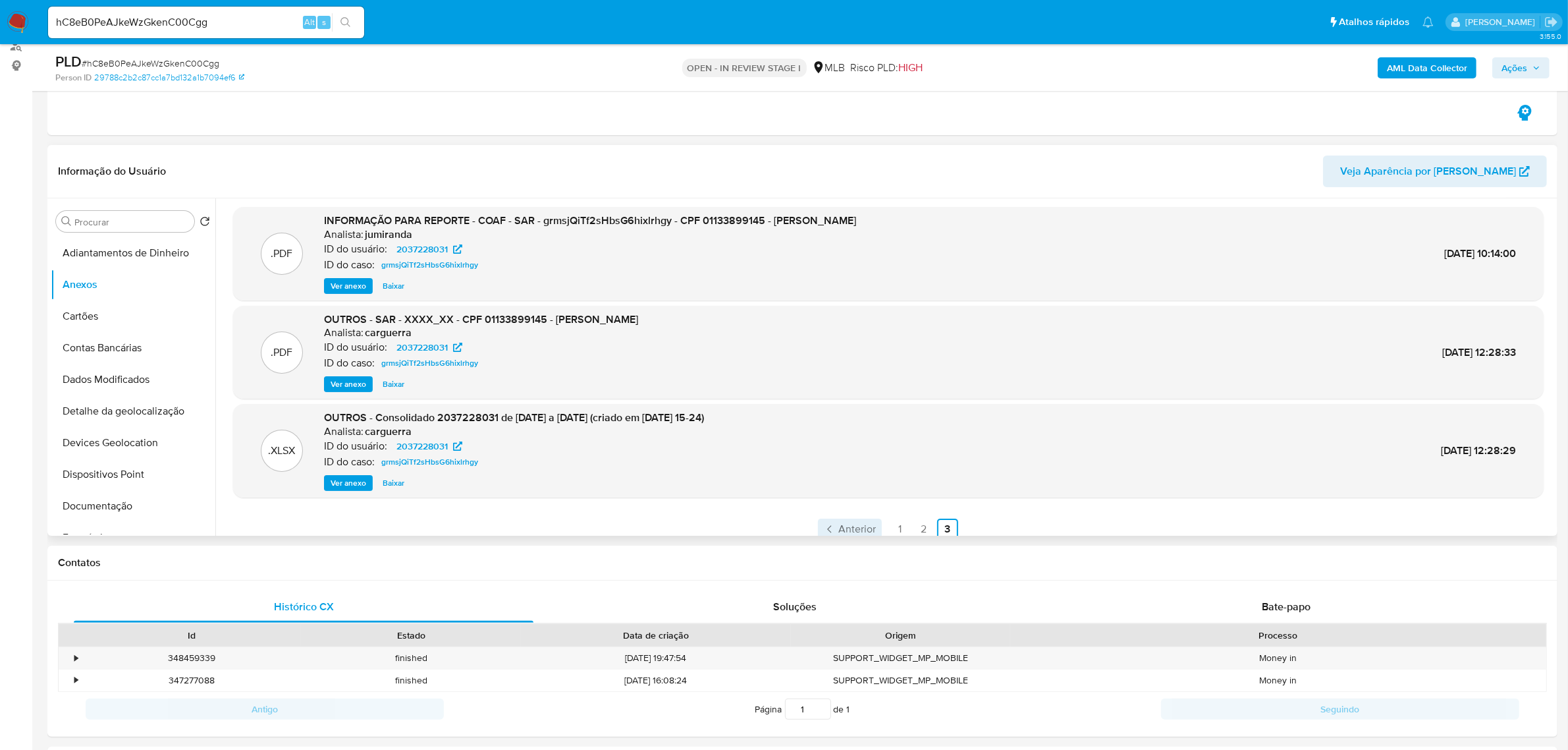
scroll to position [0, 0]
click at [876, 530] on link "Anterior" at bounding box center [849, 531] width 64 height 22
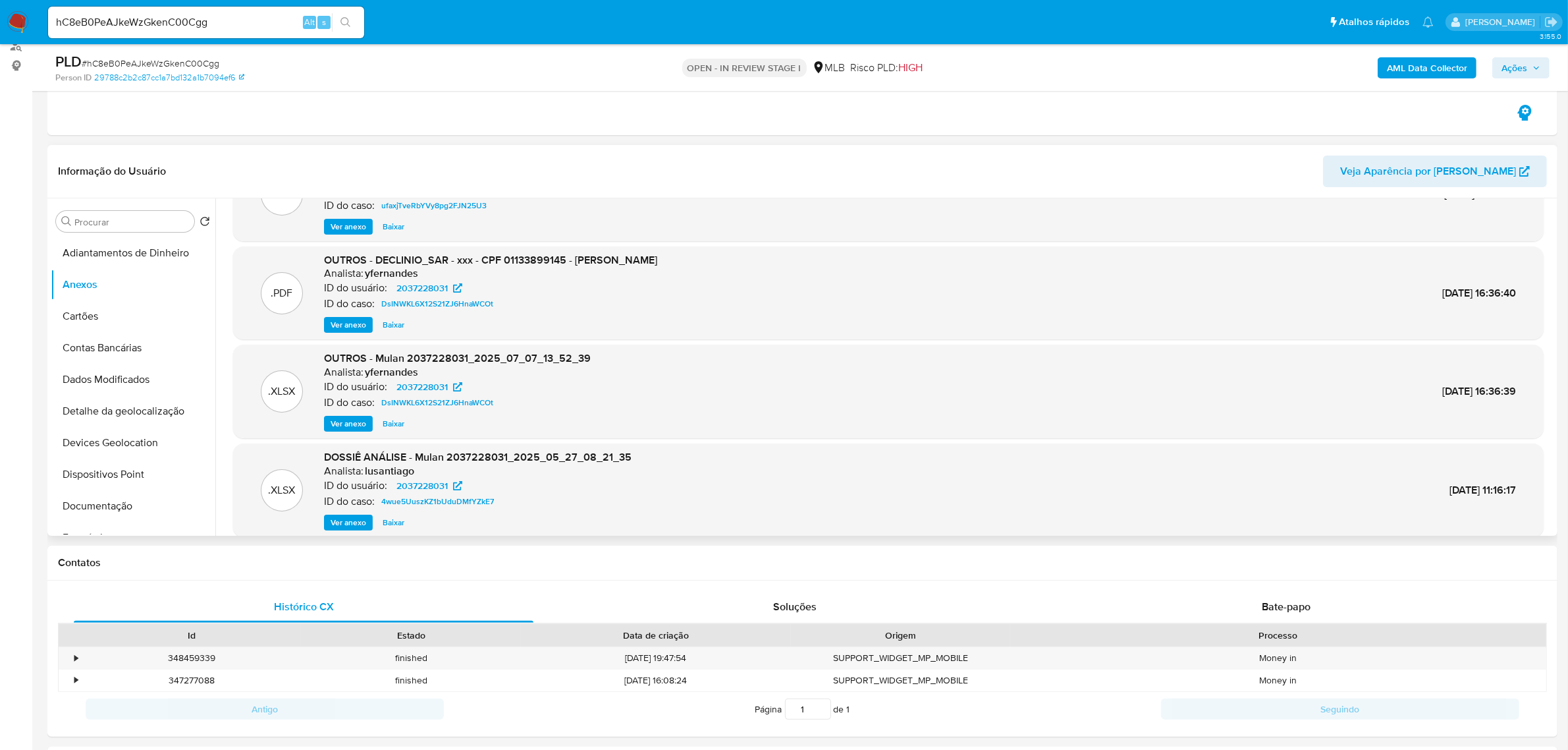
scroll to position [110, 0]
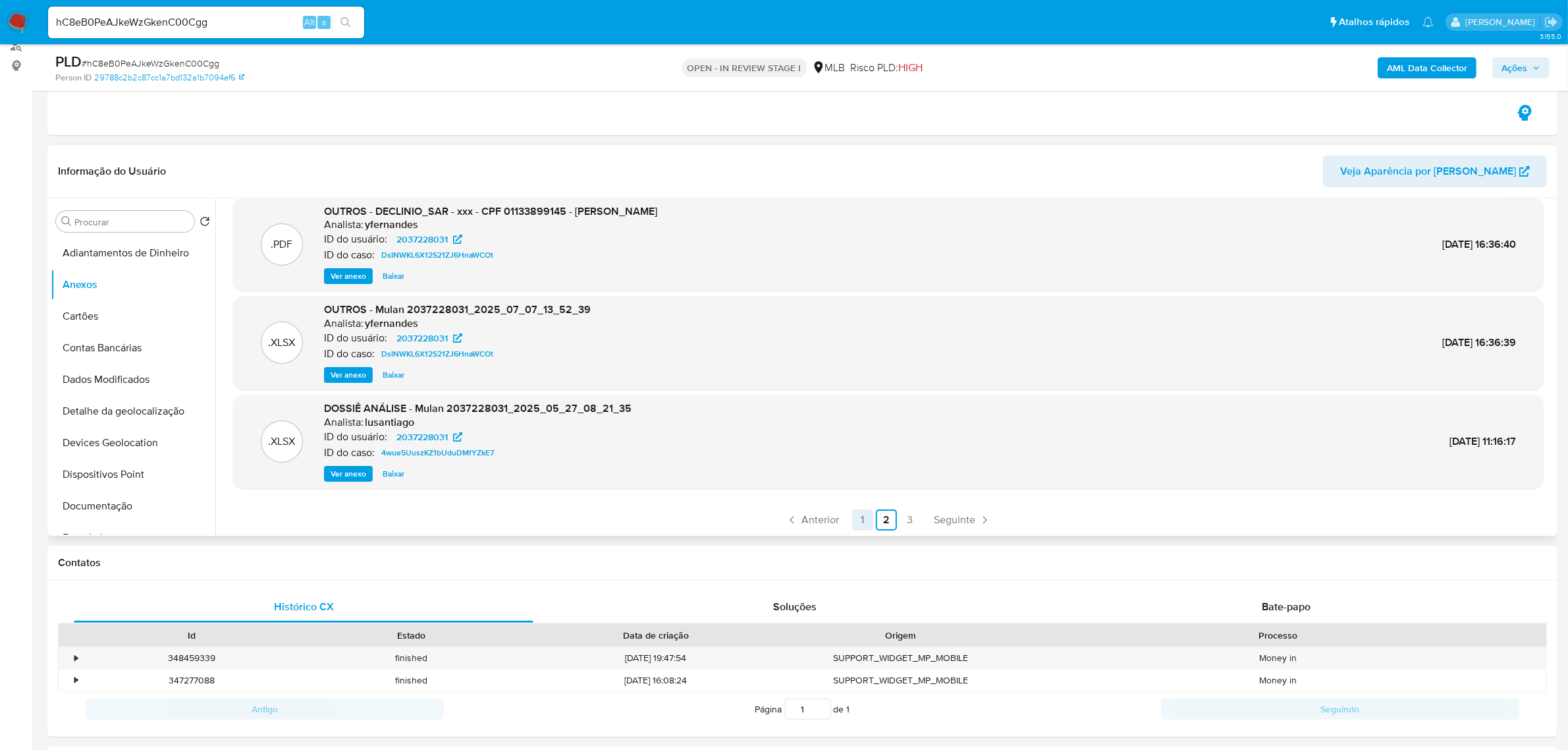
click at [866, 519] on link "1" at bounding box center [863, 520] width 22 height 22
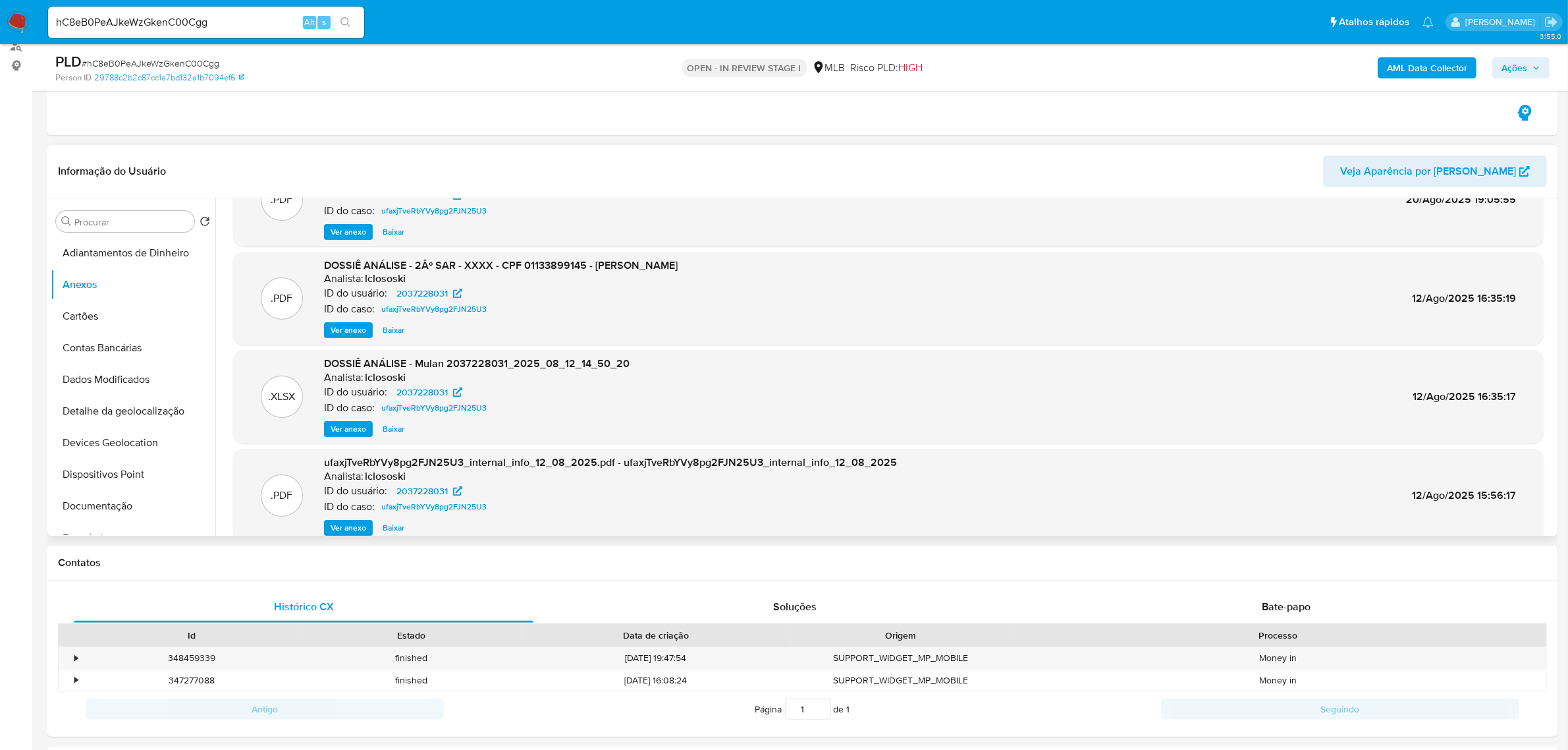
scroll to position [0, 0]
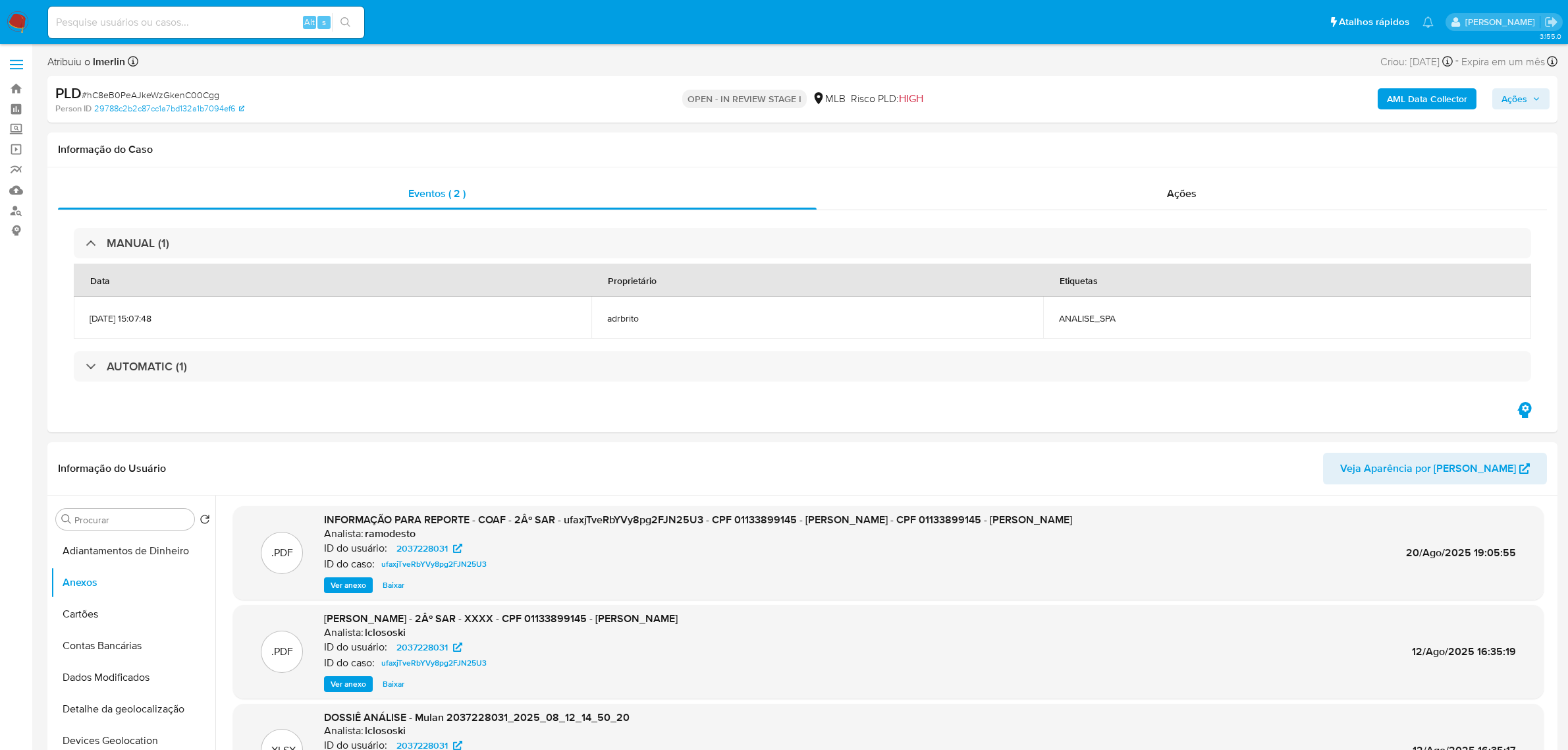
select select "10"
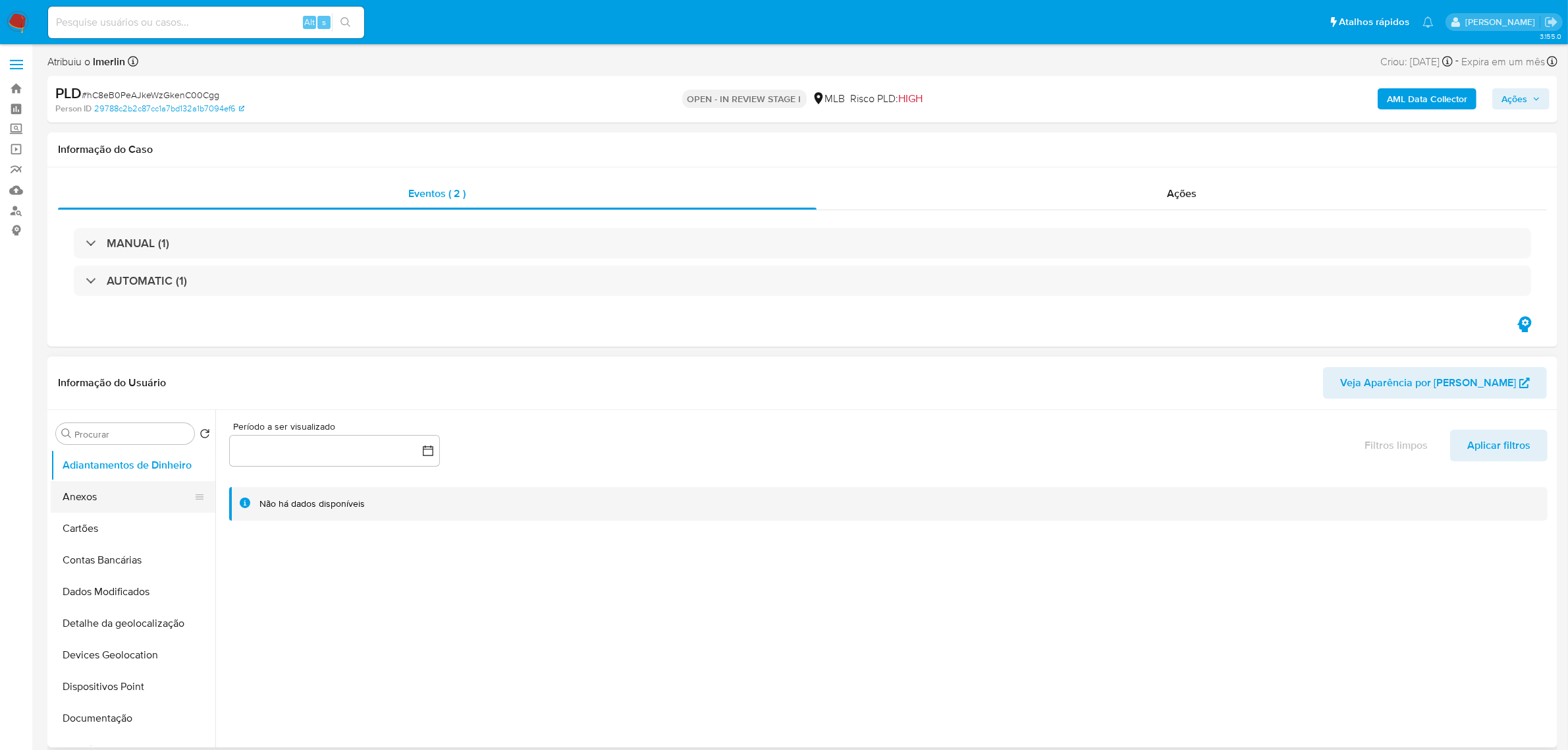
click at [133, 499] on button "Anexos" at bounding box center [128, 496] width 154 height 31
select select "10"
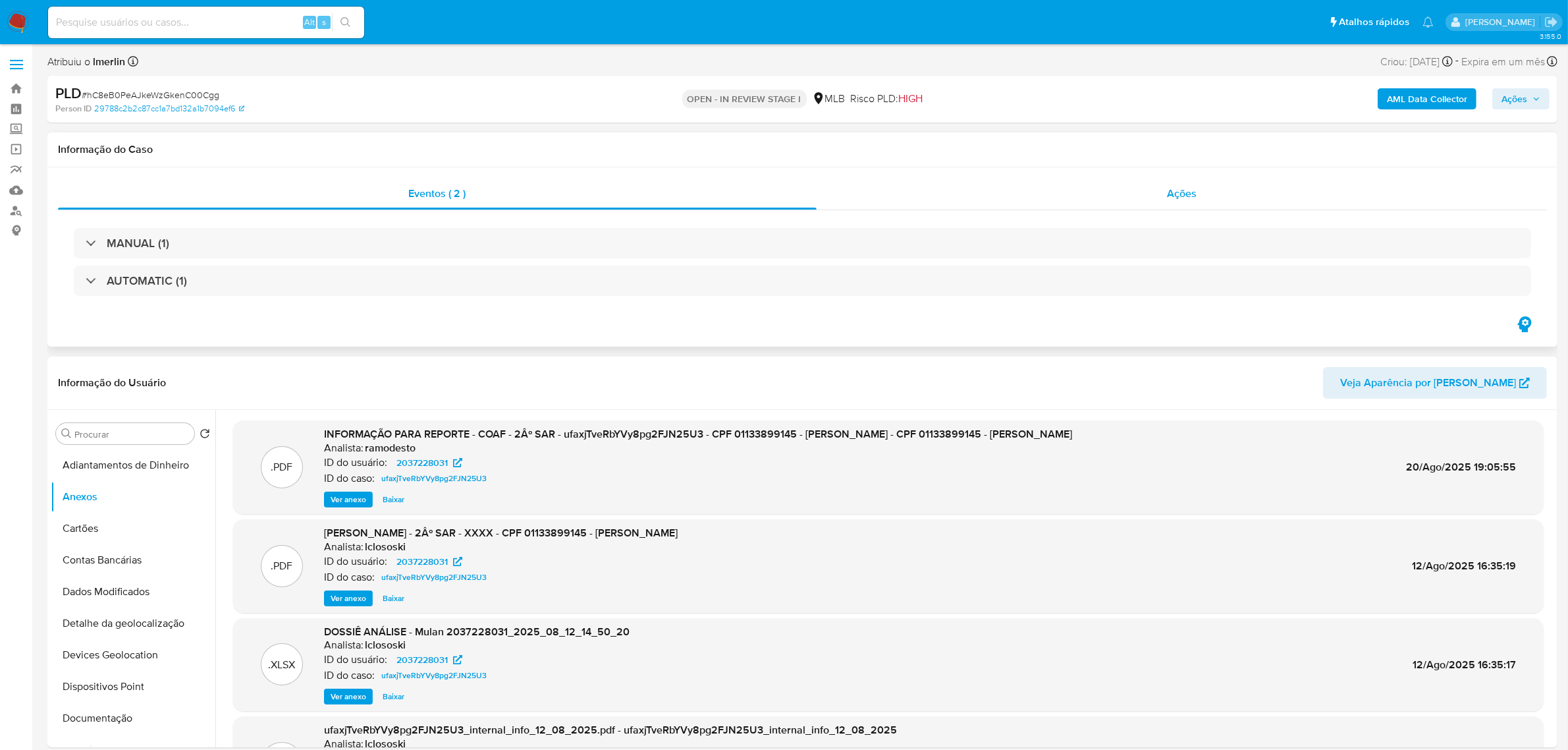
click at [1175, 179] on div "Ações" at bounding box center [1183, 193] width 731 height 31
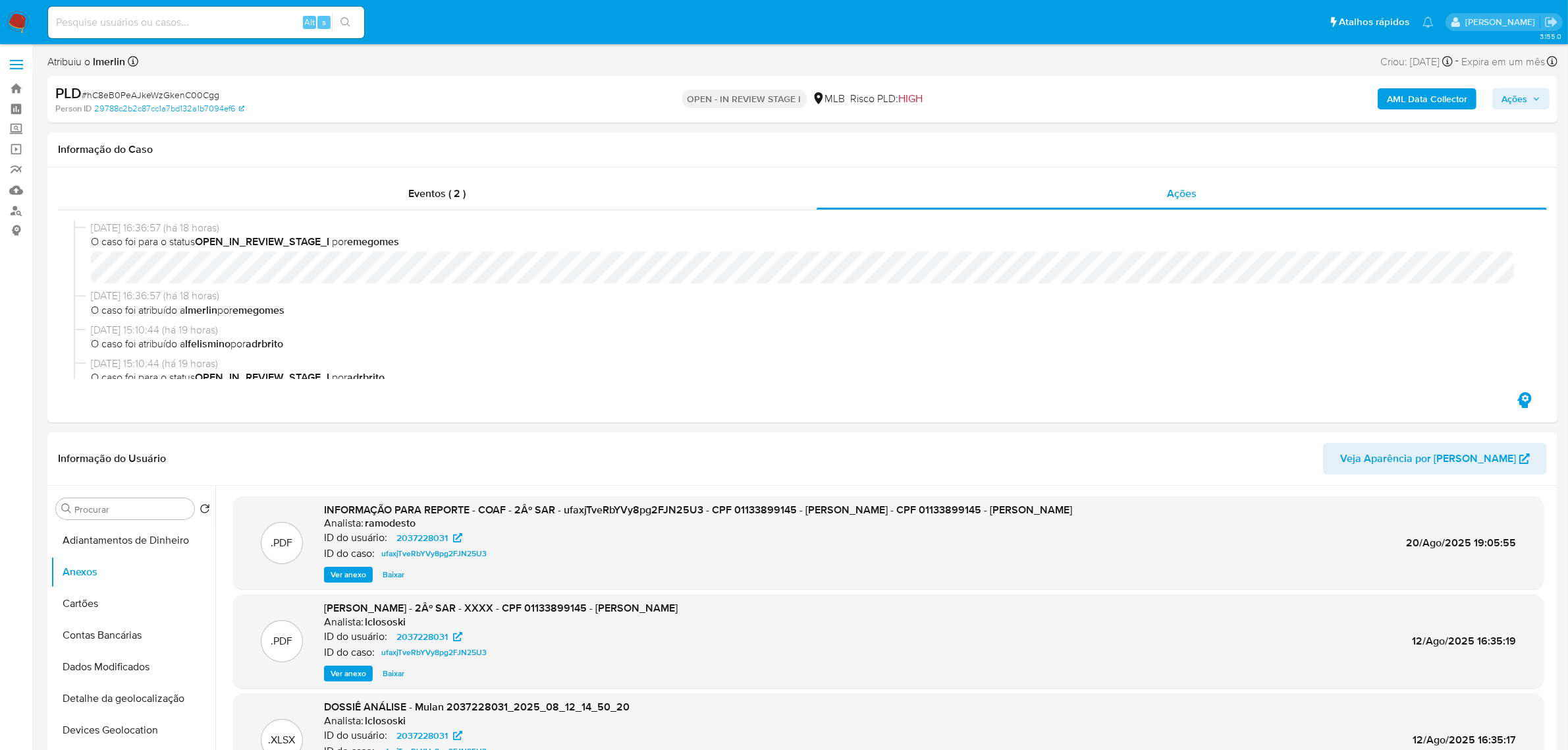
click at [1523, 98] on span "Ações" at bounding box center [1514, 99] width 26 height 22
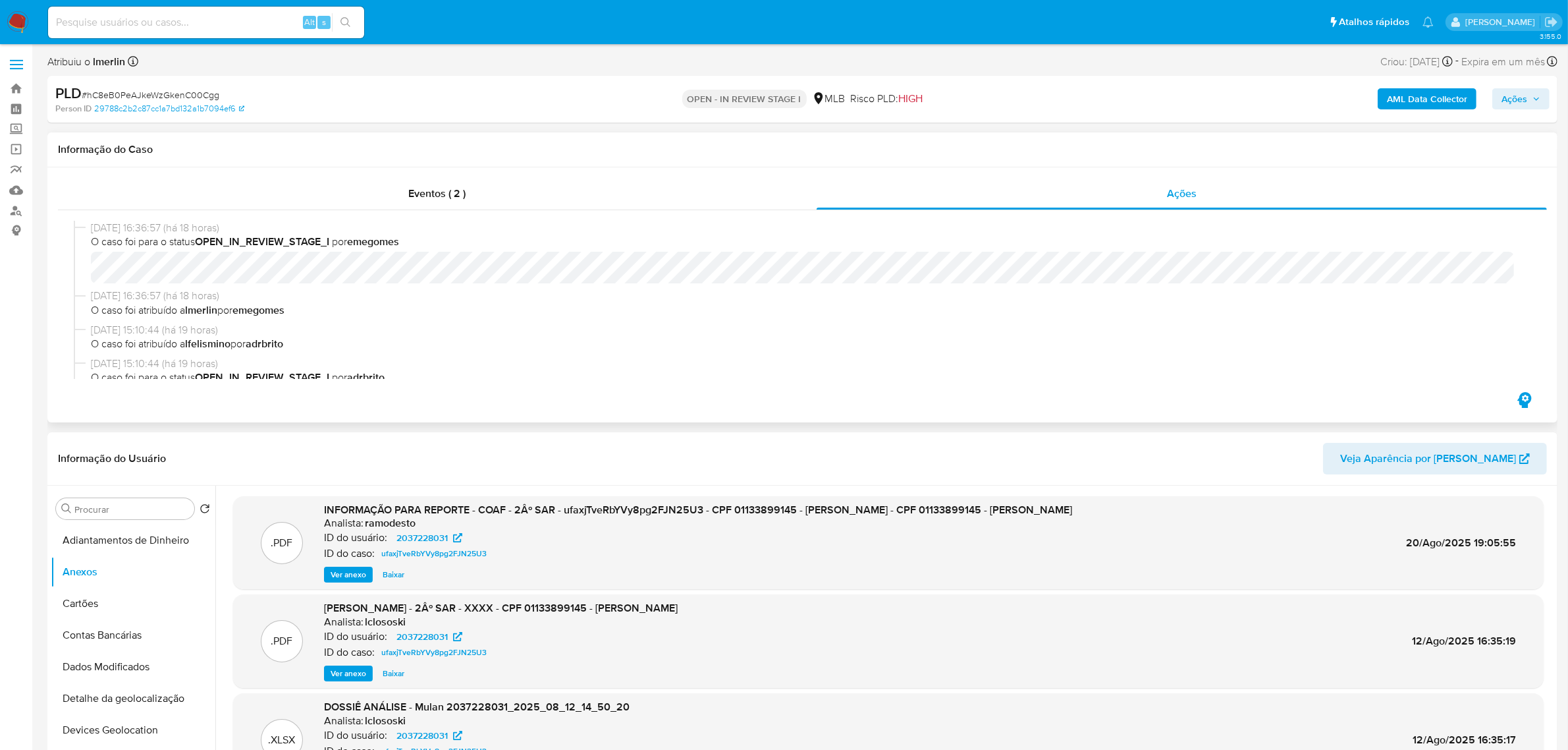
click at [597, 215] on div "20/08/2025 16:36:57 (há 18 horas) O caso foi para o status OPEN_IN_REVIEW_STAGE…" at bounding box center [803, 299] width 1489 height 179
click at [599, 198] on div "Eventos ( 2 )" at bounding box center [437, 193] width 759 height 31
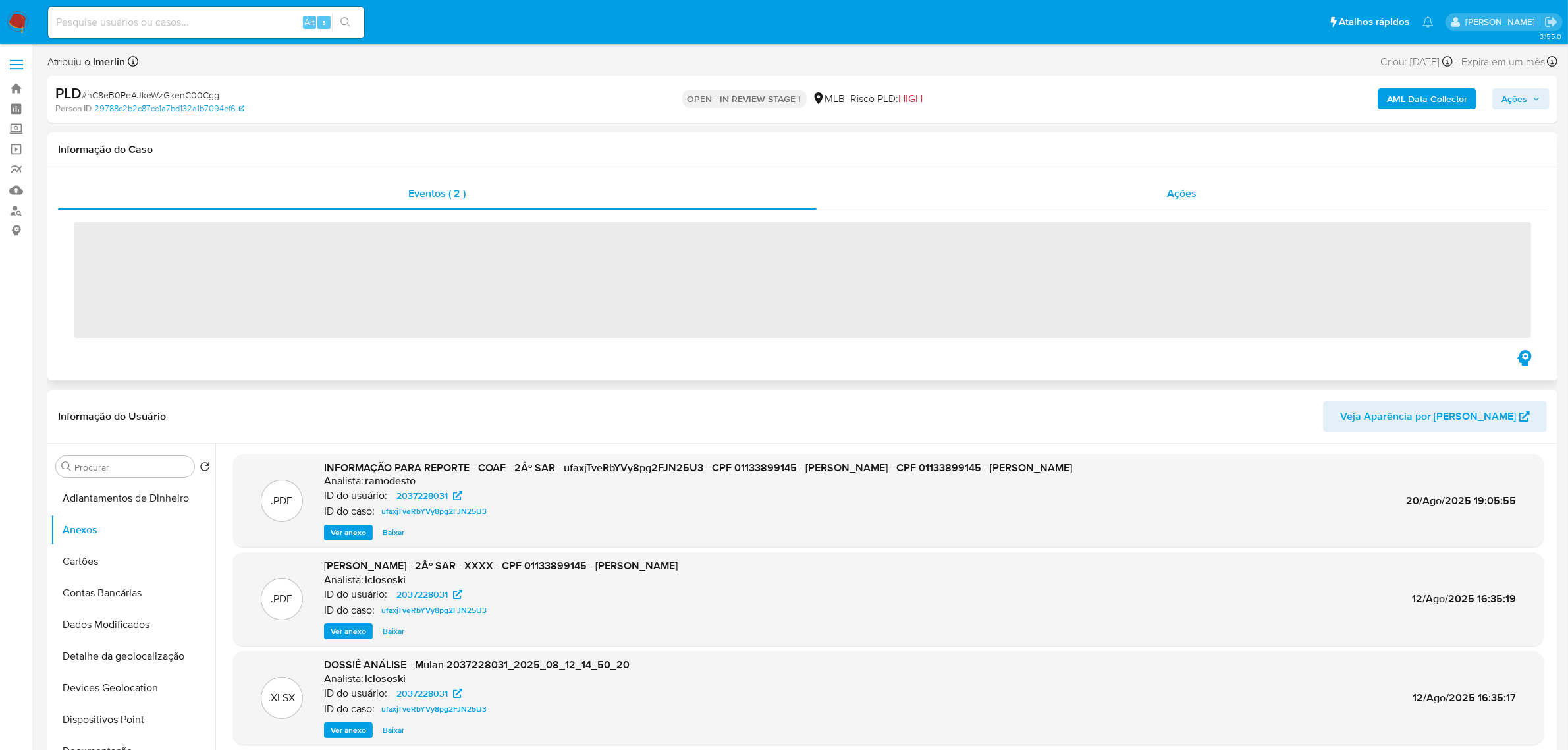
click at [1228, 198] on div "Ações" at bounding box center [1183, 193] width 731 height 31
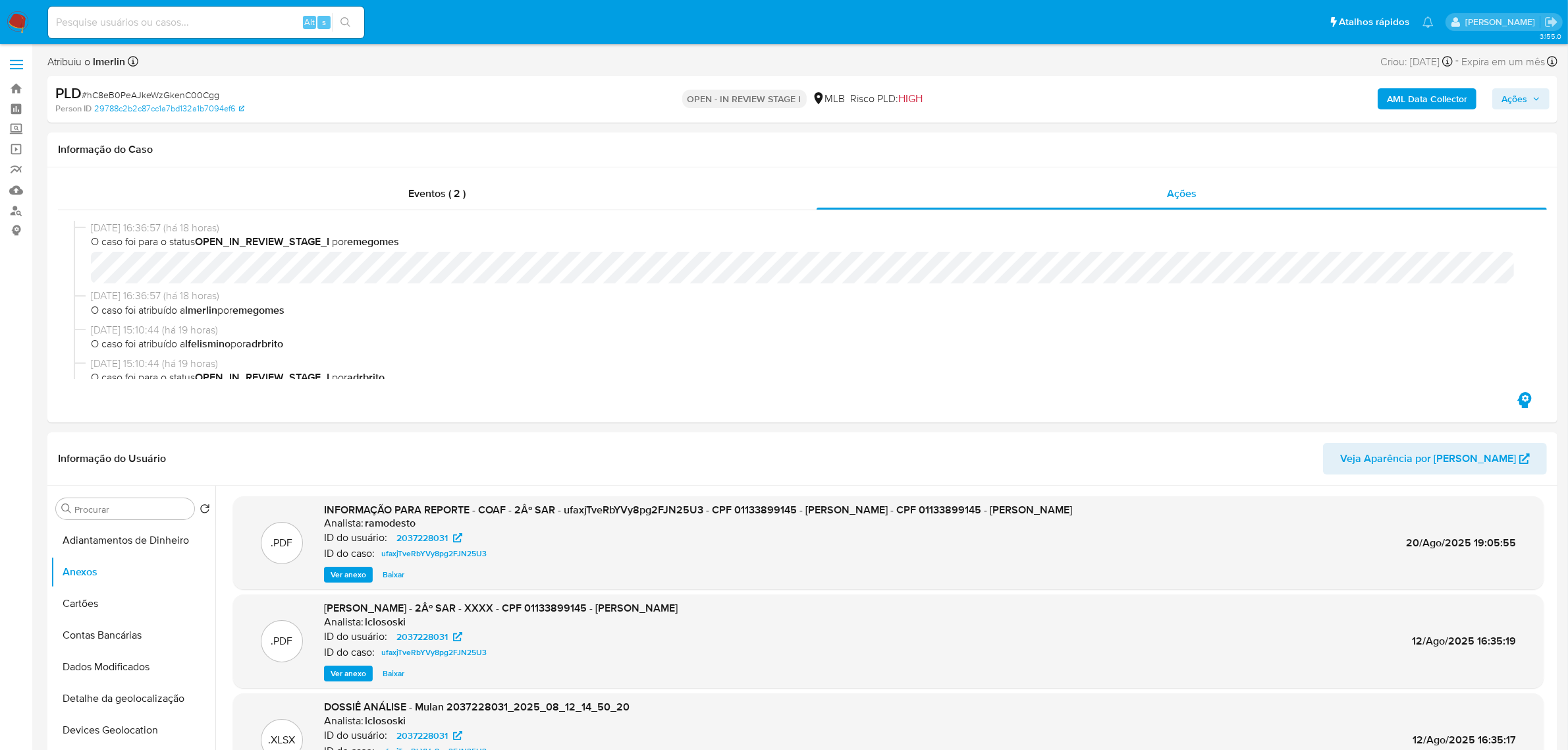
click at [1515, 90] on span "Ações" at bounding box center [1514, 99] width 26 height 22
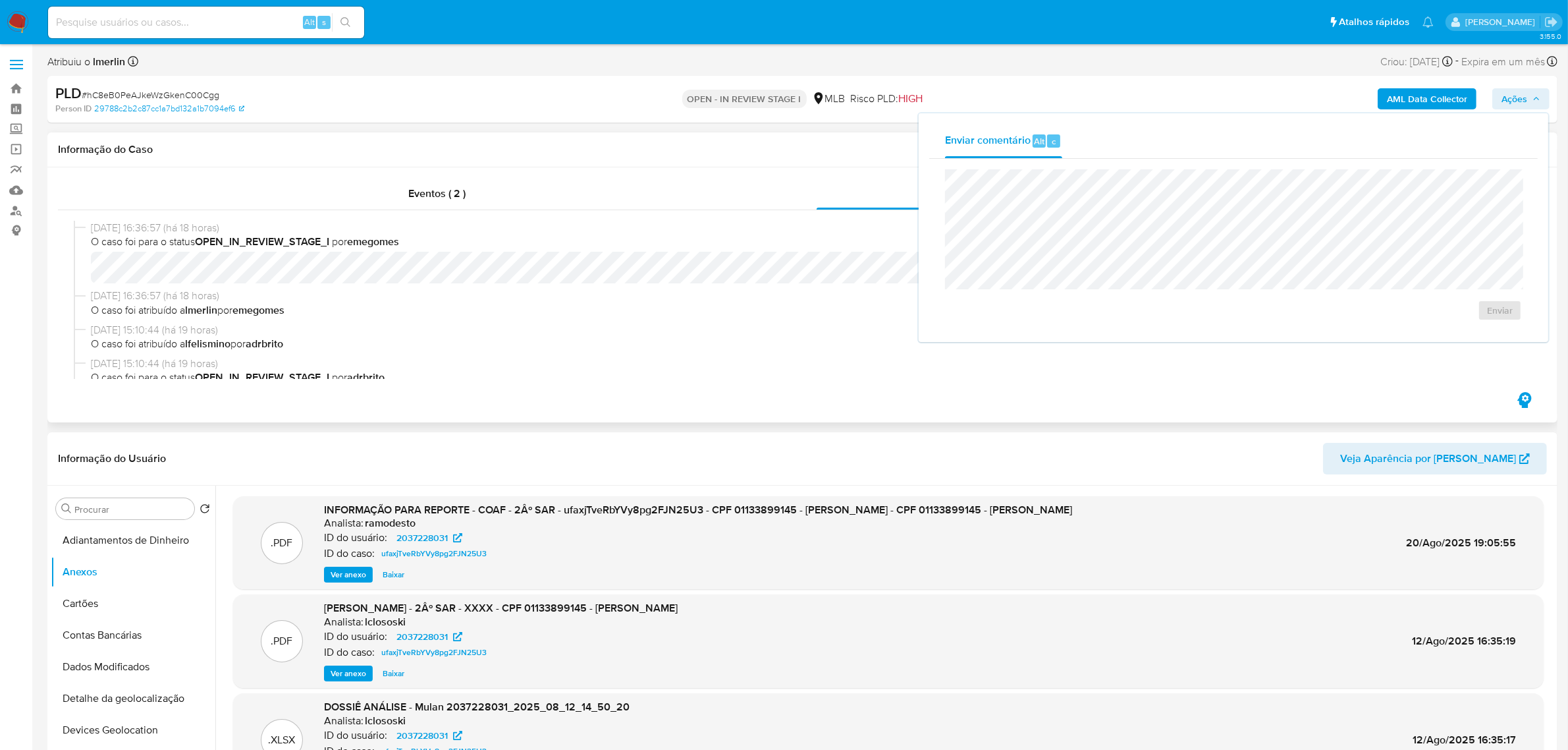
click at [472, 299] on span "20/08/2025 16:36:57 (há 18 horas)" at bounding box center [808, 296] width 1435 height 14
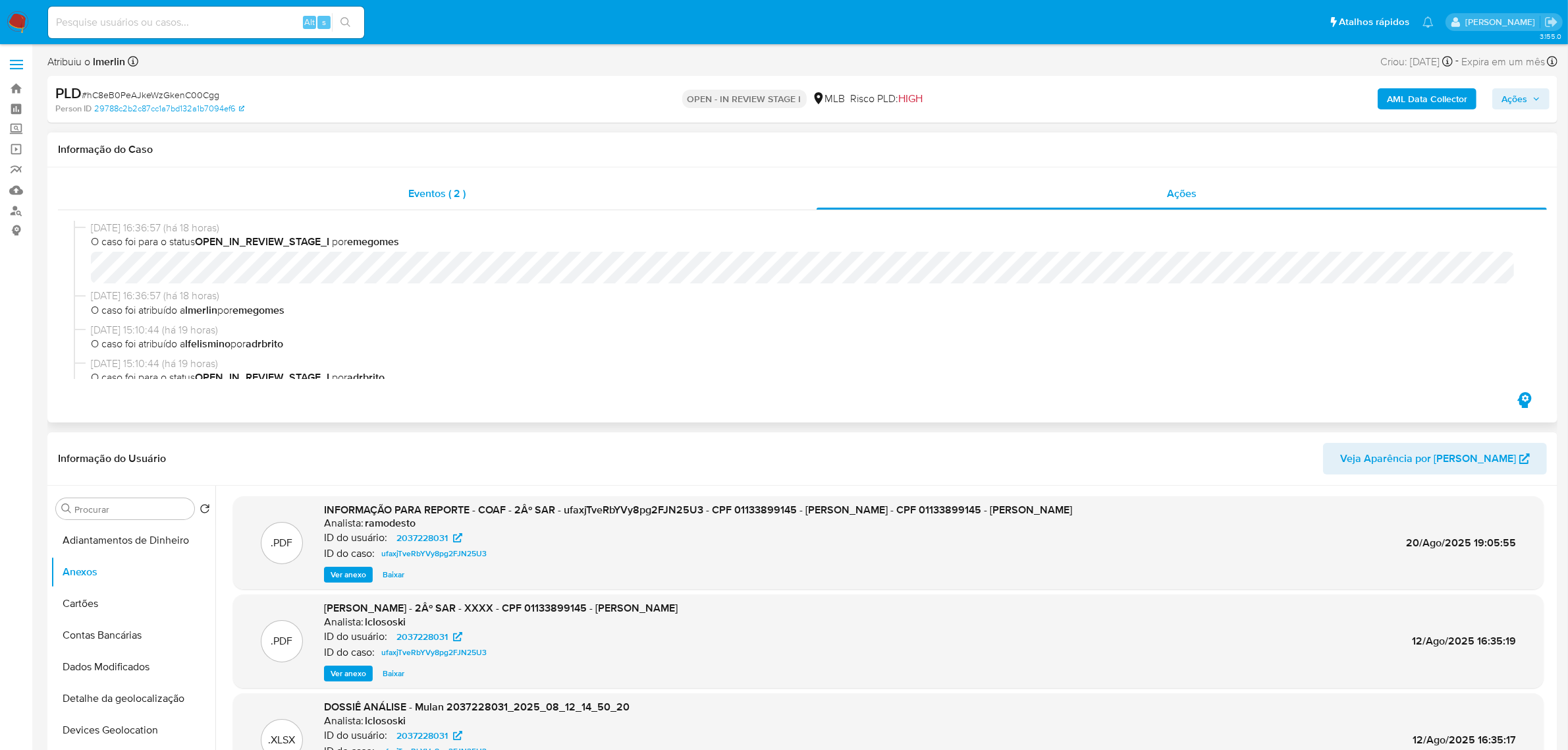
click at [461, 203] on div "Eventos ( 2 )" at bounding box center [437, 193] width 759 height 31
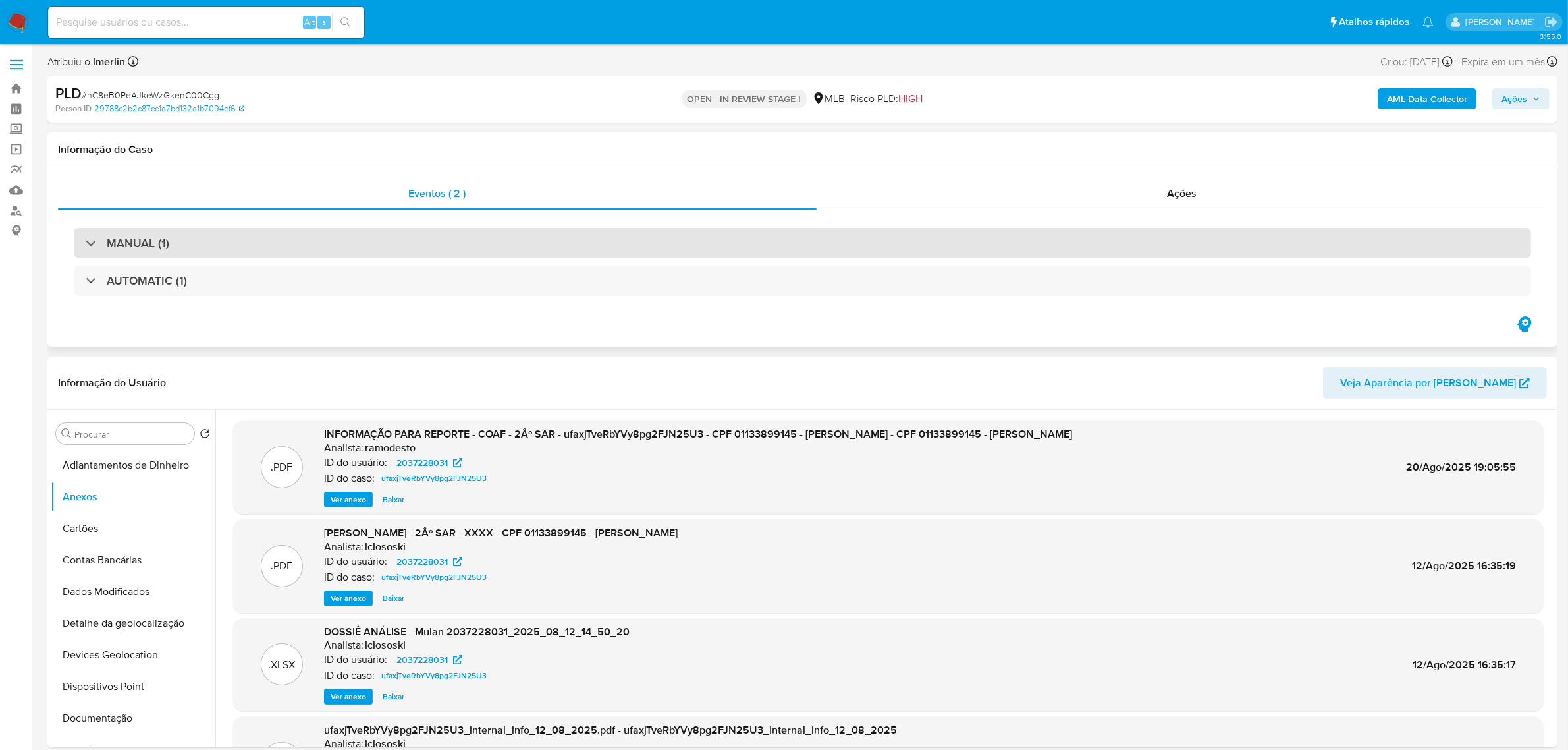
click at [648, 232] on div "MANUAL (1)" at bounding box center [802, 243] width 1458 height 30
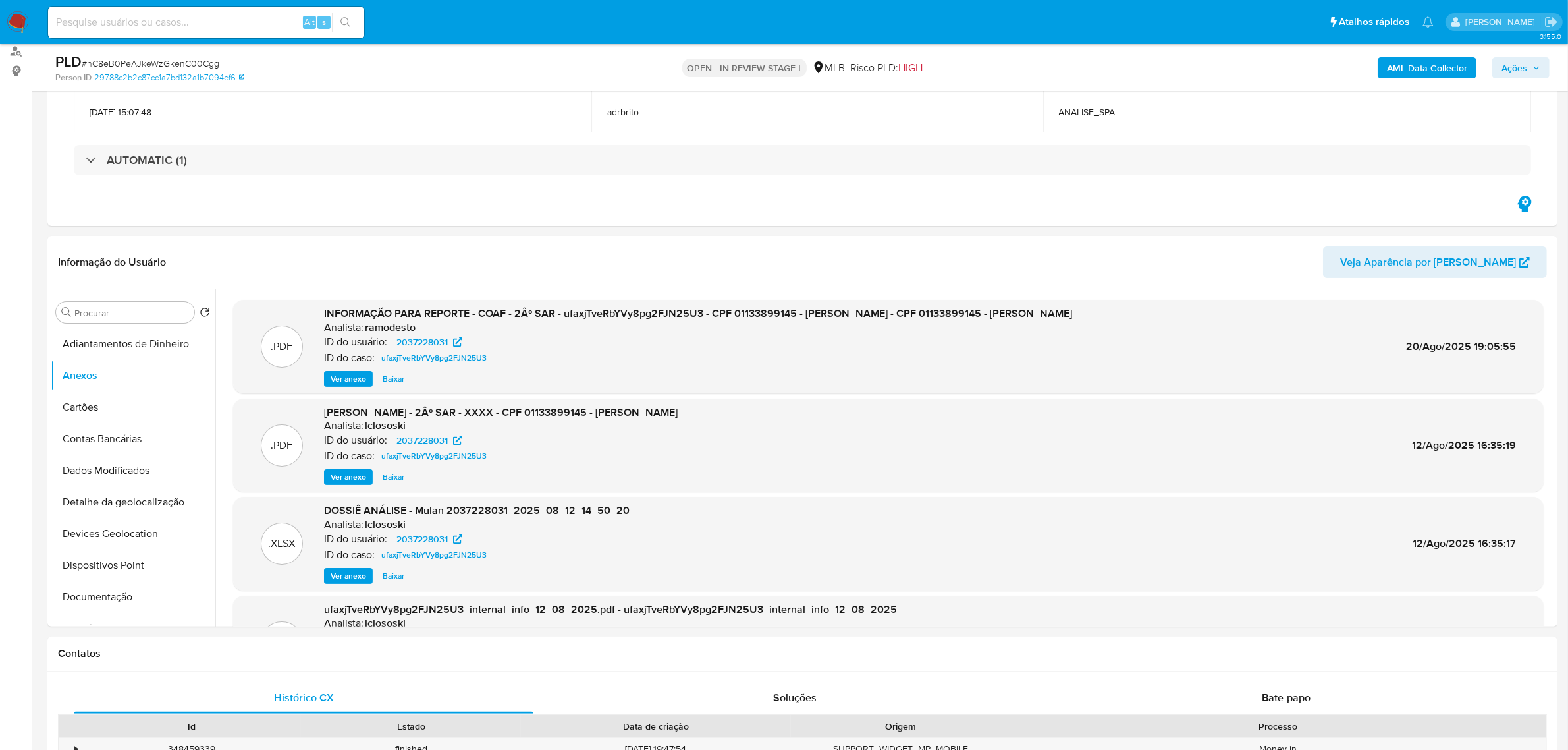
scroll to position [165, 0]
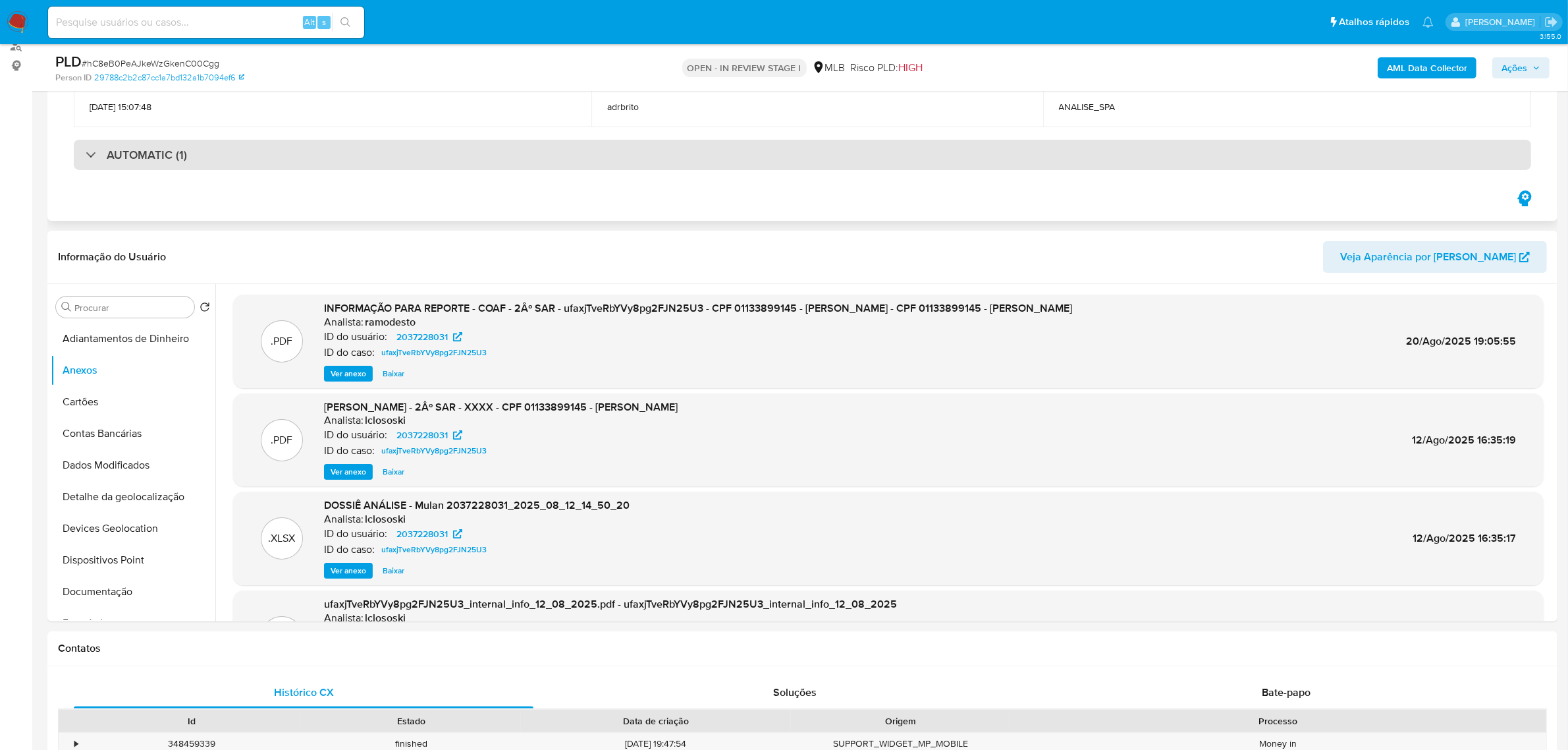
click at [666, 157] on div "AUTOMATIC (1)" at bounding box center [802, 155] width 1458 height 30
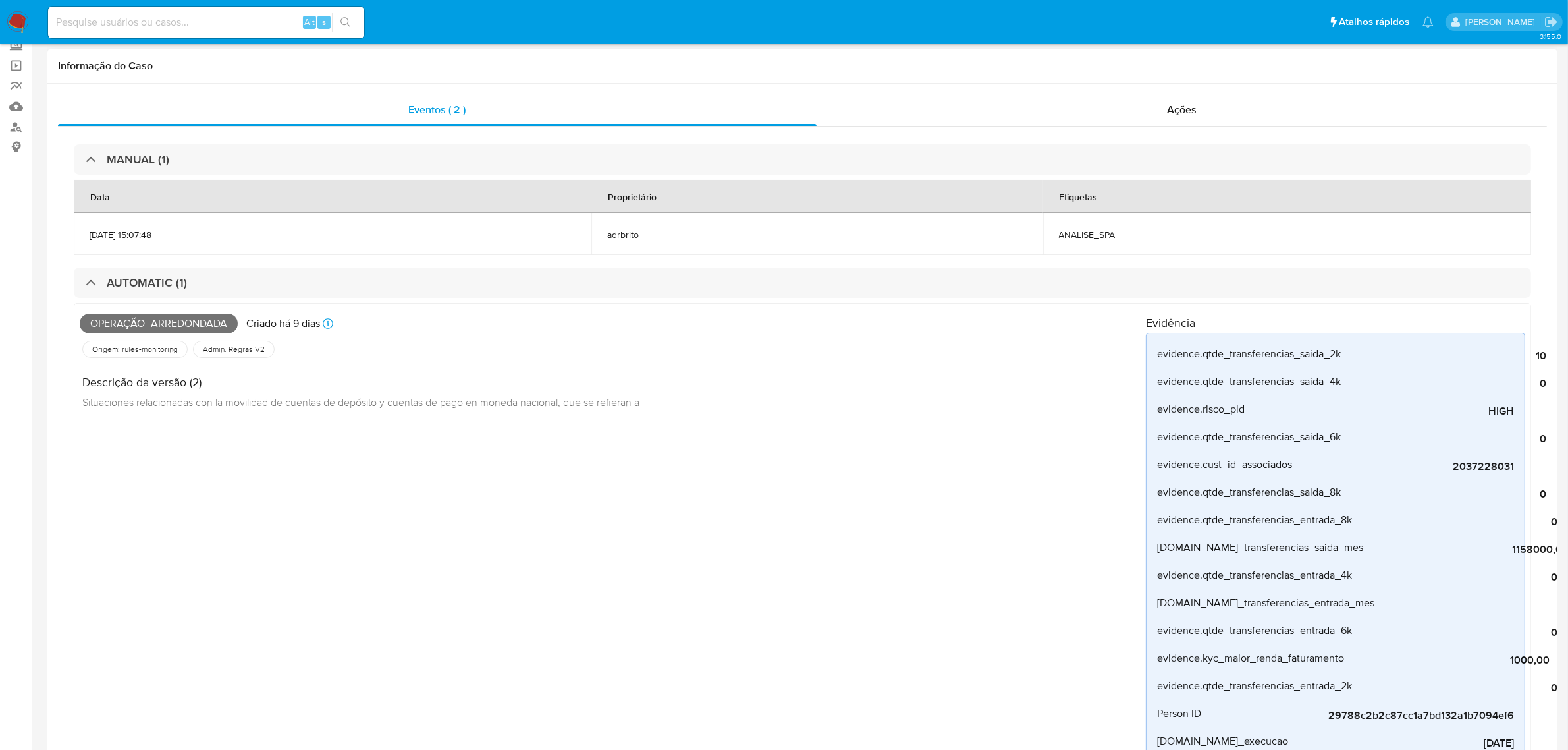
scroll to position [0, 0]
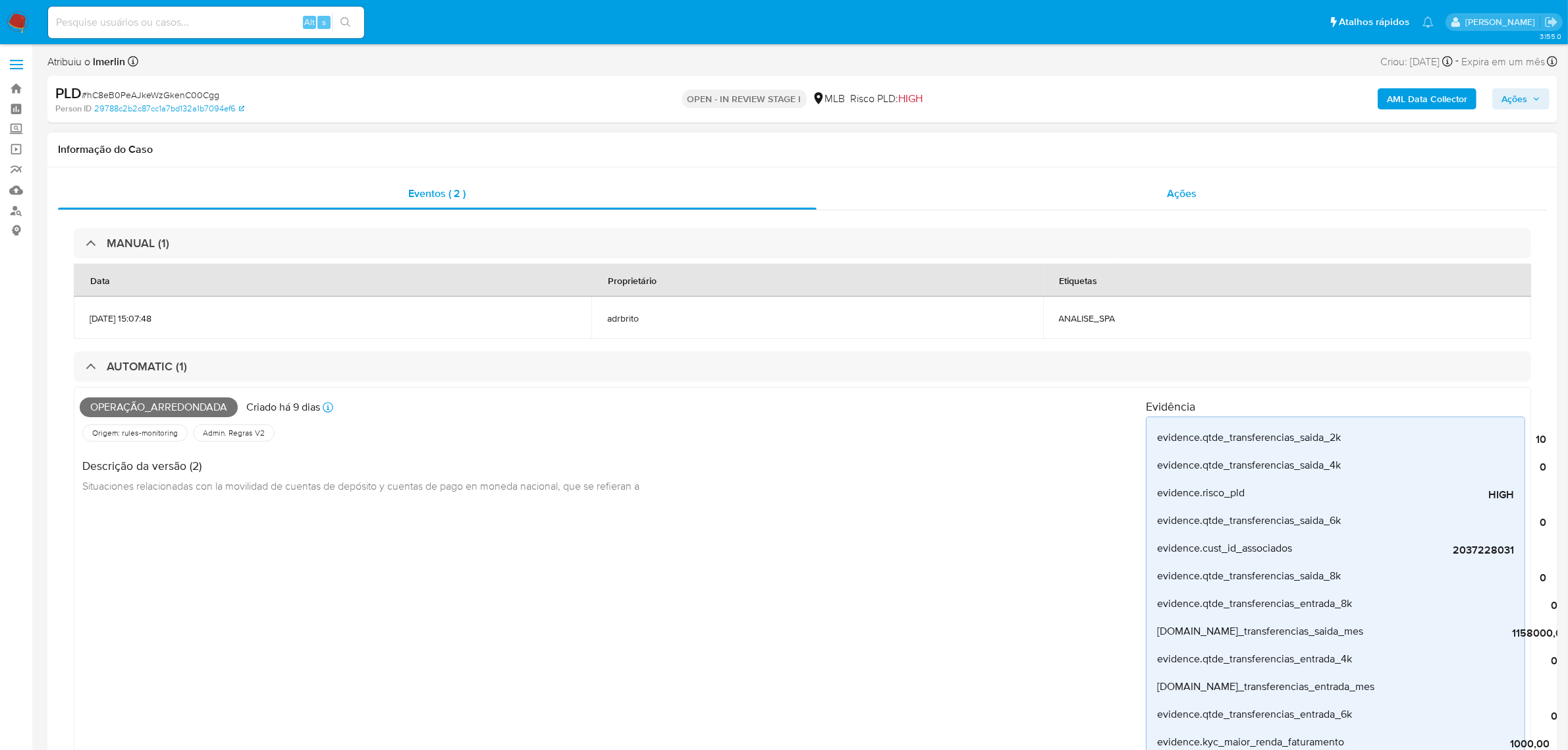
click at [1185, 191] on span "Ações" at bounding box center [1182, 193] width 30 height 15
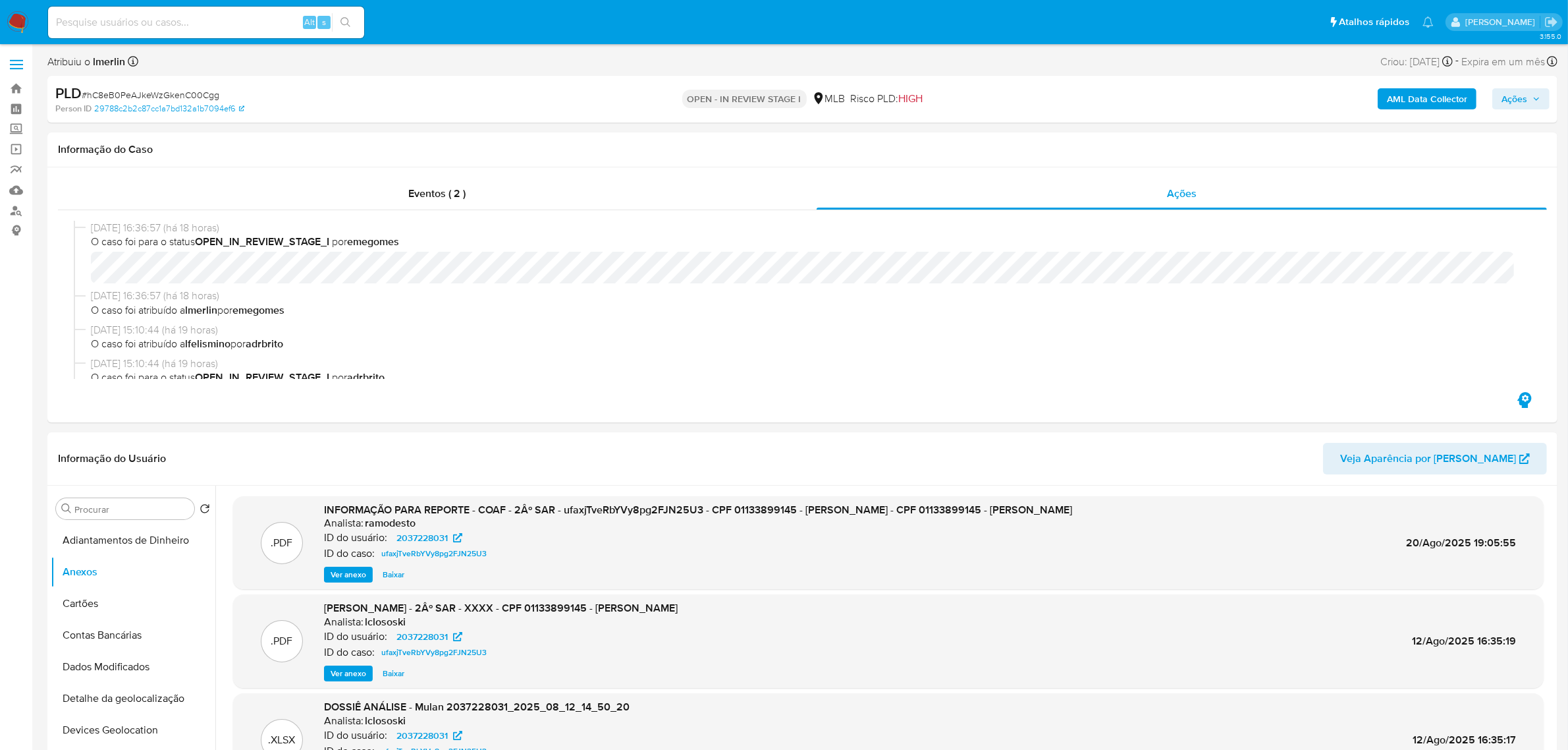
click at [183, 96] on span "# hC8eB0PeAJkeWzGkenC00Cgg" at bounding box center [151, 95] width 138 height 13
click at [183, 94] on span "# hC8eB0PeAJkeWzGkenC00Cgg" at bounding box center [151, 95] width 138 height 13
copy span "hC8eB0PeAJkeWzGkenC00Cgg"
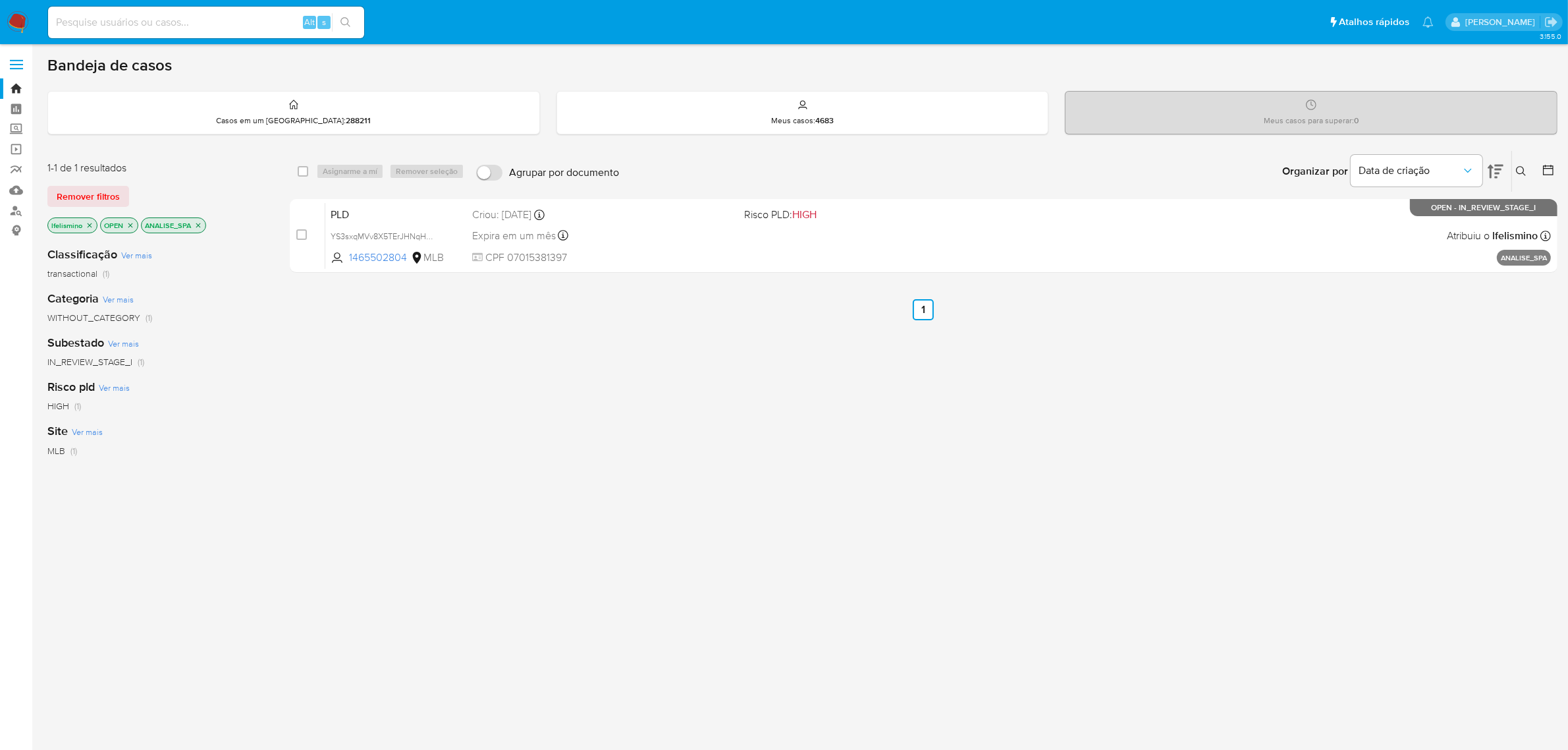
drag, startPoint x: 21, startPoint y: 23, endPoint x: 4, endPoint y: 29, distance: 18.0
click at [21, 23] on img at bounding box center [17, 22] width 22 height 22
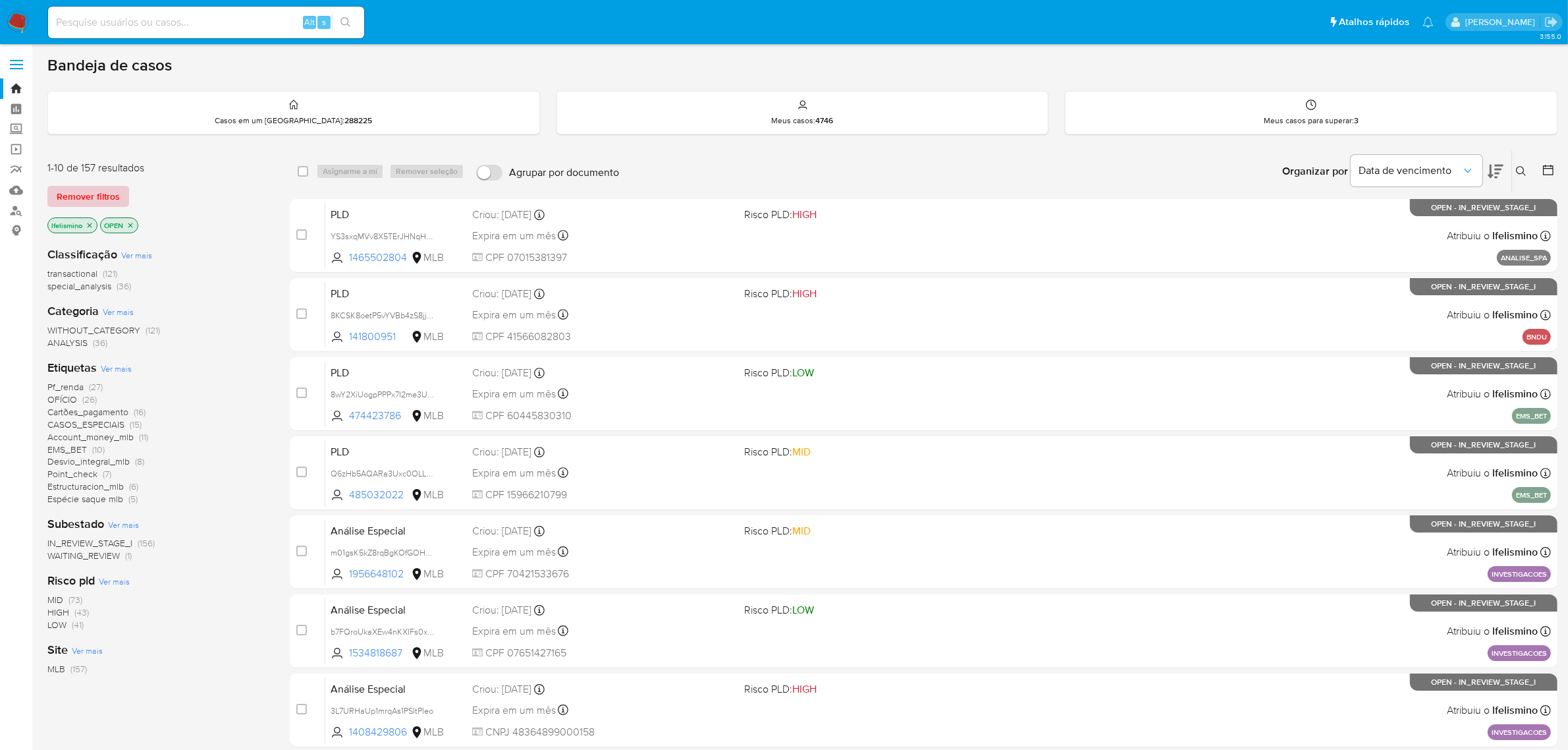
click at [93, 198] on span "Remover filtros" at bounding box center [88, 196] width 64 height 19
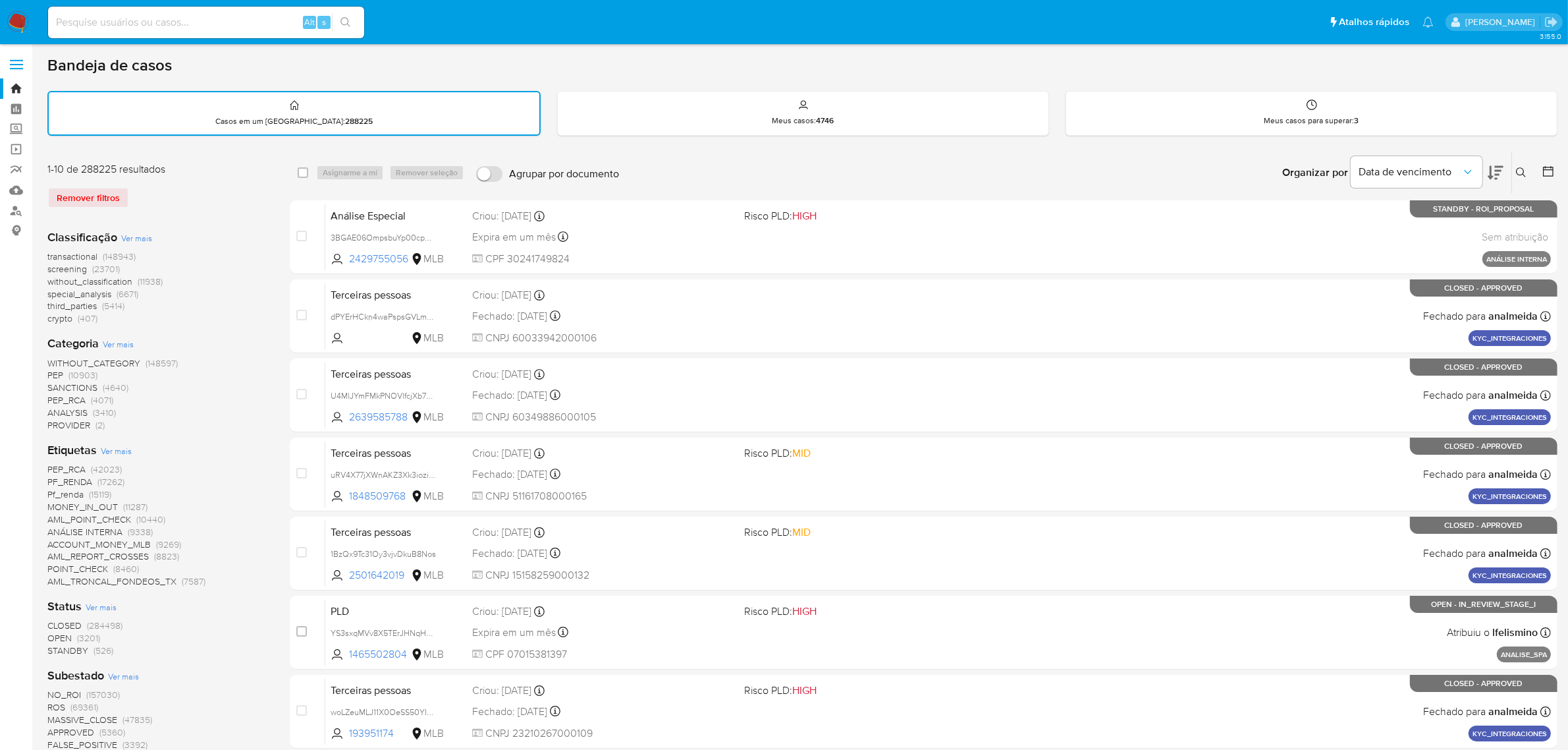
click at [1526, 169] on icon at bounding box center [1521, 173] width 11 height 11
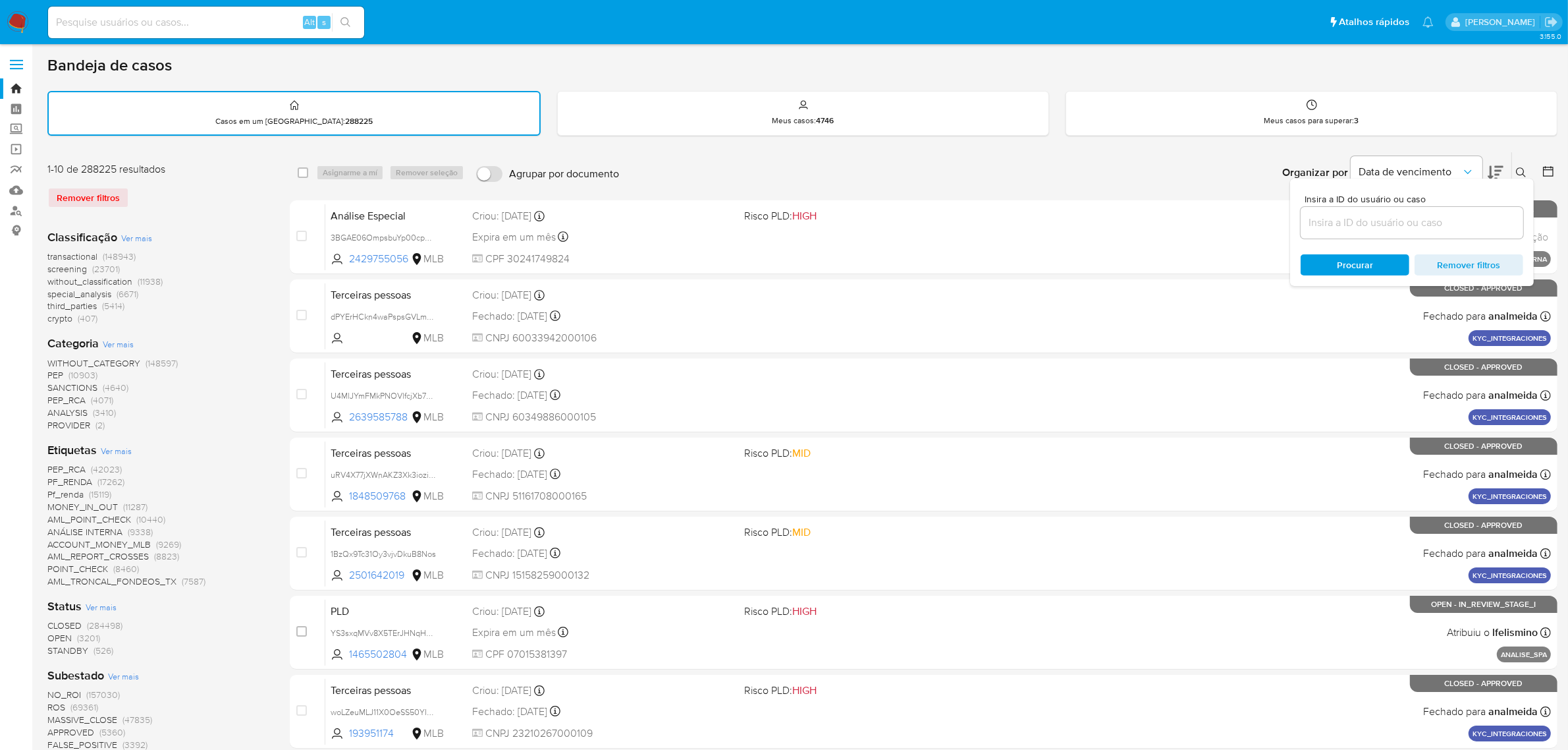
click at [1371, 207] on div at bounding box center [1412, 222] width 222 height 31
drag, startPoint x: 1371, startPoint y: 206, endPoint x: 1473, endPoint y: 216, distance: 102.5
click at [1473, 218] on input at bounding box center [1412, 222] width 222 height 17
paste input "hC8eB0PeAJkeWzGkenC00Cgg"
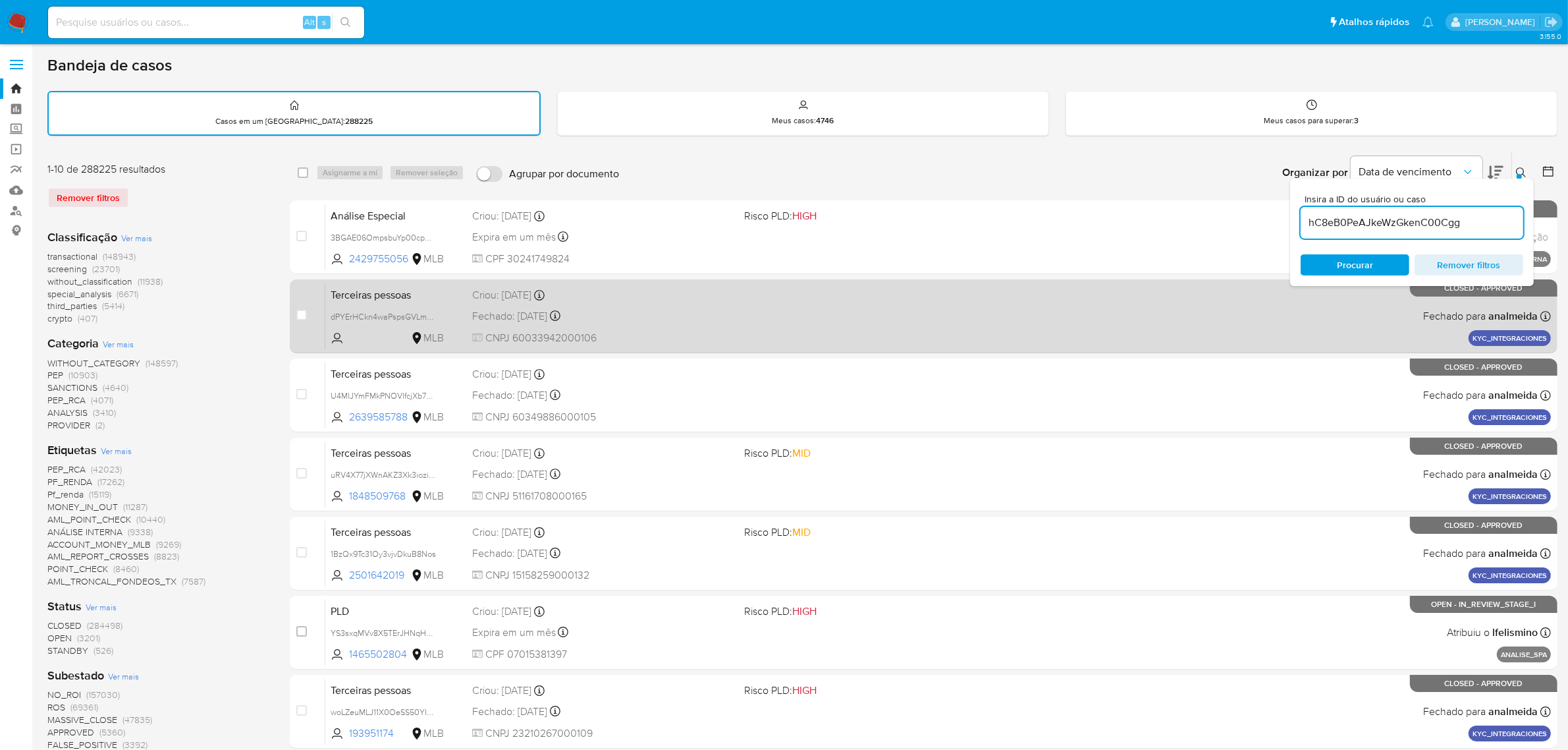
type input "hC8eB0PeAJkeWzGkenC00Cgg"
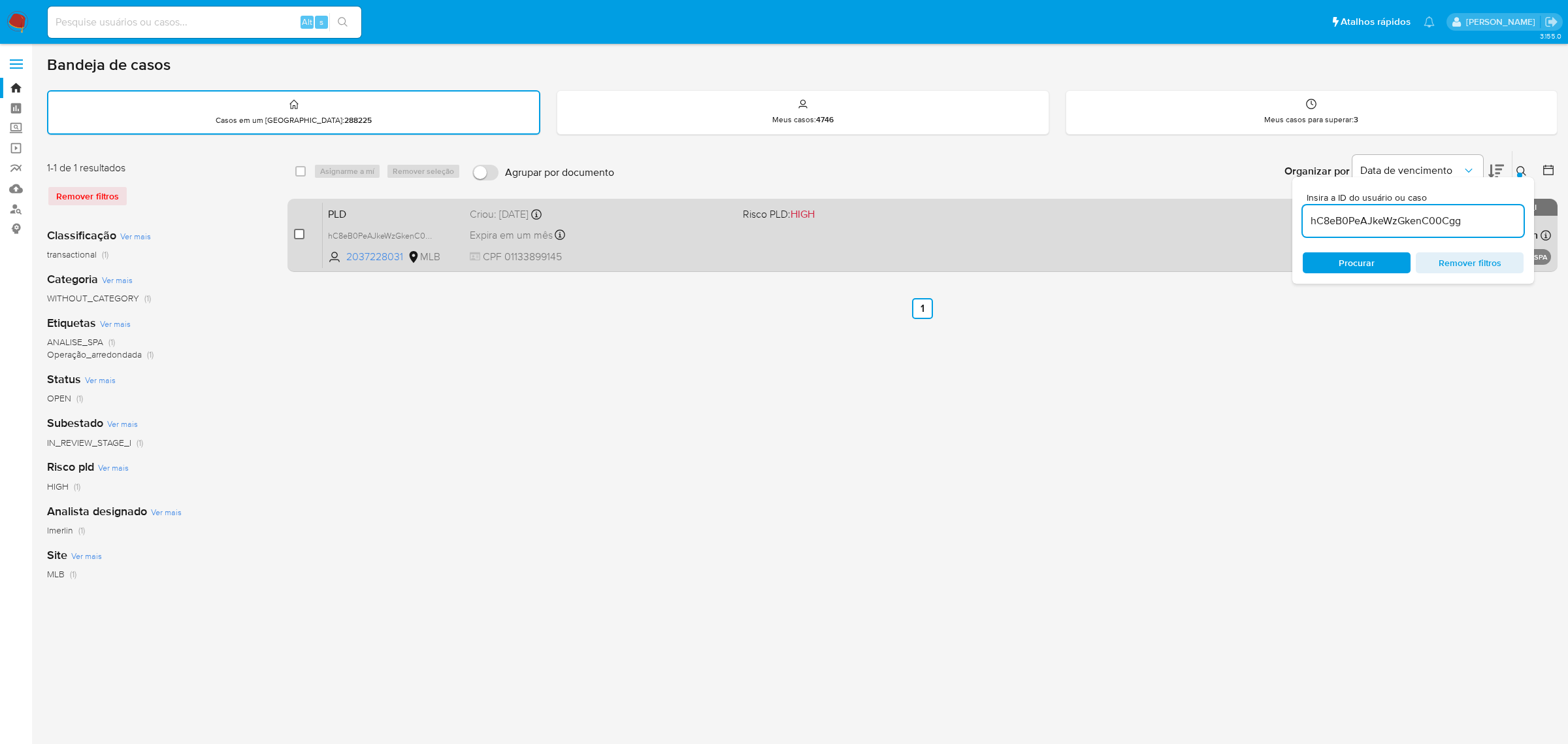
click at [299, 228] on input "checkbox" at bounding box center [300, 234] width 11 height 11
checkbox input "true"
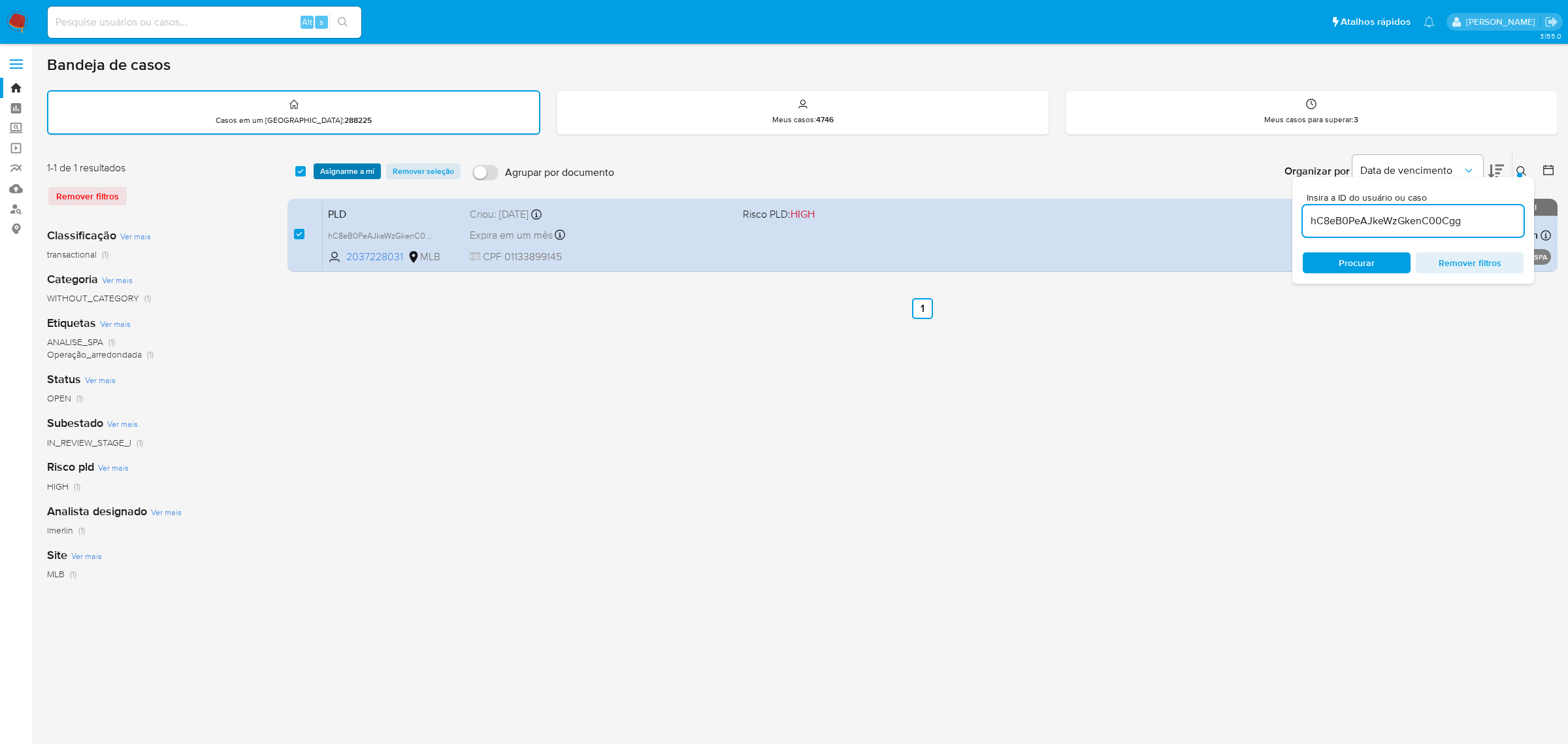
click at [348, 169] on span "Asignarme a mí" at bounding box center [347, 171] width 54 height 13
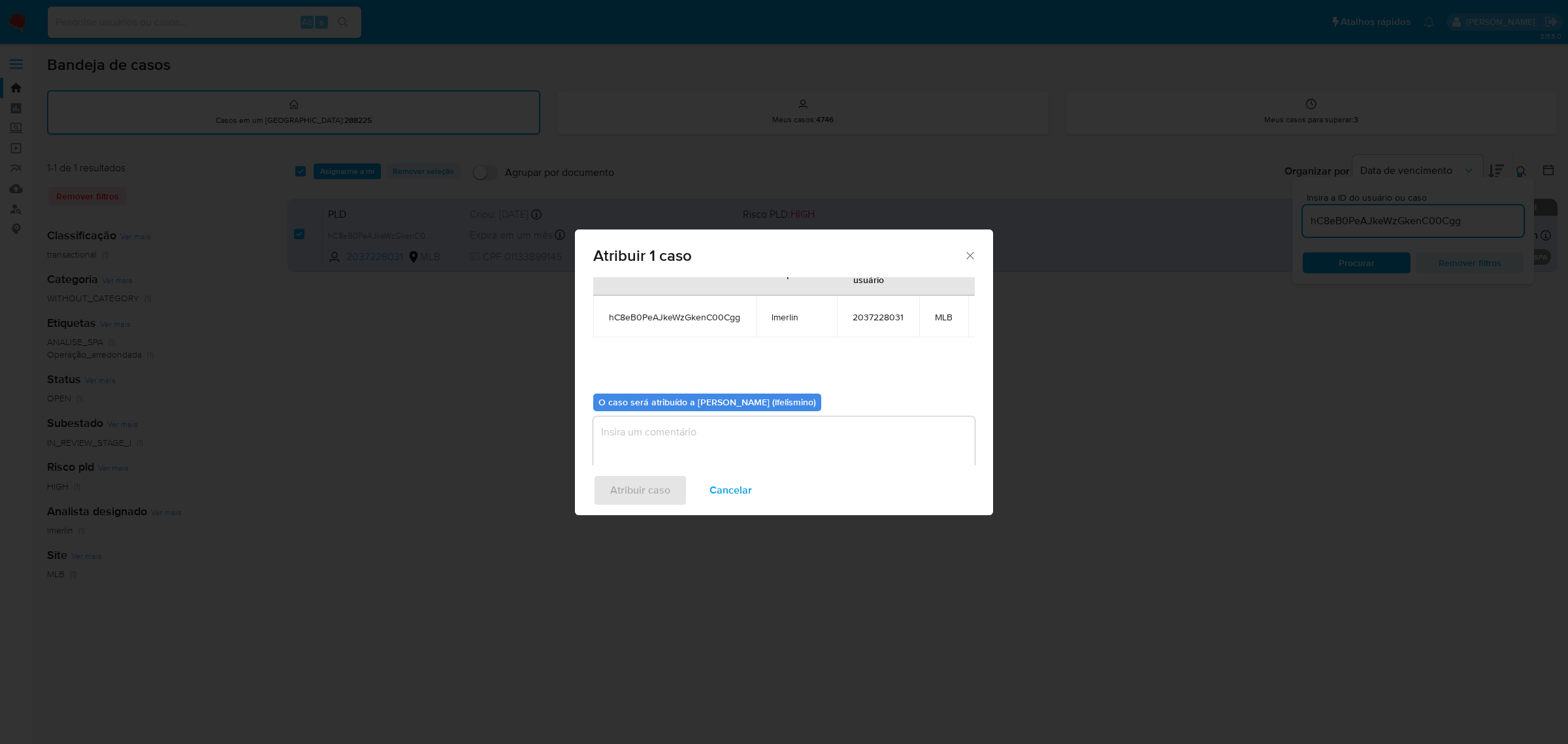
scroll to position [79, 0]
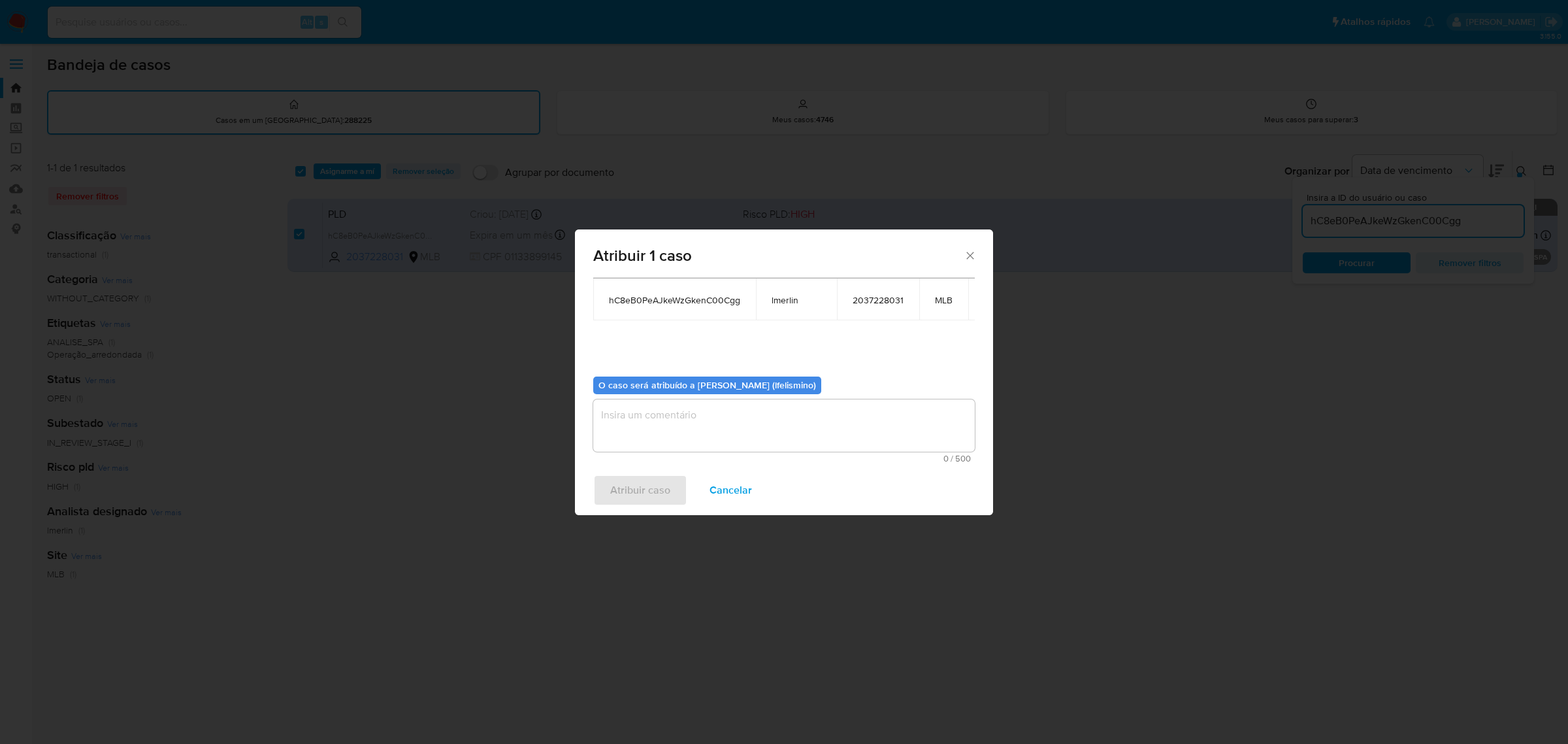
click at [709, 433] on textarea "assign-modal" at bounding box center [783, 425] width 381 height 52
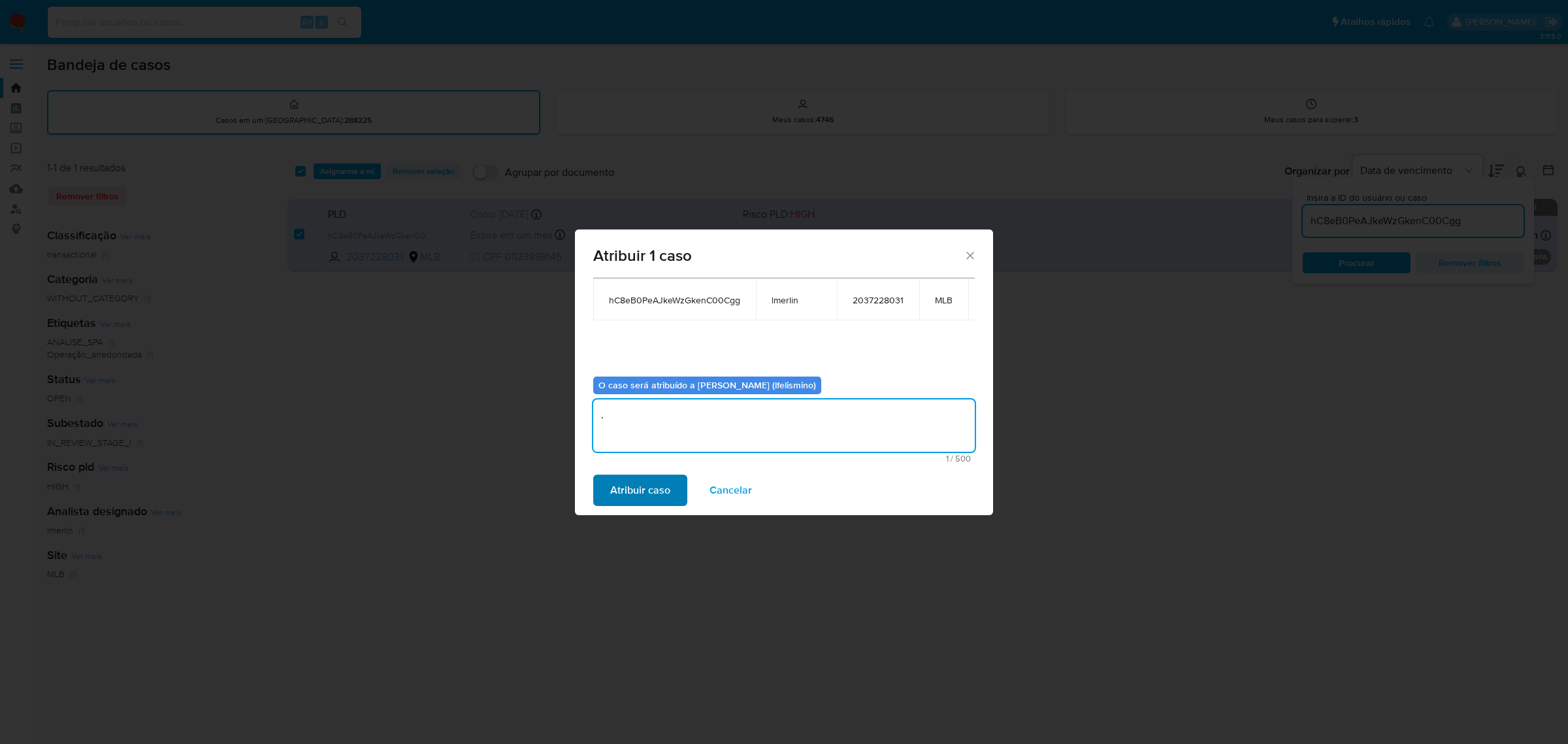
type textarea "."
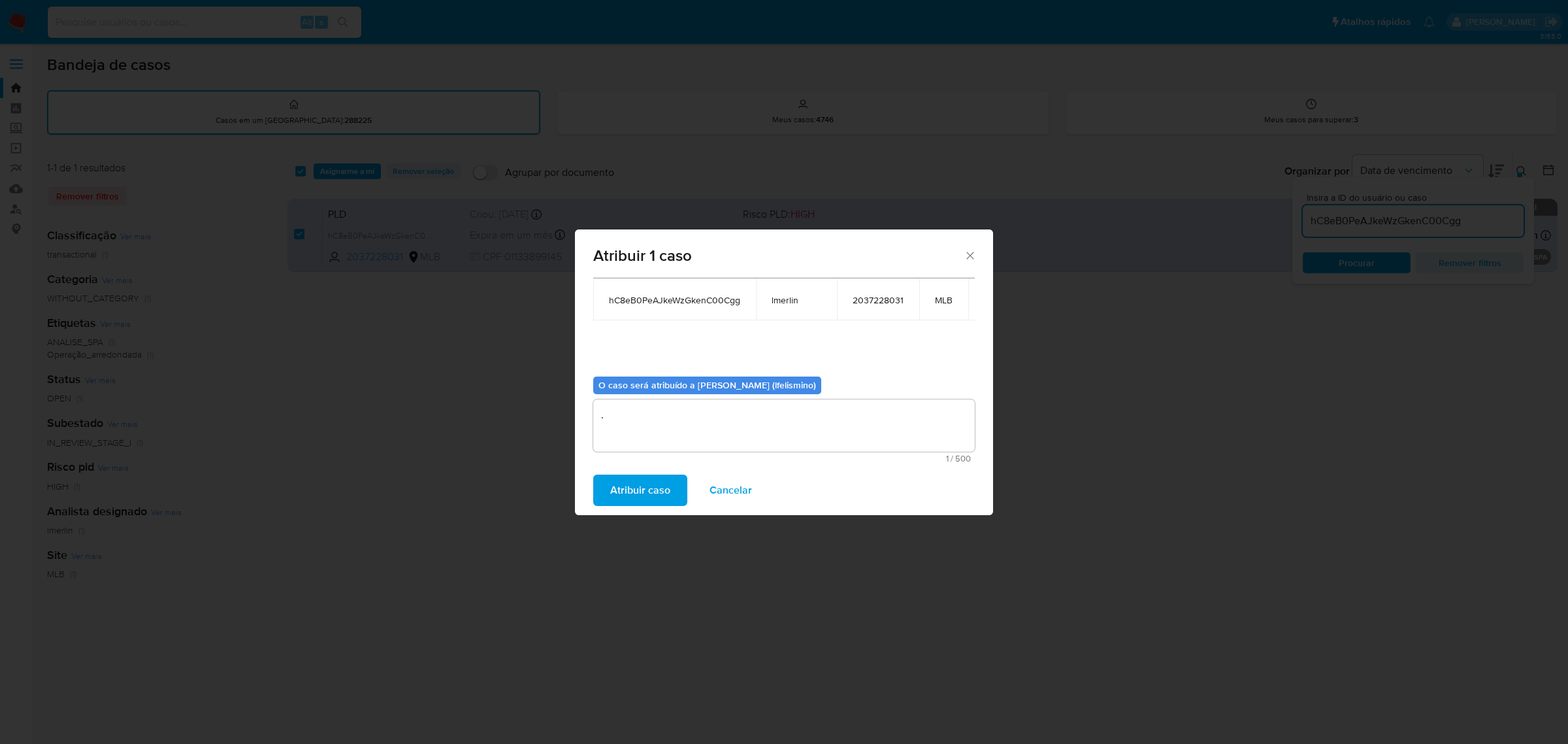
click at [652, 488] on span "Atribuir caso" at bounding box center [641, 490] width 60 height 28
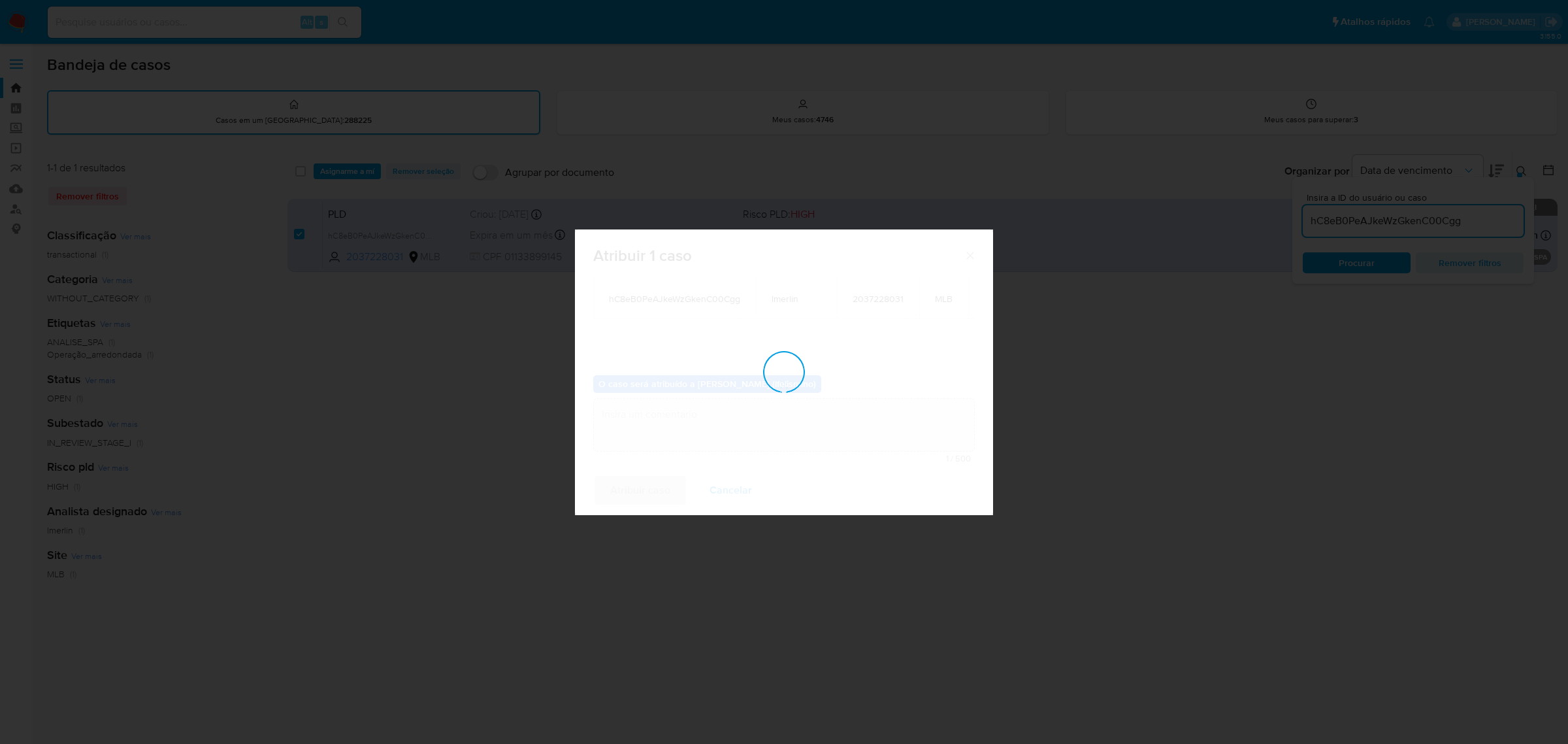
checkbox input "false"
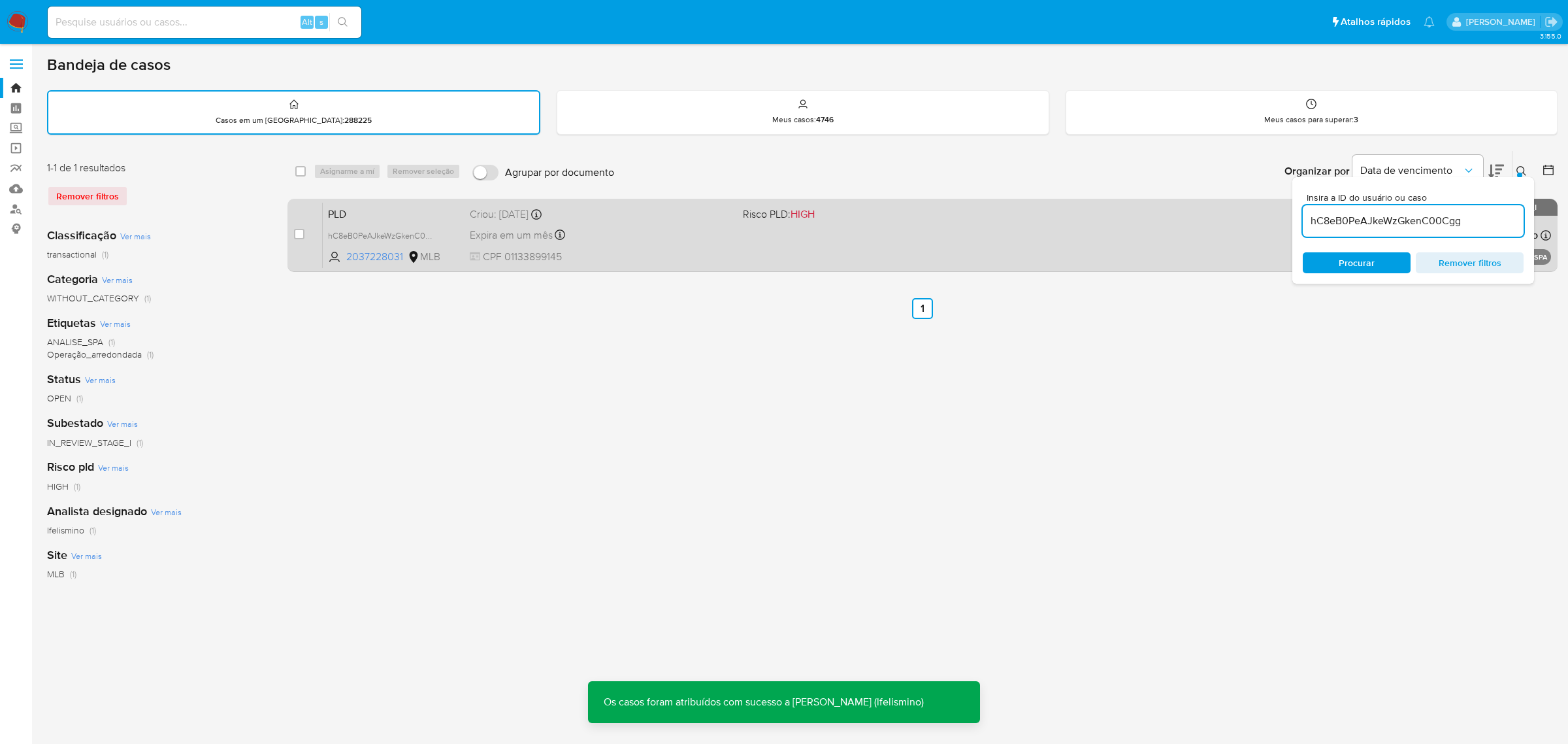
click at [861, 252] on div "PLD hC8eB0PeAJkeWzGkenC00Cgg 2037228031 MLB Risco PLD: HIGH Criou: 12/08/2025 C…" at bounding box center [937, 235] width 1228 height 66
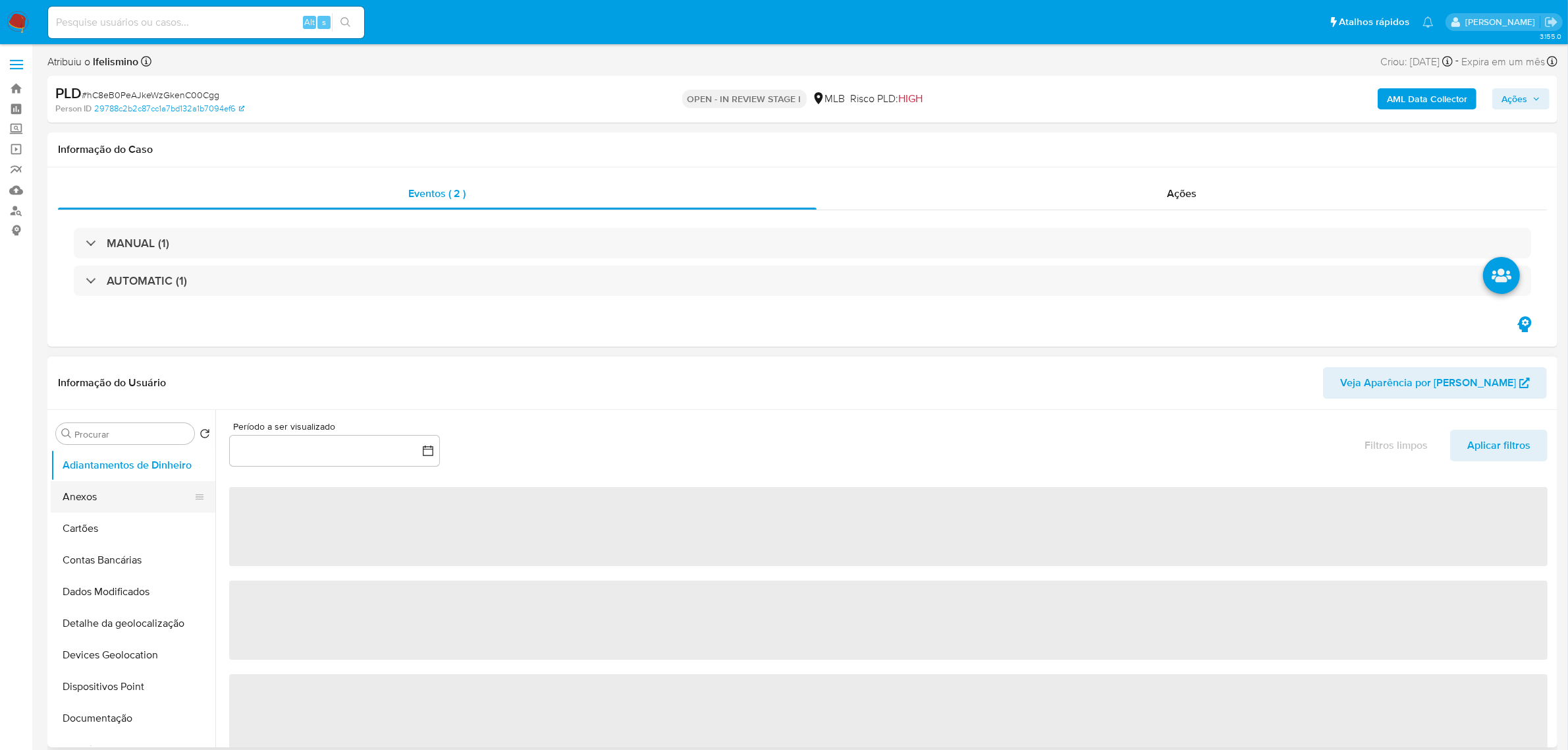
select select "10"
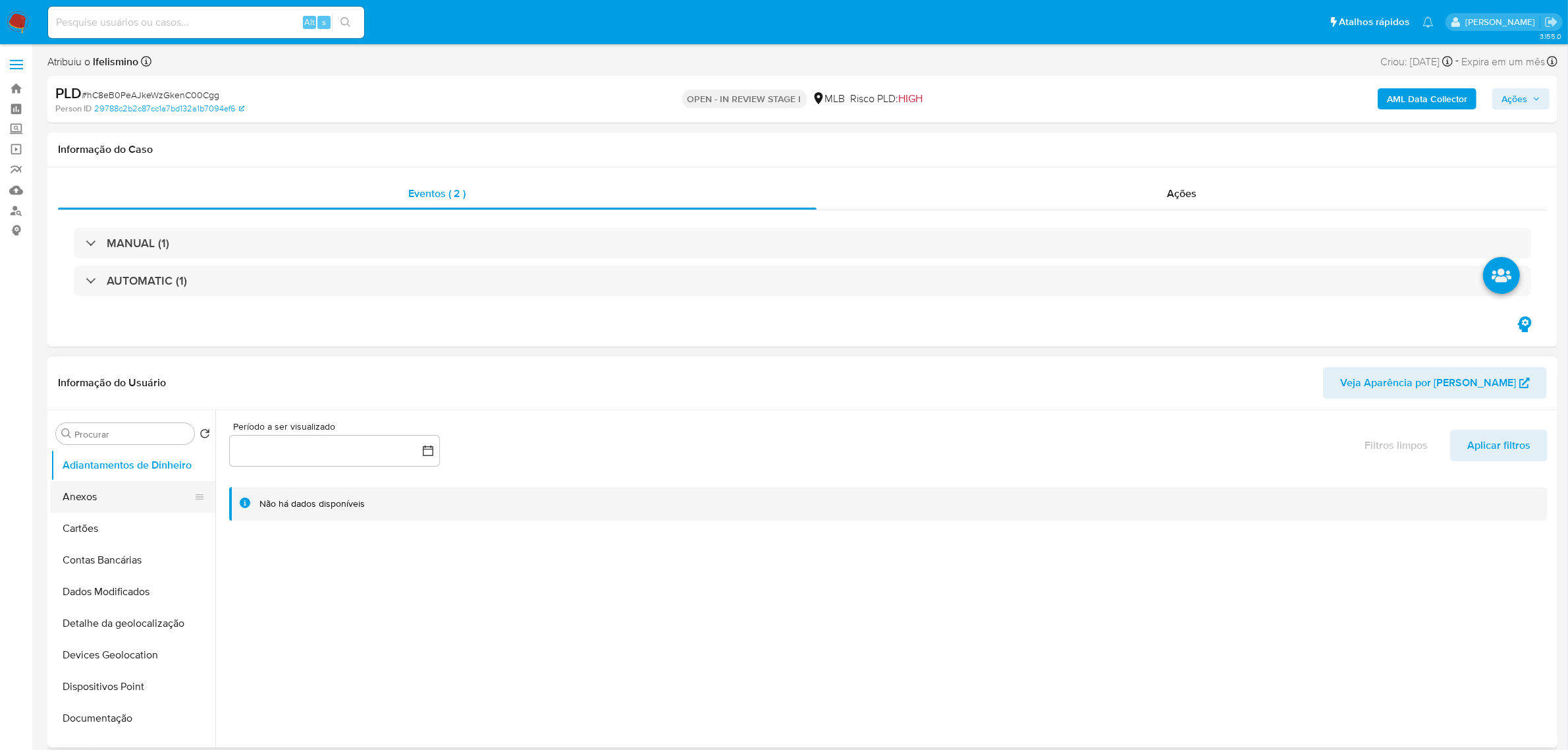
drag, startPoint x: 143, startPoint y: 506, endPoint x: 167, endPoint y: 501, distance: 24.5
click at [143, 505] on button "Anexos" at bounding box center [128, 496] width 154 height 31
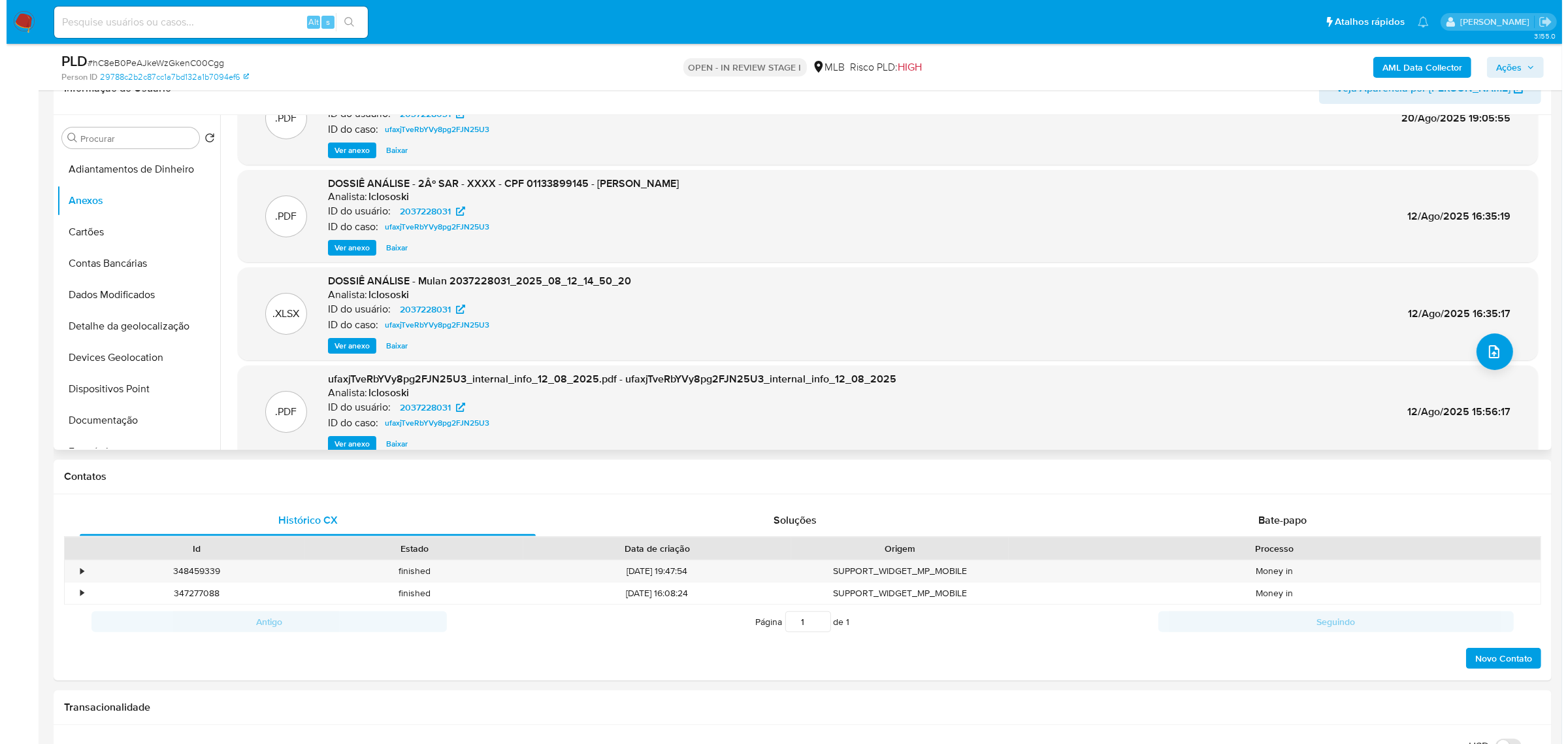
scroll to position [109, 0]
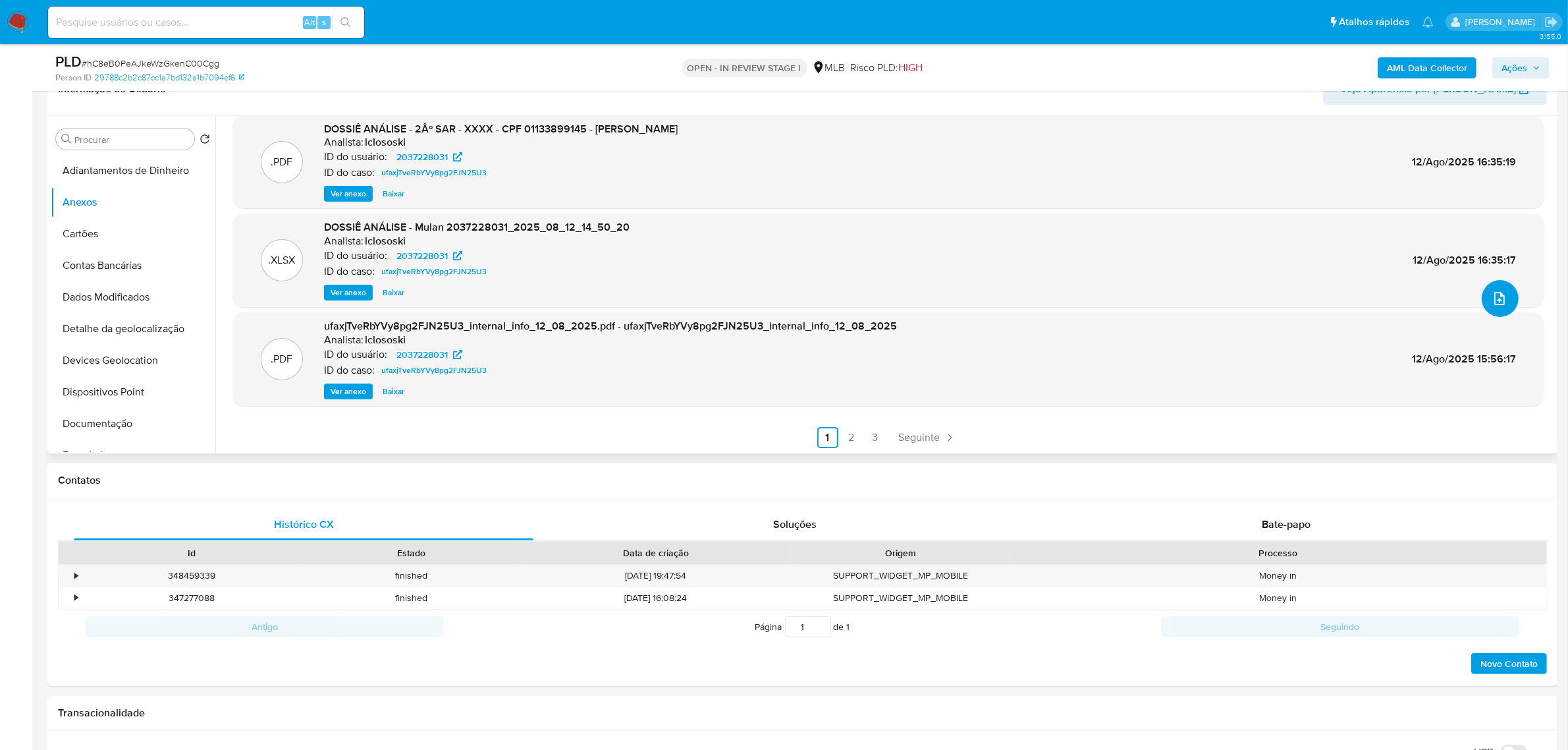
click at [1495, 304] on icon "upload-file" at bounding box center [1500, 298] width 16 height 16
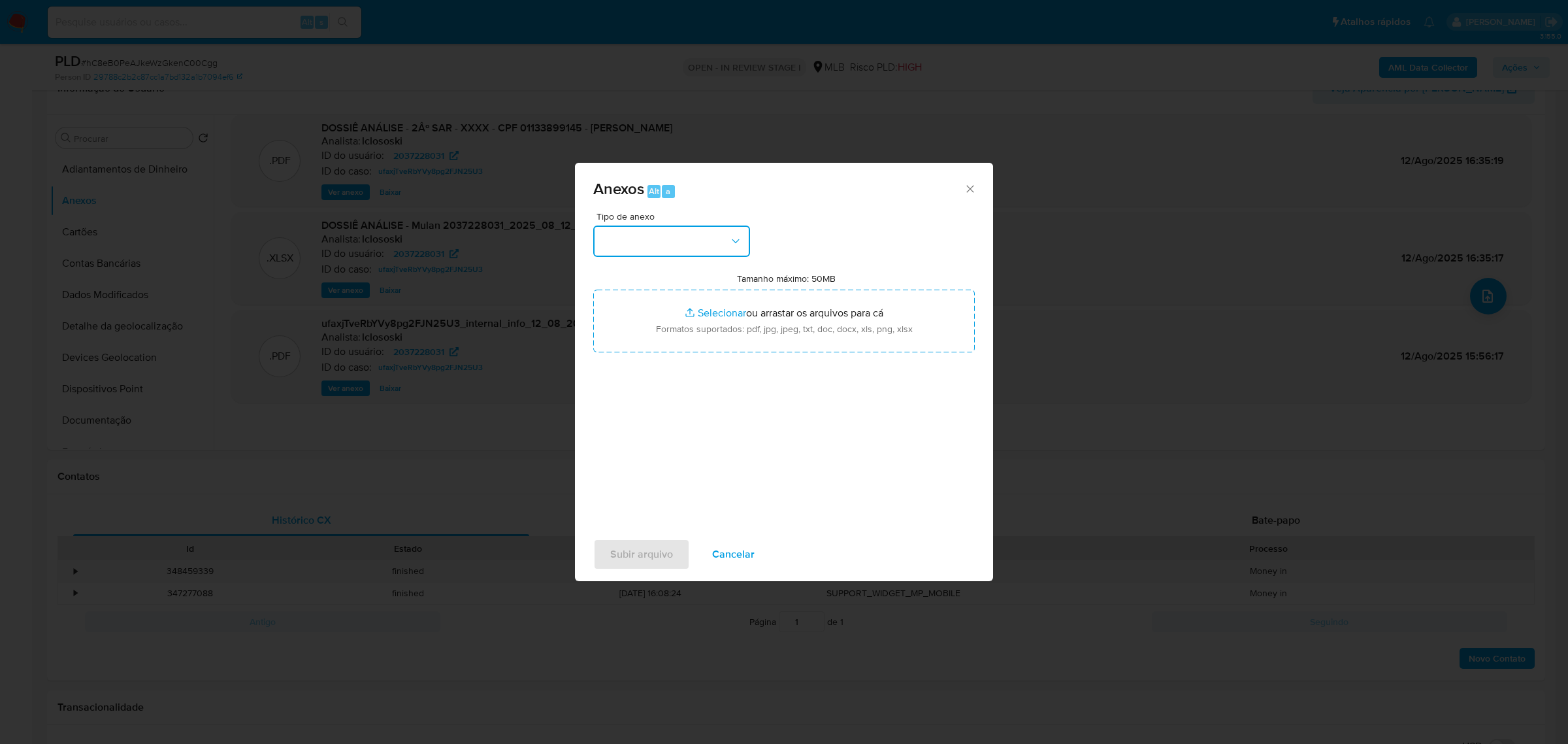
click at [636, 238] on button "button" at bounding box center [671, 241] width 156 height 31
click at [648, 361] on div "DOSSIÊ ANÁLISE" at bounding box center [668, 351] width 133 height 31
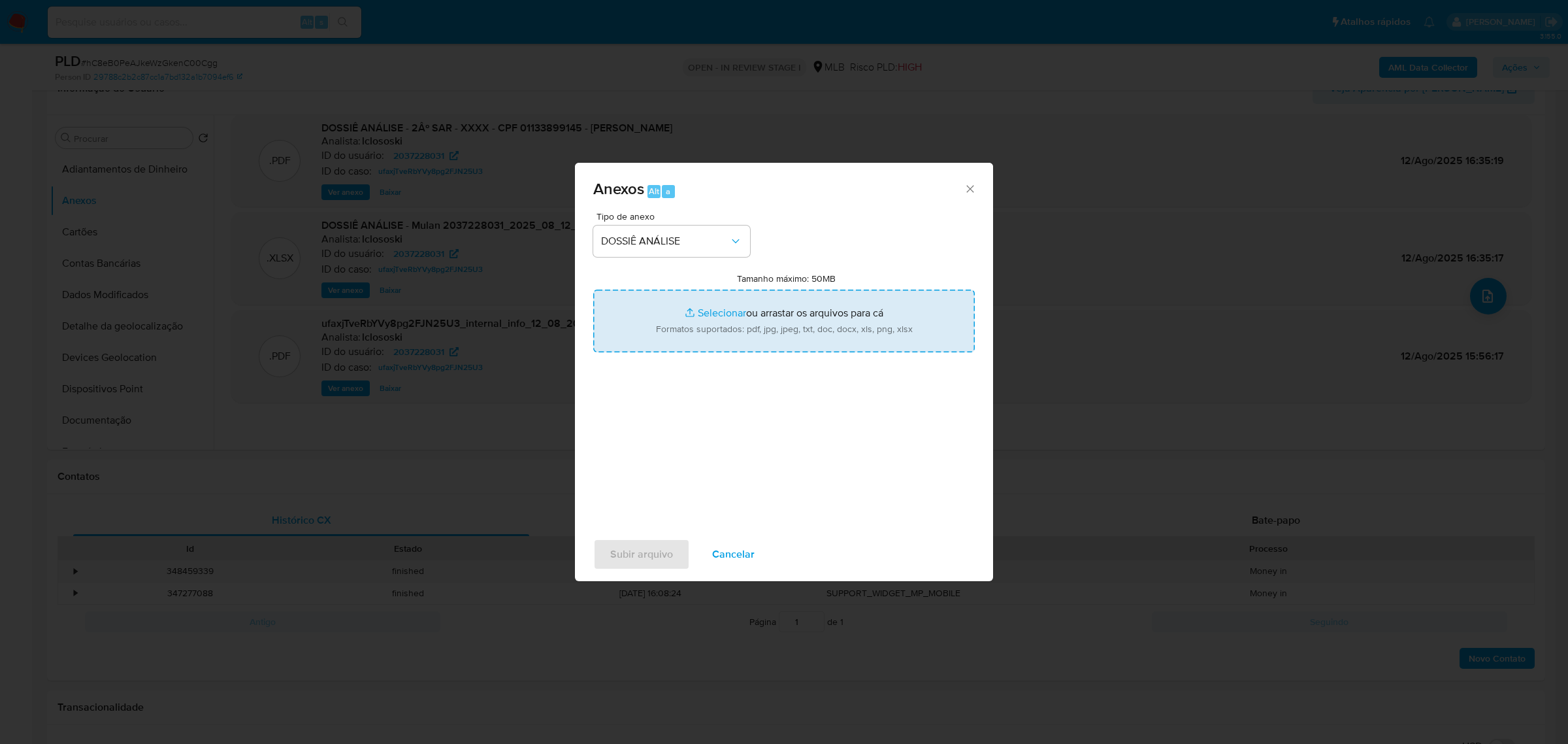
type input "C:\fakepath\SPA - CPF 01133899145 - NANNA CHARA SILVA DE SOUSA.pdf"
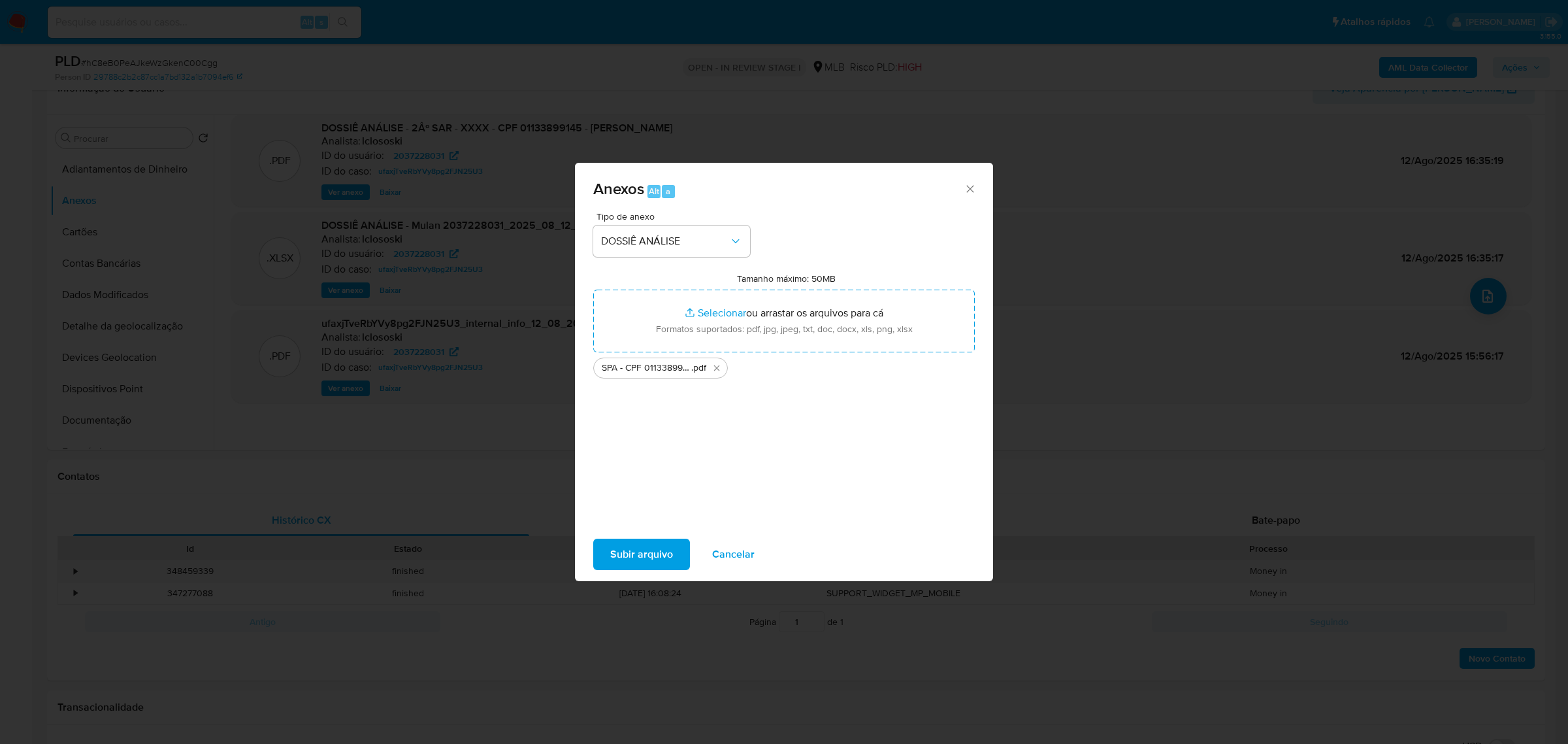
click at [637, 548] on span "Subir arquivo" at bounding box center [642, 554] width 63 height 28
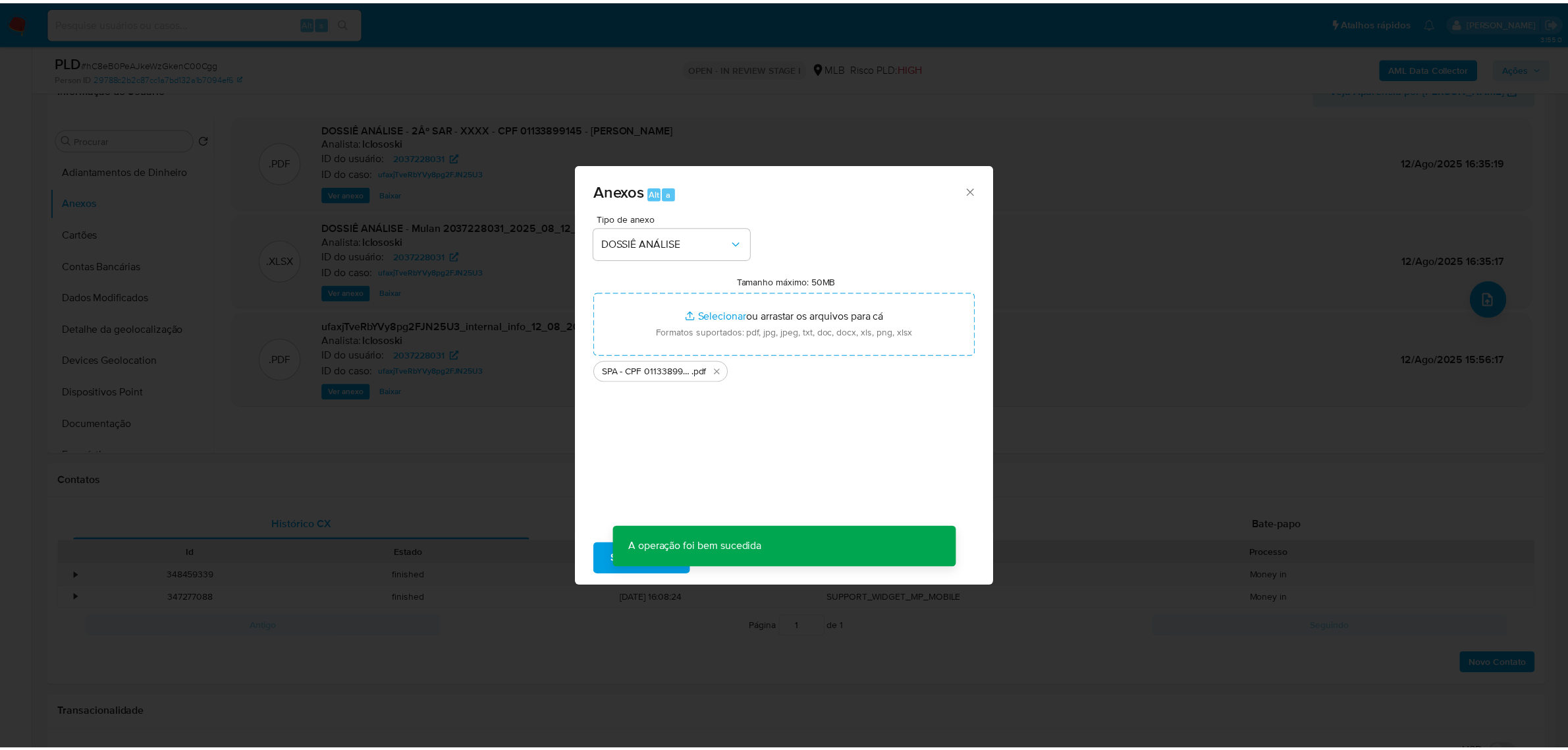
scroll to position [94, 0]
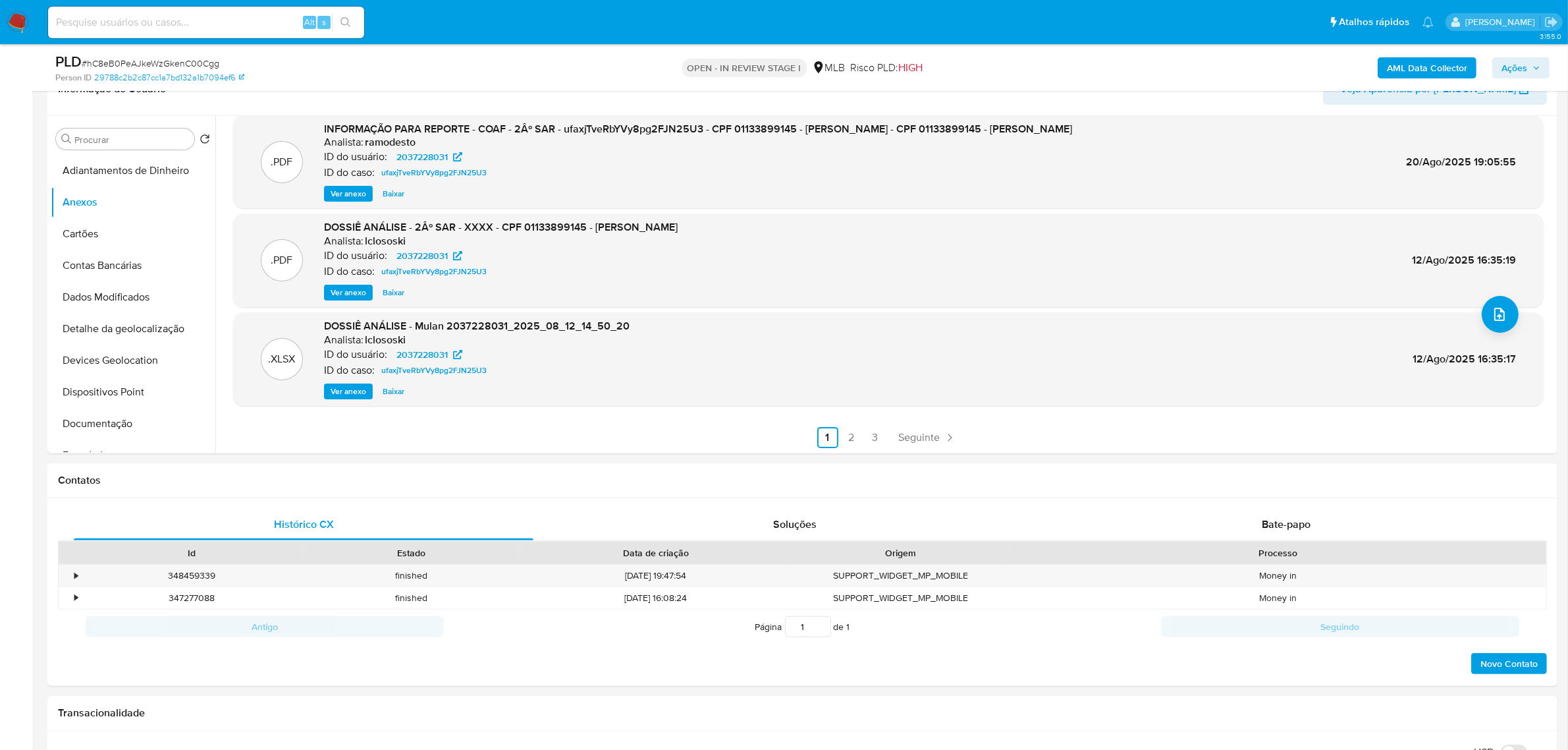
click at [1517, 60] on span "Ações" at bounding box center [1514, 68] width 26 height 22
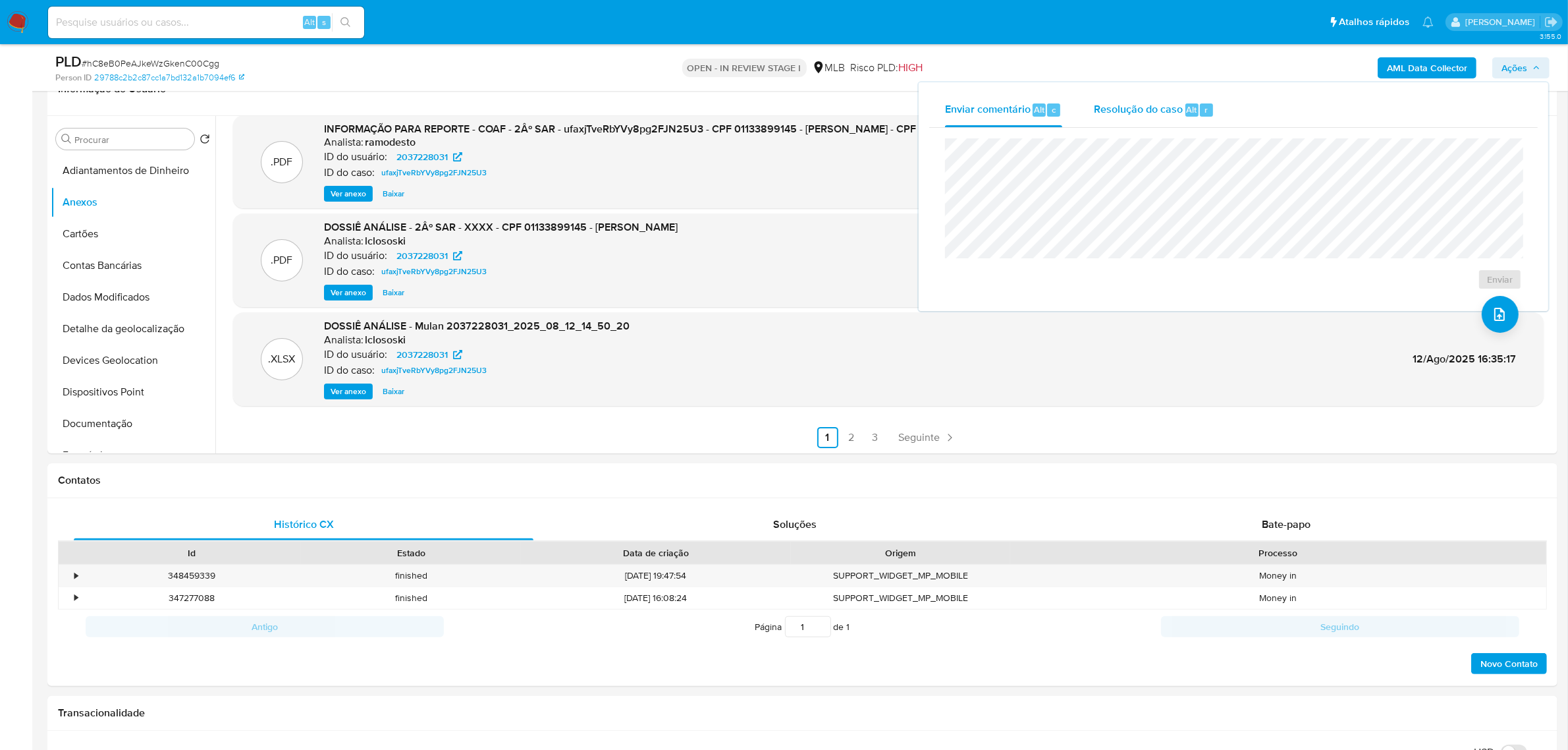
click at [1148, 109] on span "Resolução do caso" at bounding box center [1138, 108] width 89 height 15
click at [1443, 297] on span "ROI Proposal" at bounding box center [1468, 300] width 68 height 19
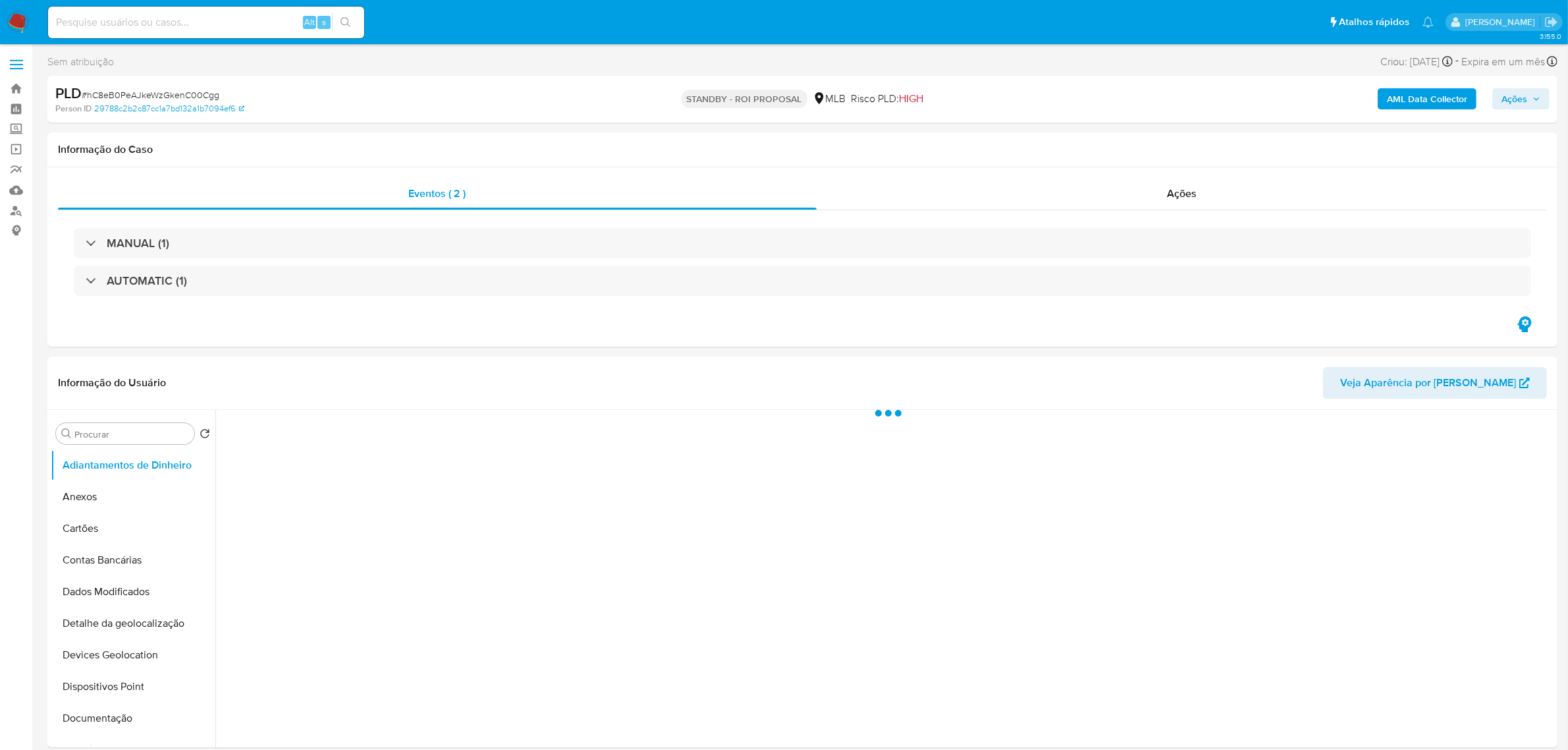
select select "10"
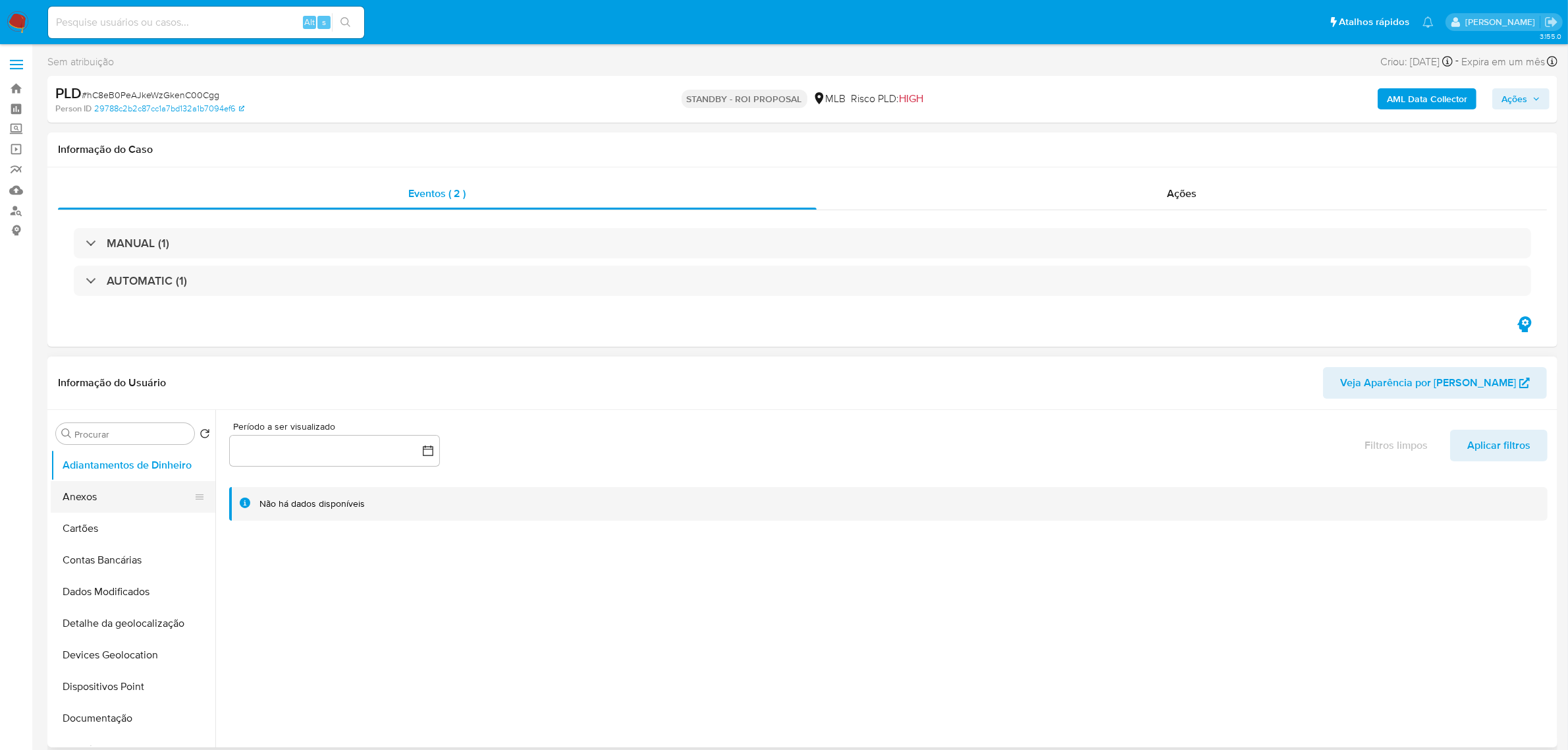
drag, startPoint x: 76, startPoint y: 497, endPoint x: 116, endPoint y: 501, distance: 40.2
click at [77, 497] on button "Anexos" at bounding box center [128, 496] width 154 height 31
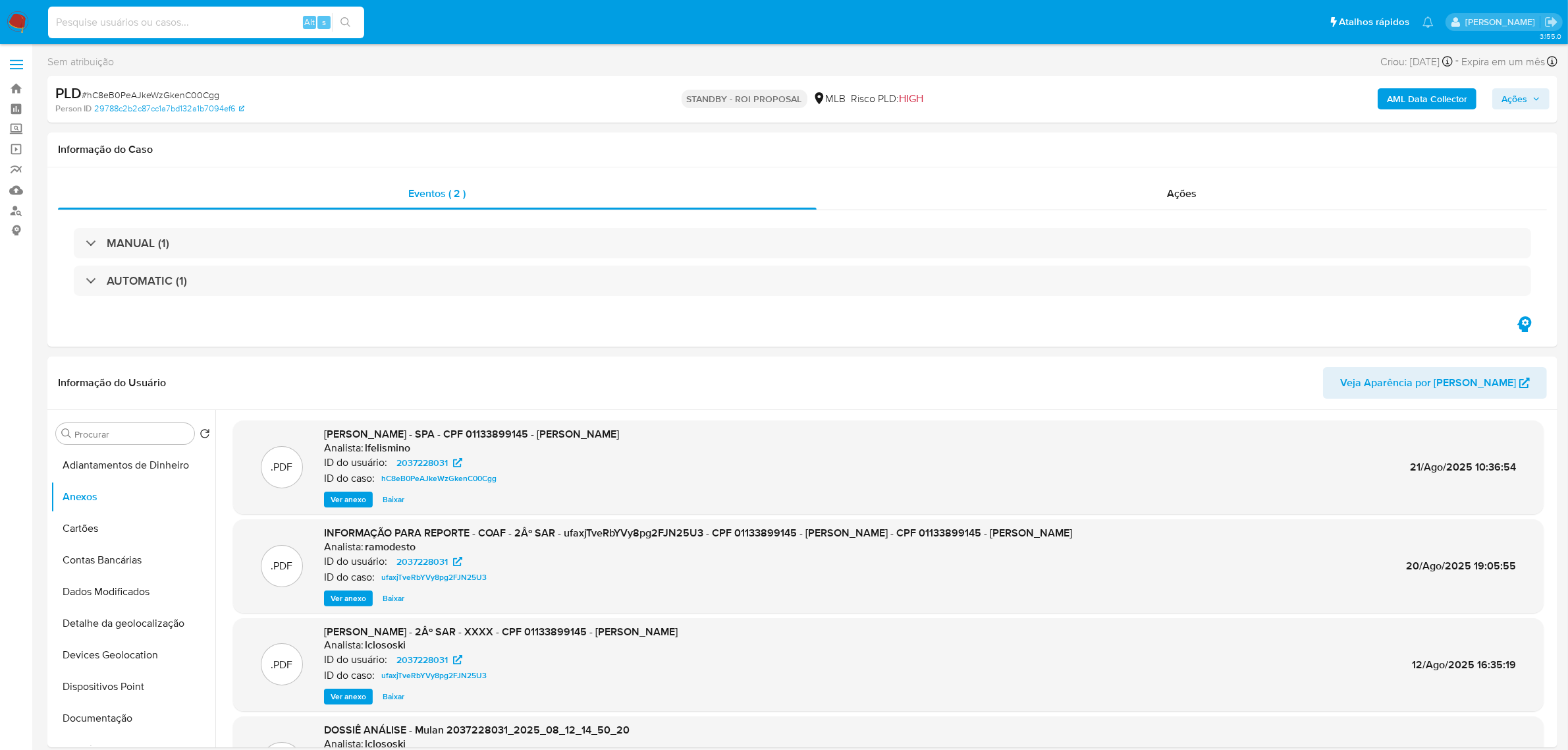
paste input "YS3sxqMVv8X5TErJHNqH40uc"
type input "YS3sxqMVv8X5TErJHNqH40uc"
click at [341, 27] on icon "search-icon" at bounding box center [346, 22] width 11 height 11
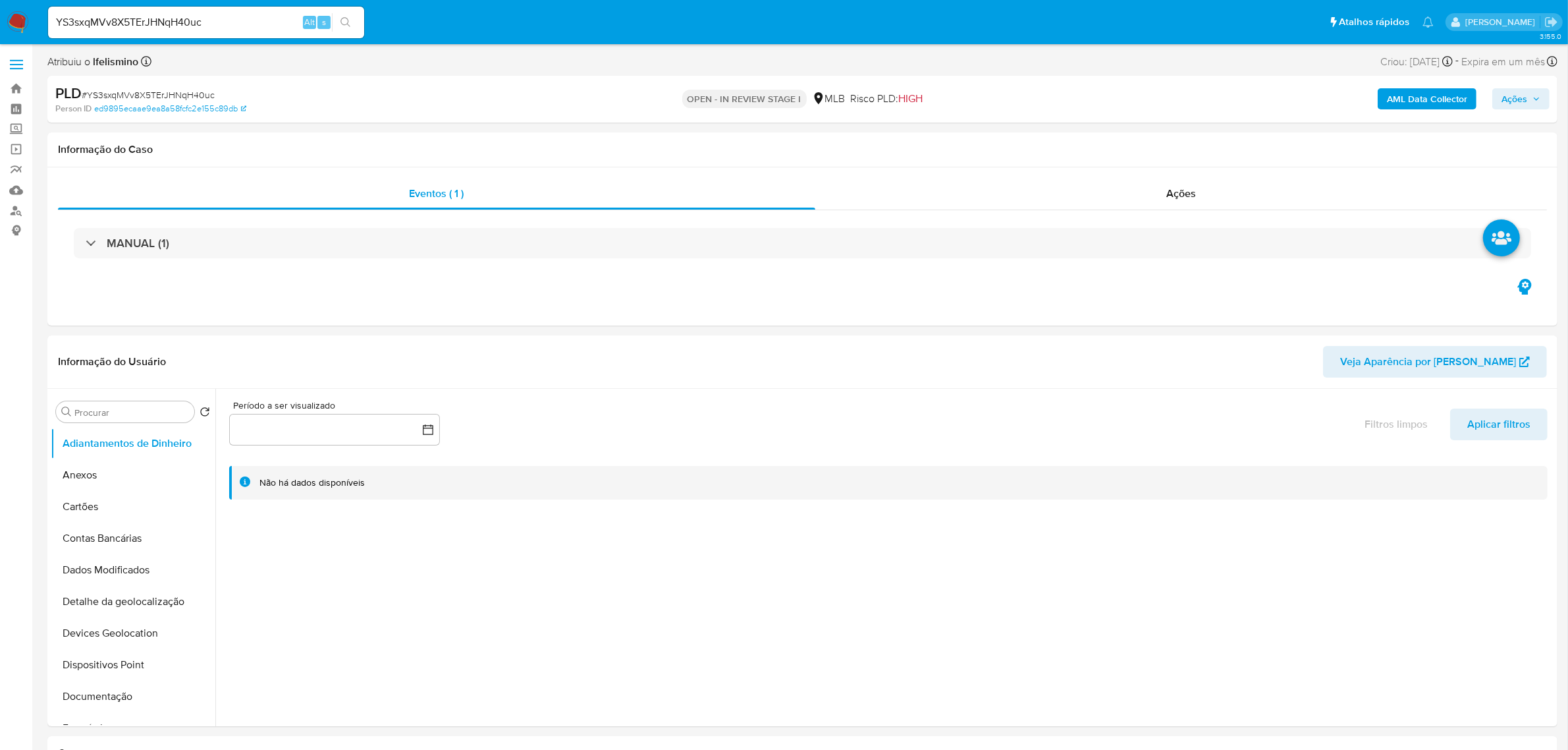
select select "10"
click at [192, 21] on input "YS3sxqMVv8X5TErJHNqH40uc" at bounding box center [206, 22] width 316 height 17
click at [114, 466] on button "Anexos" at bounding box center [128, 474] width 154 height 31
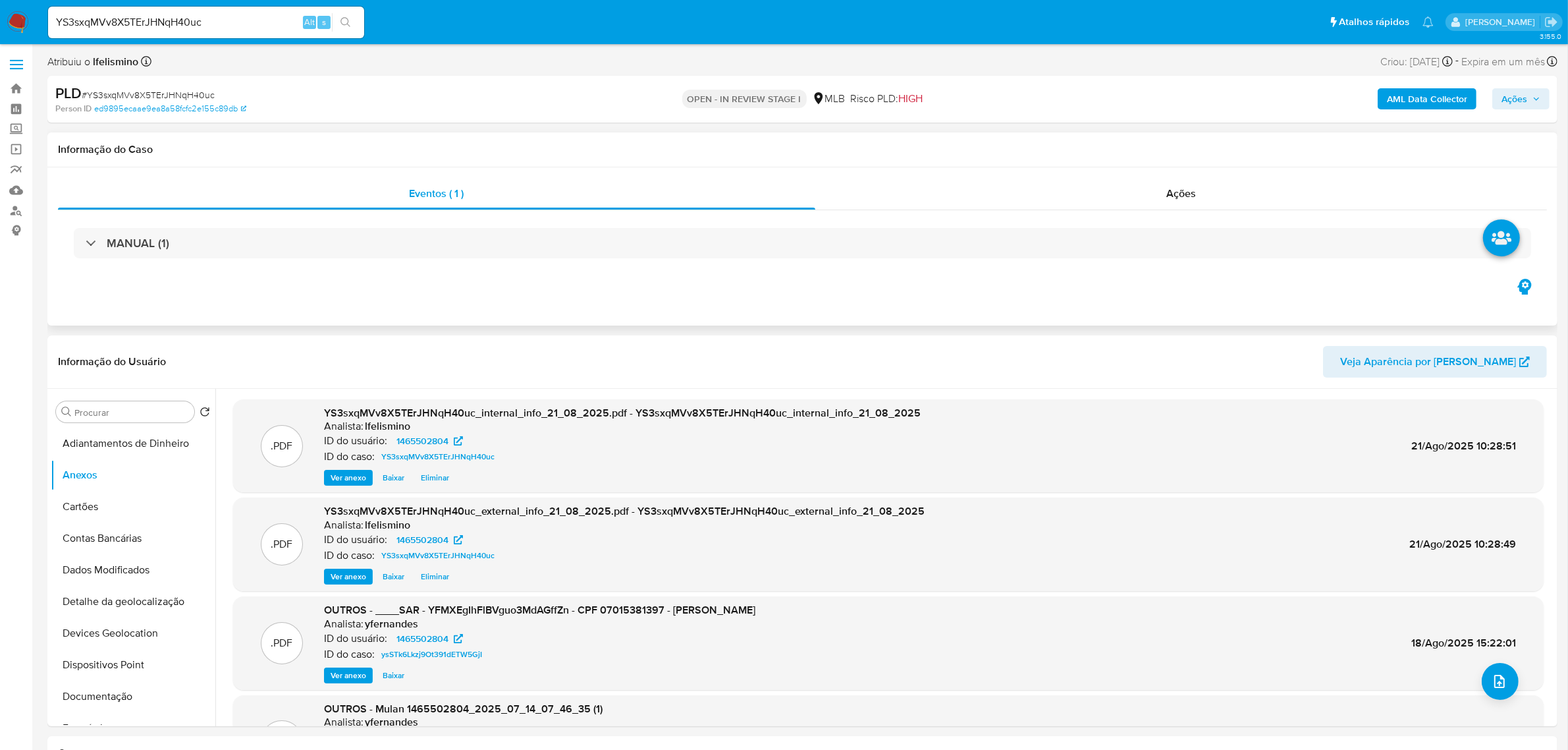
click at [1122, 177] on div "Eventos ( 1 ) Ações MANUAL (1)" at bounding box center [803, 246] width 1511 height 158
click at [1124, 185] on div "Ações" at bounding box center [1181, 193] width 732 height 31
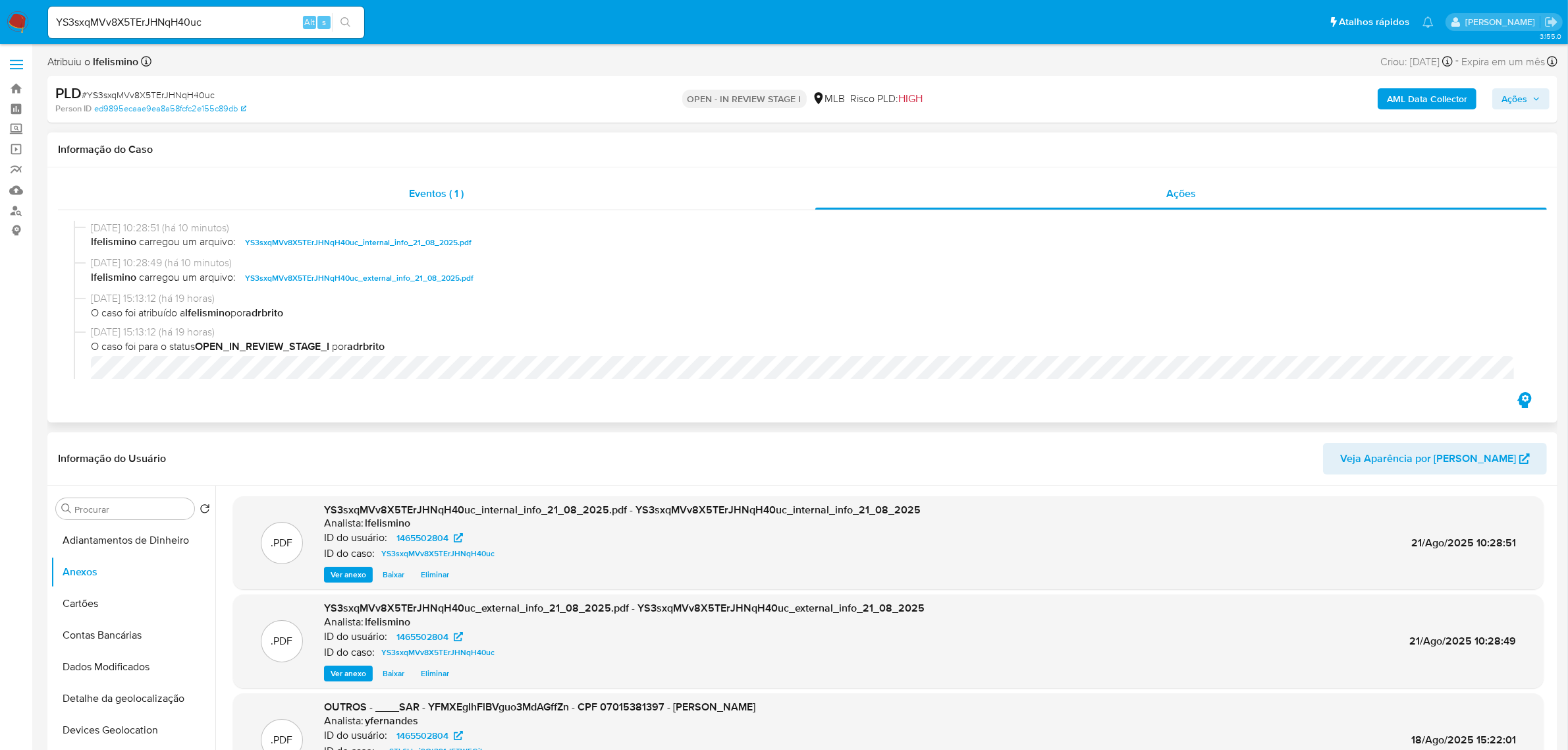
click at [506, 193] on div "Eventos ( 1 )" at bounding box center [436, 193] width 757 height 31
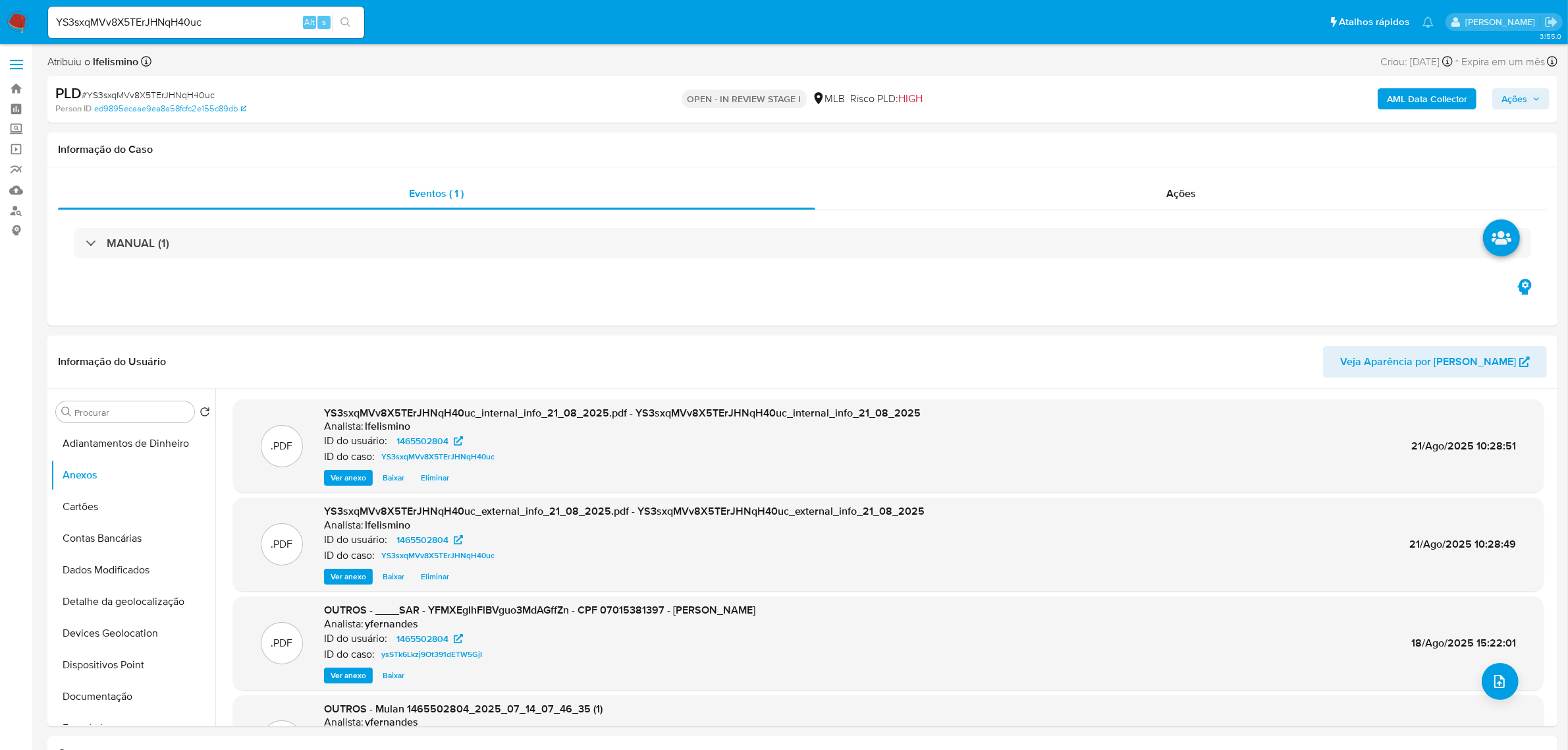
drag, startPoint x: 1502, startPoint y: 90, endPoint x: 1482, endPoint y: 108, distance: 26.9
click at [1503, 90] on span "Ações" at bounding box center [1514, 99] width 26 height 22
drag, startPoint x: 1130, startPoint y: 140, endPoint x: 1133, endPoint y: 161, distance: 21.2
click at [1130, 141] on span "Resolução do caso" at bounding box center [1138, 140] width 89 height 15
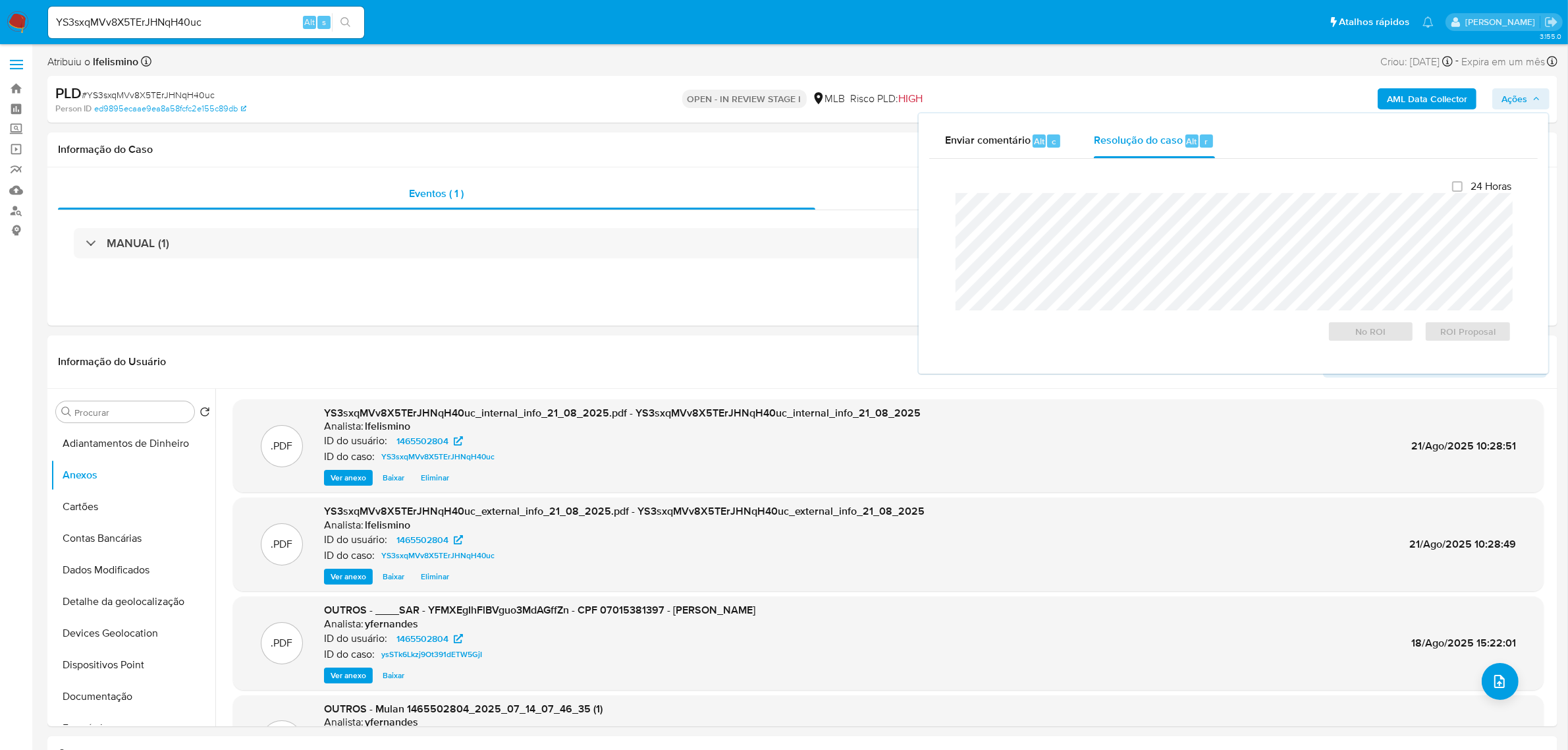
click at [162, 92] on span "# YS3sxqMVv8X5TErJHNqH40uc" at bounding box center [148, 95] width 133 height 13
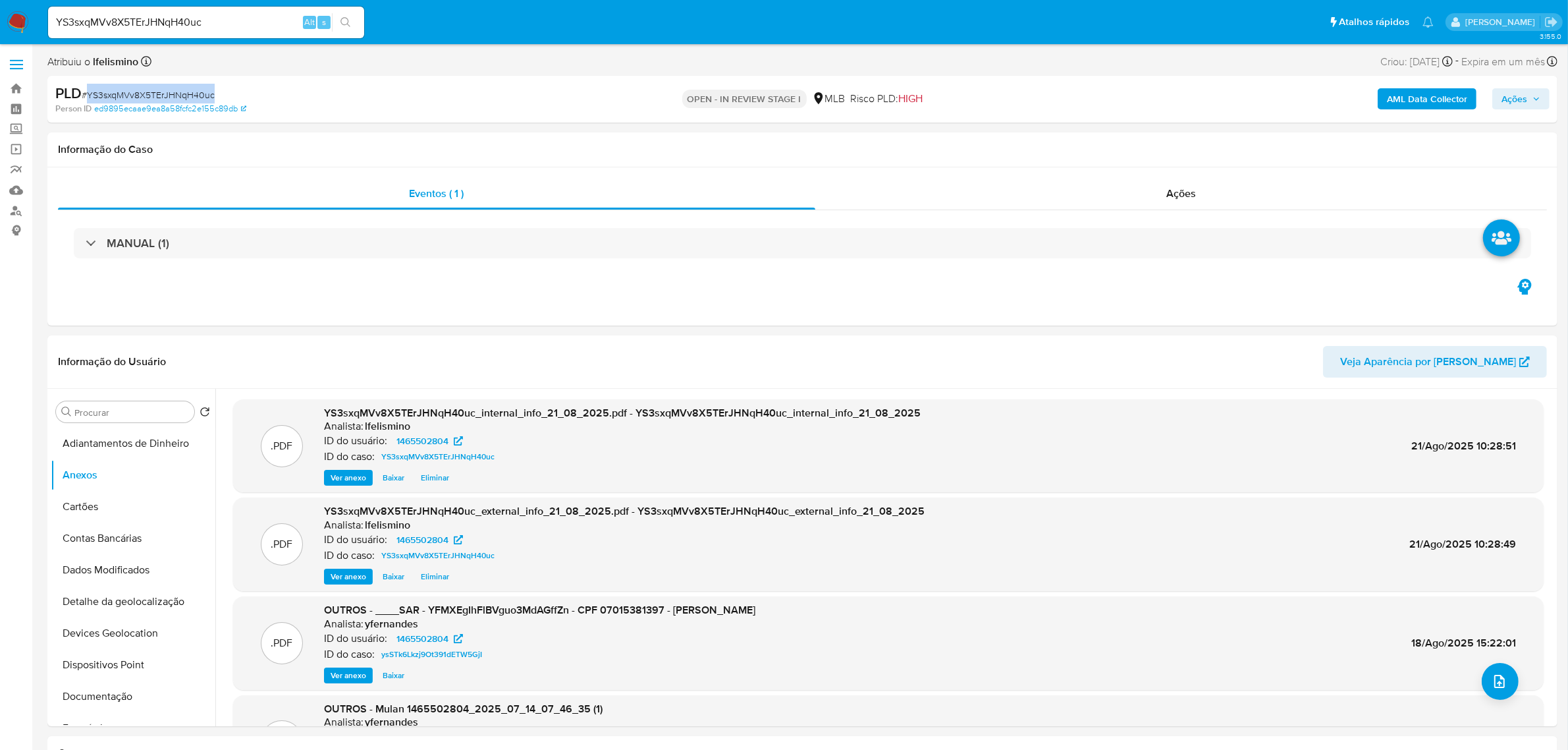
copy span "YS3sxqMVv8X5TErJHNqH40uc"
click at [1490, 672] on button "upload-file" at bounding box center [1500, 681] width 37 height 37
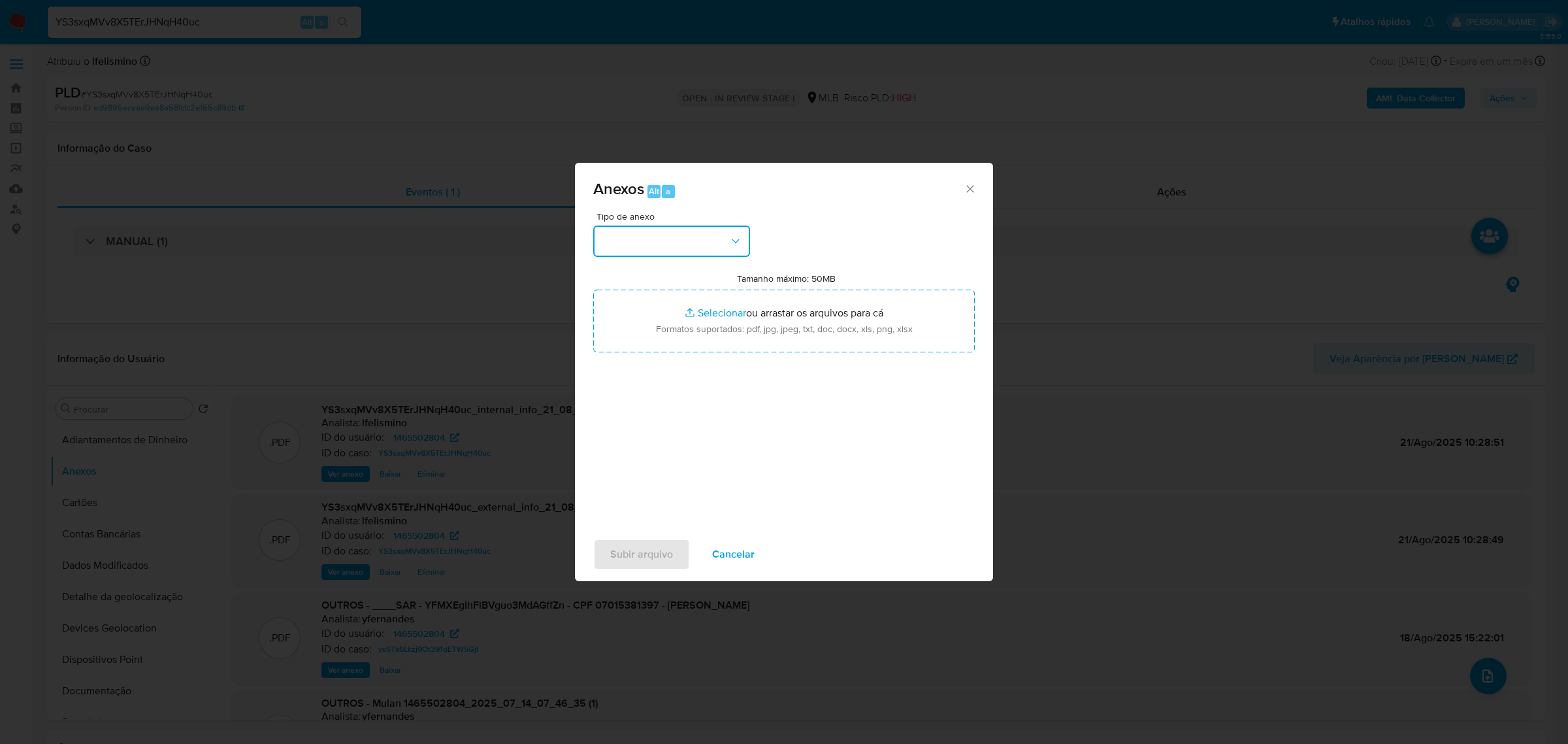
click at [709, 236] on button "button" at bounding box center [671, 241] width 156 height 31
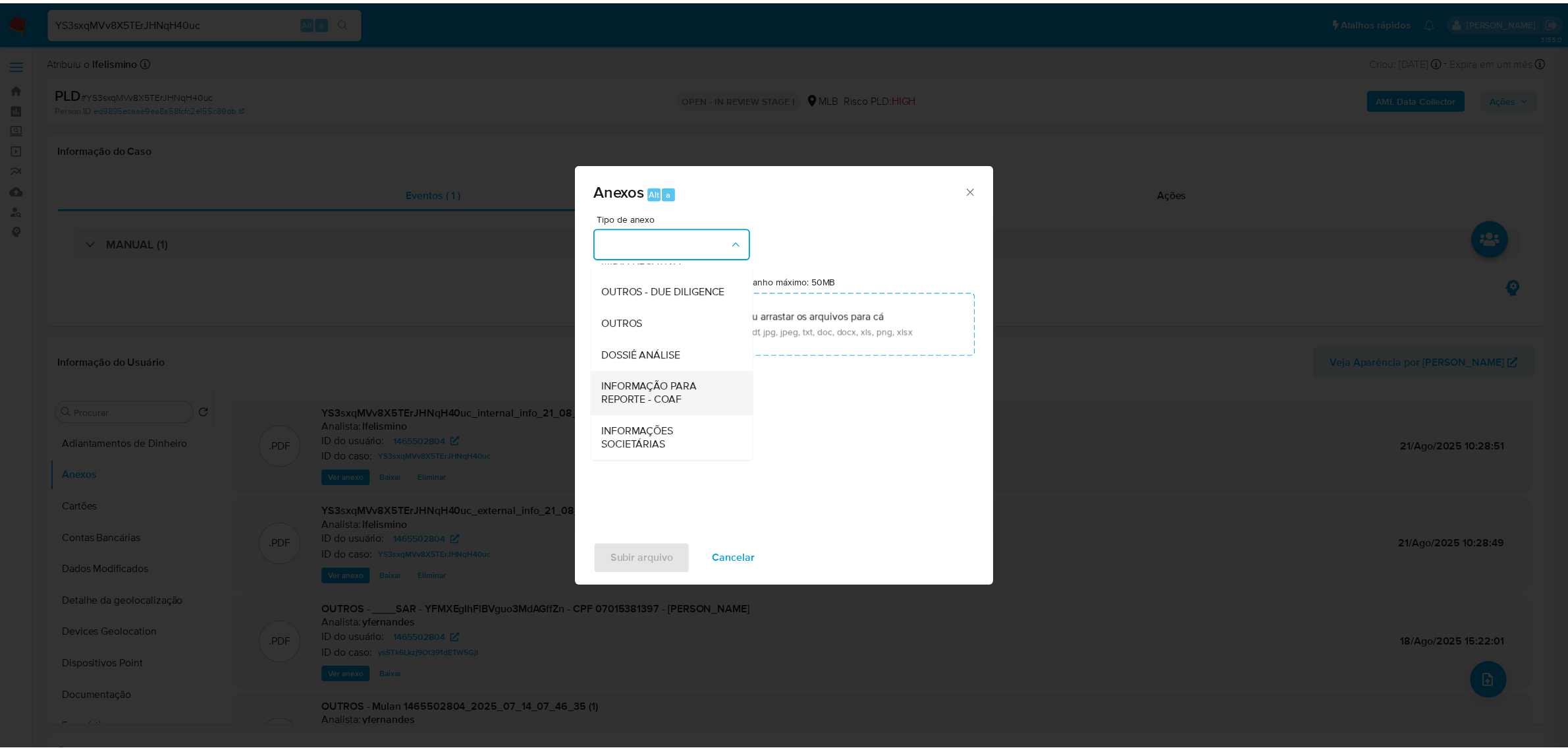
scroll to position [203, 0]
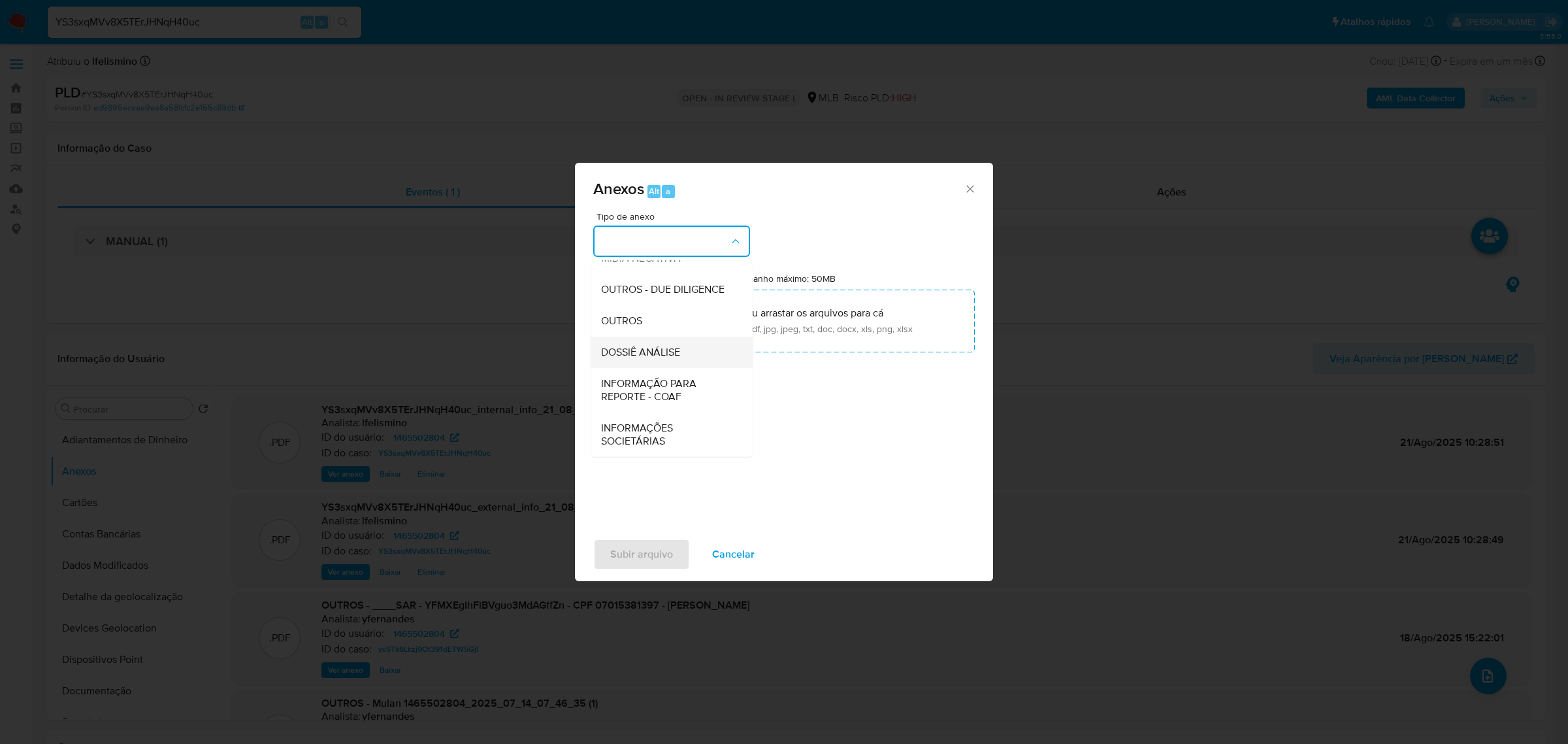
click at [674, 350] on span "DOSSIÊ ANÁLISE" at bounding box center [640, 351] width 79 height 13
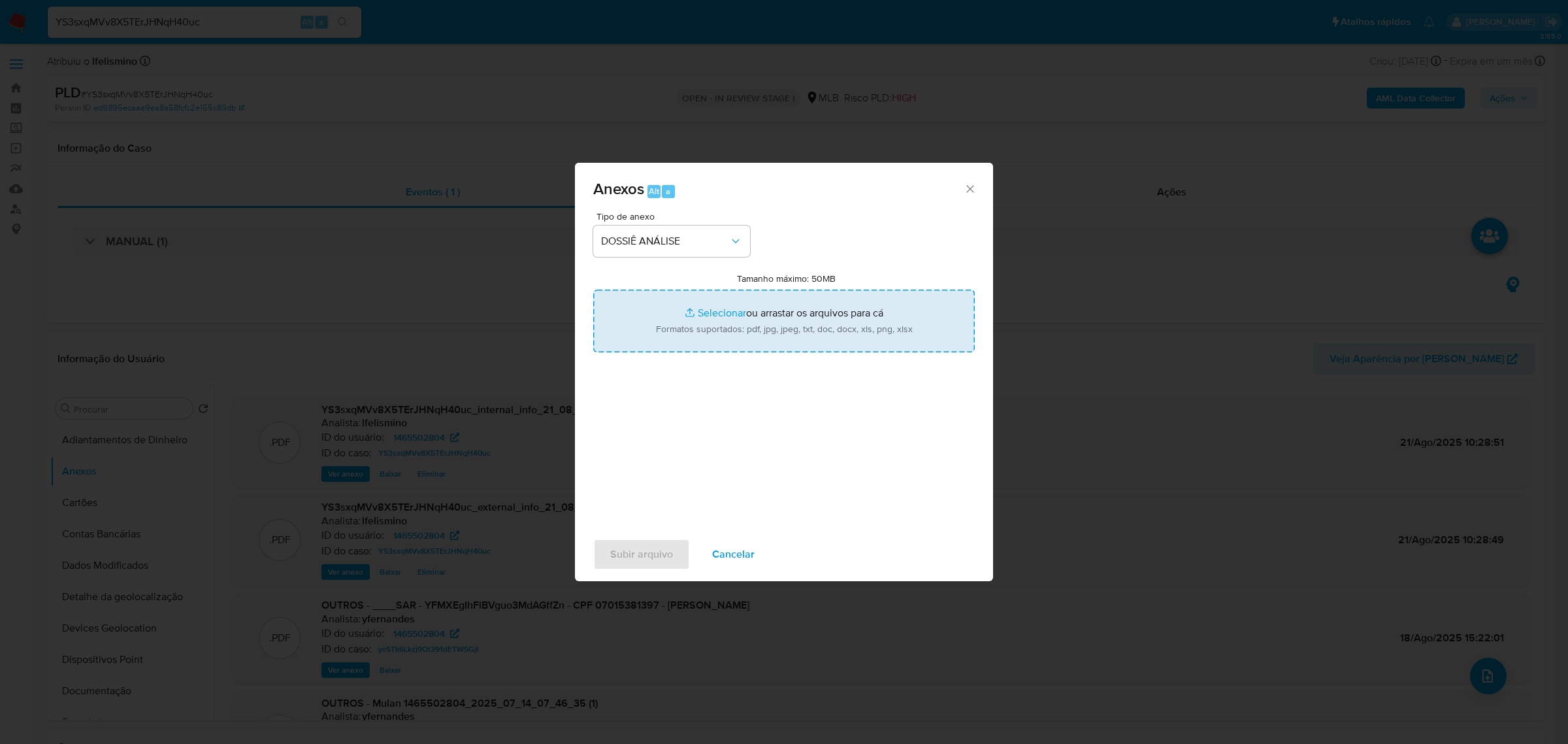
type input "C:\fakepath\SPA - CPF 07015381397 - [PERSON_NAME].pdf"
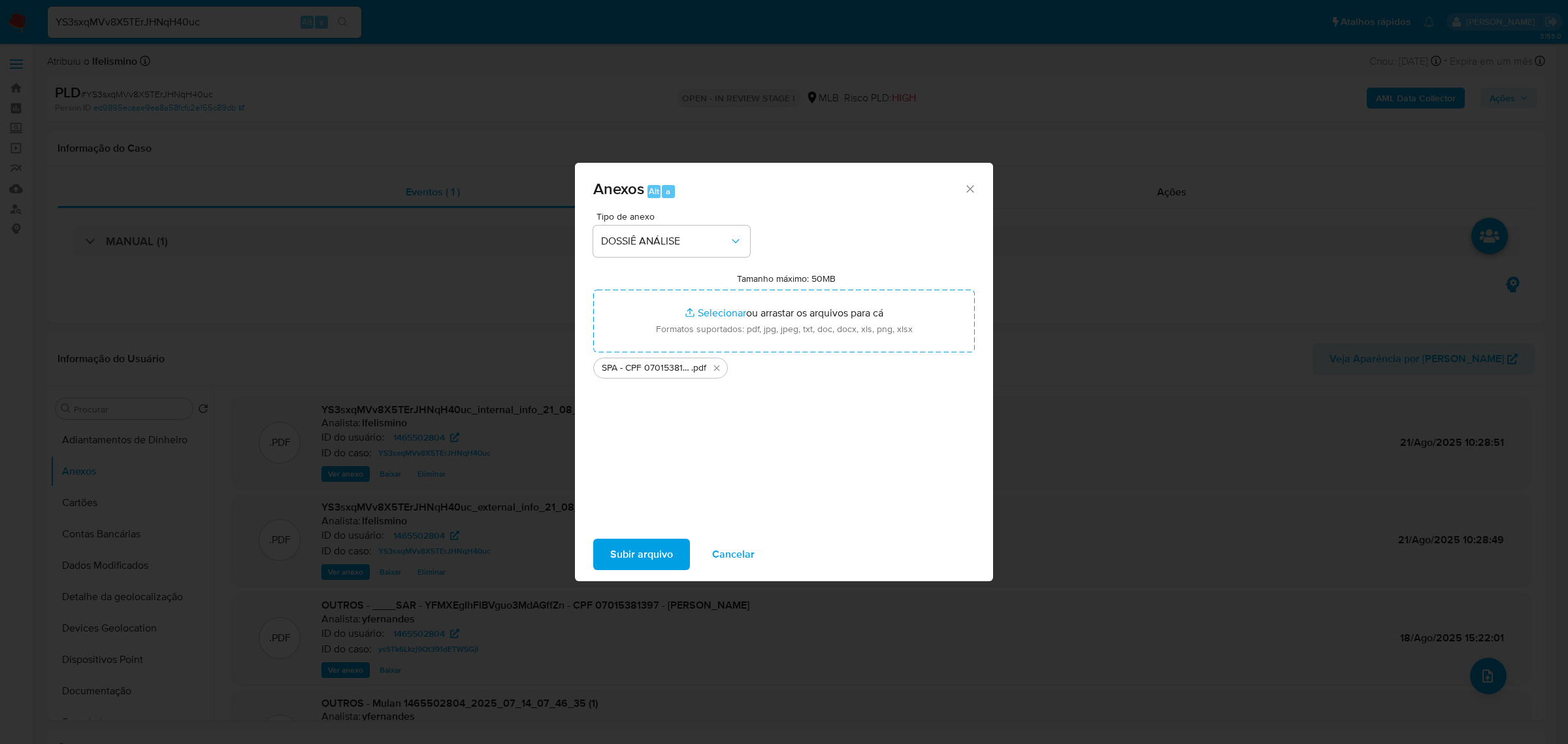
click at [634, 548] on span "Subir arquivo" at bounding box center [642, 554] width 63 height 28
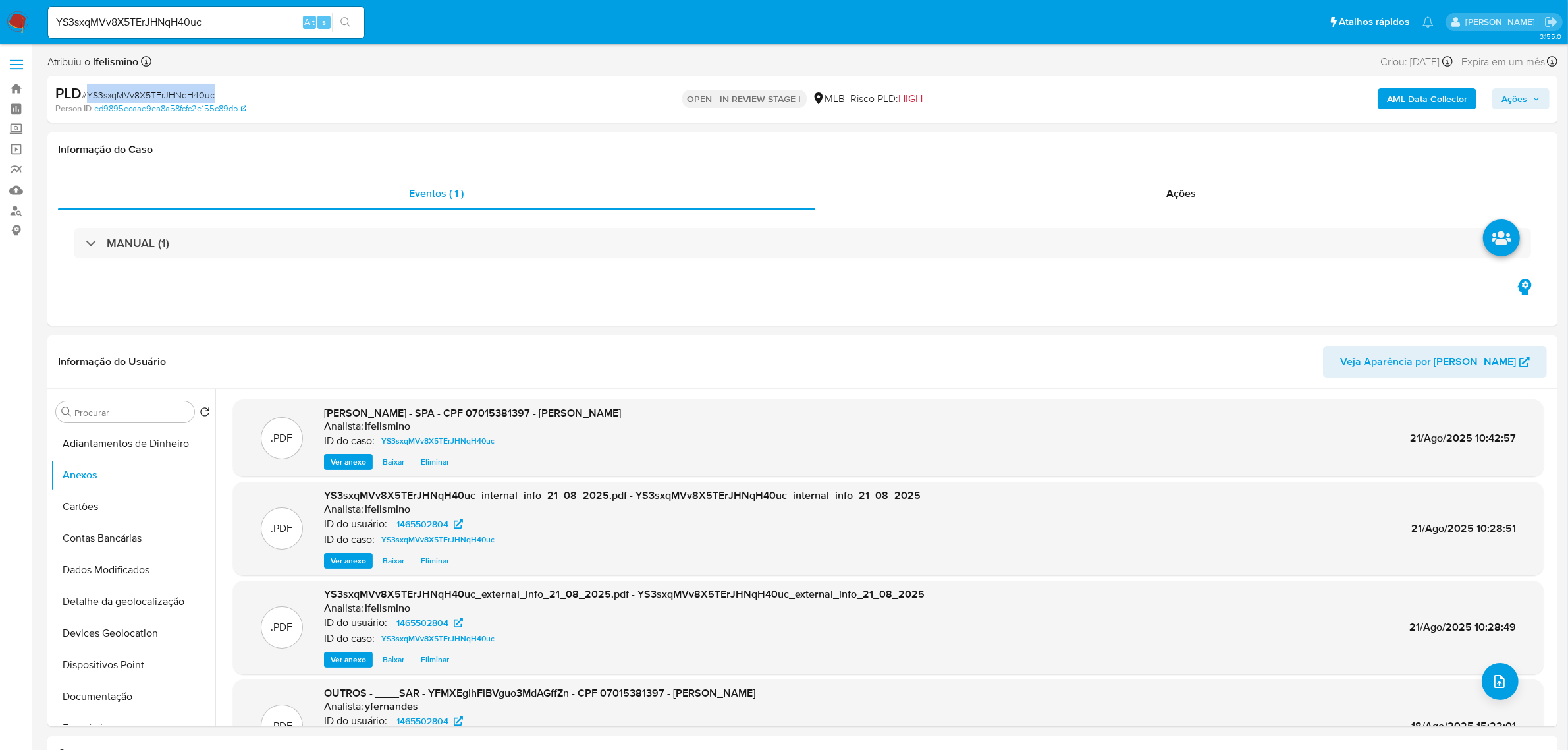
click at [1533, 104] on span "Ações" at bounding box center [1521, 99] width 39 height 19
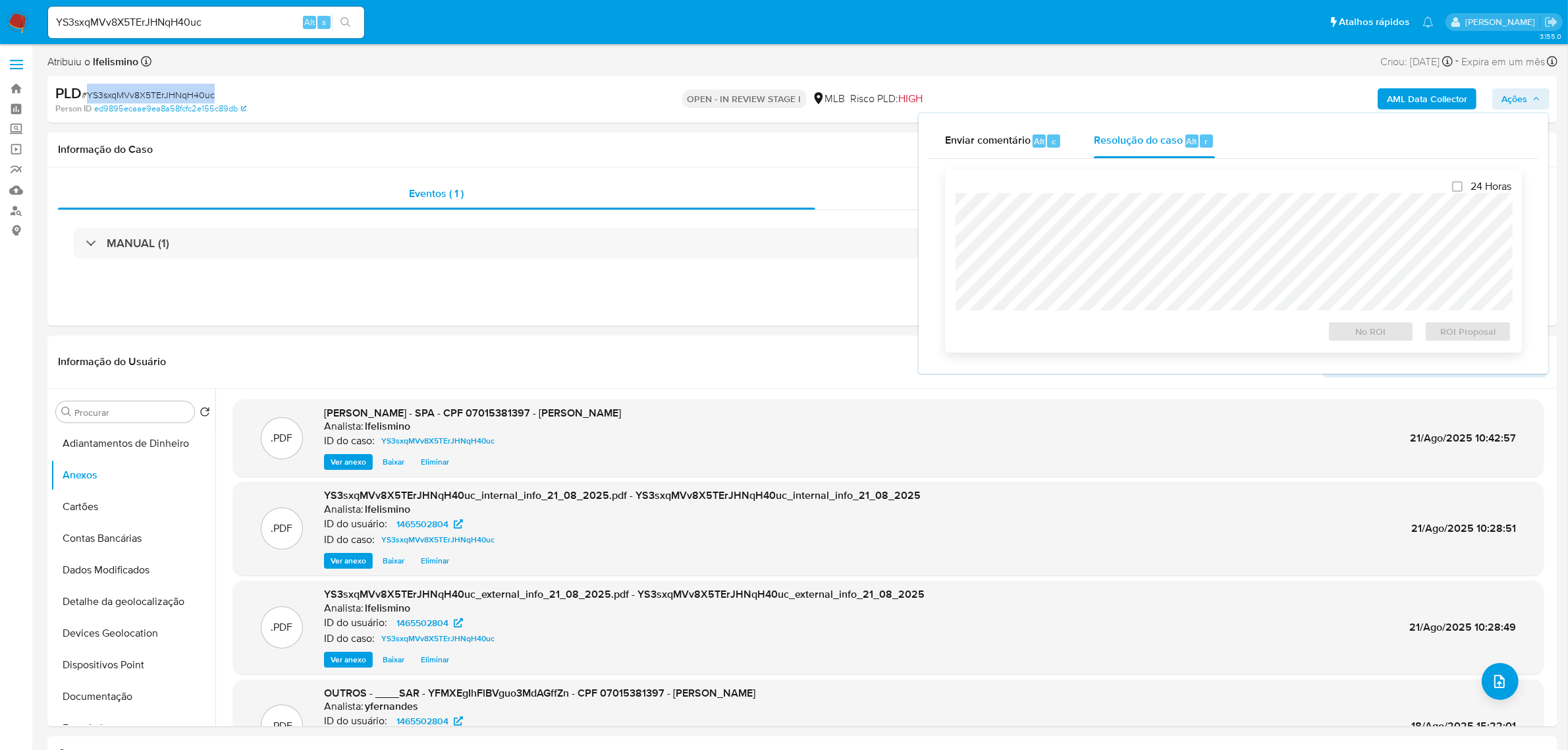
drag, startPoint x: 1160, startPoint y: 155, endPoint x: 1150, endPoint y: 185, distance: 31.6
click at [1159, 155] on div "Resolução do caso Alt r" at bounding box center [1154, 141] width 121 height 34
click at [1447, 327] on span "ROI Proposal" at bounding box center [1468, 331] width 68 height 19
